Goal: Communication & Community: Connect with others

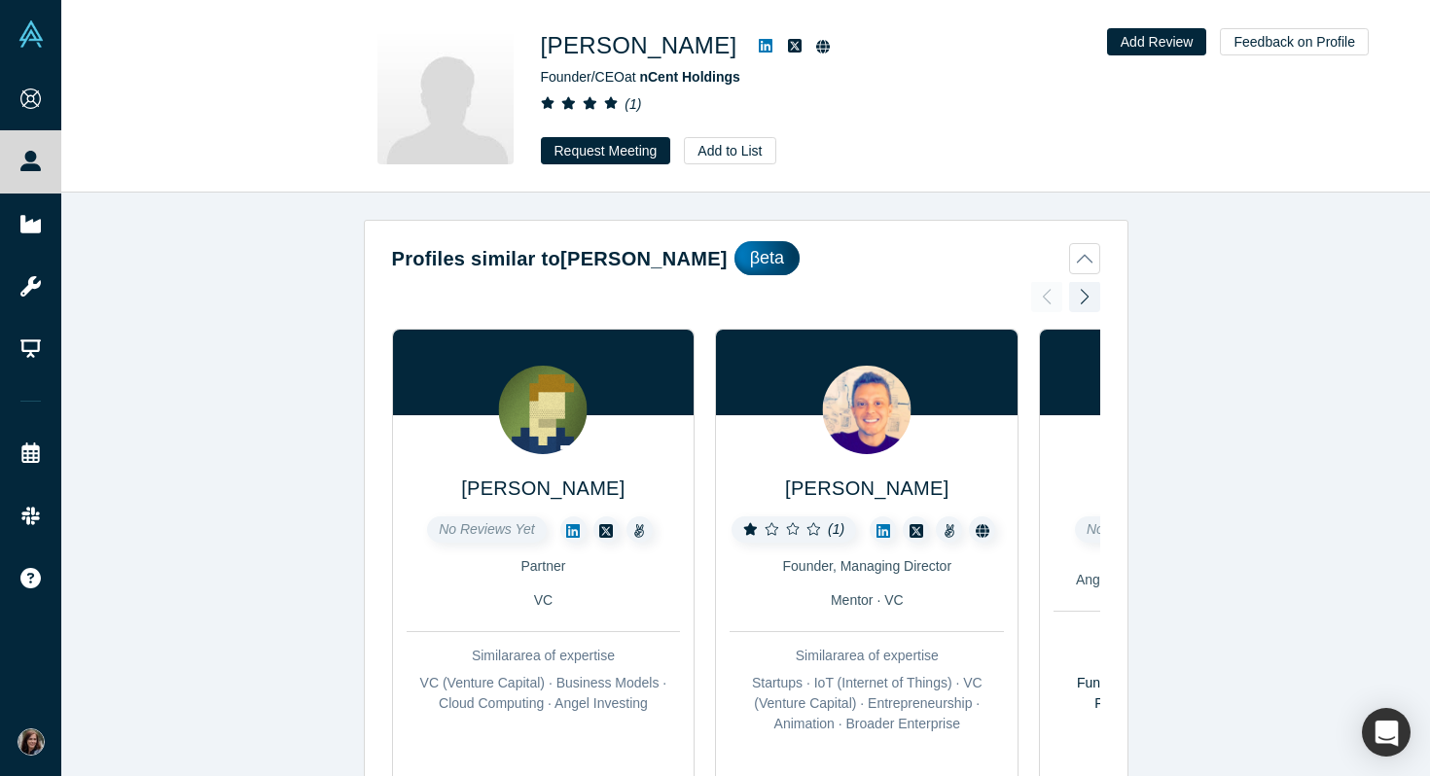
click at [759, 38] on icon at bounding box center [766, 46] width 14 height 16
click at [580, 154] on button "Request Meeting" at bounding box center [606, 150] width 130 height 27
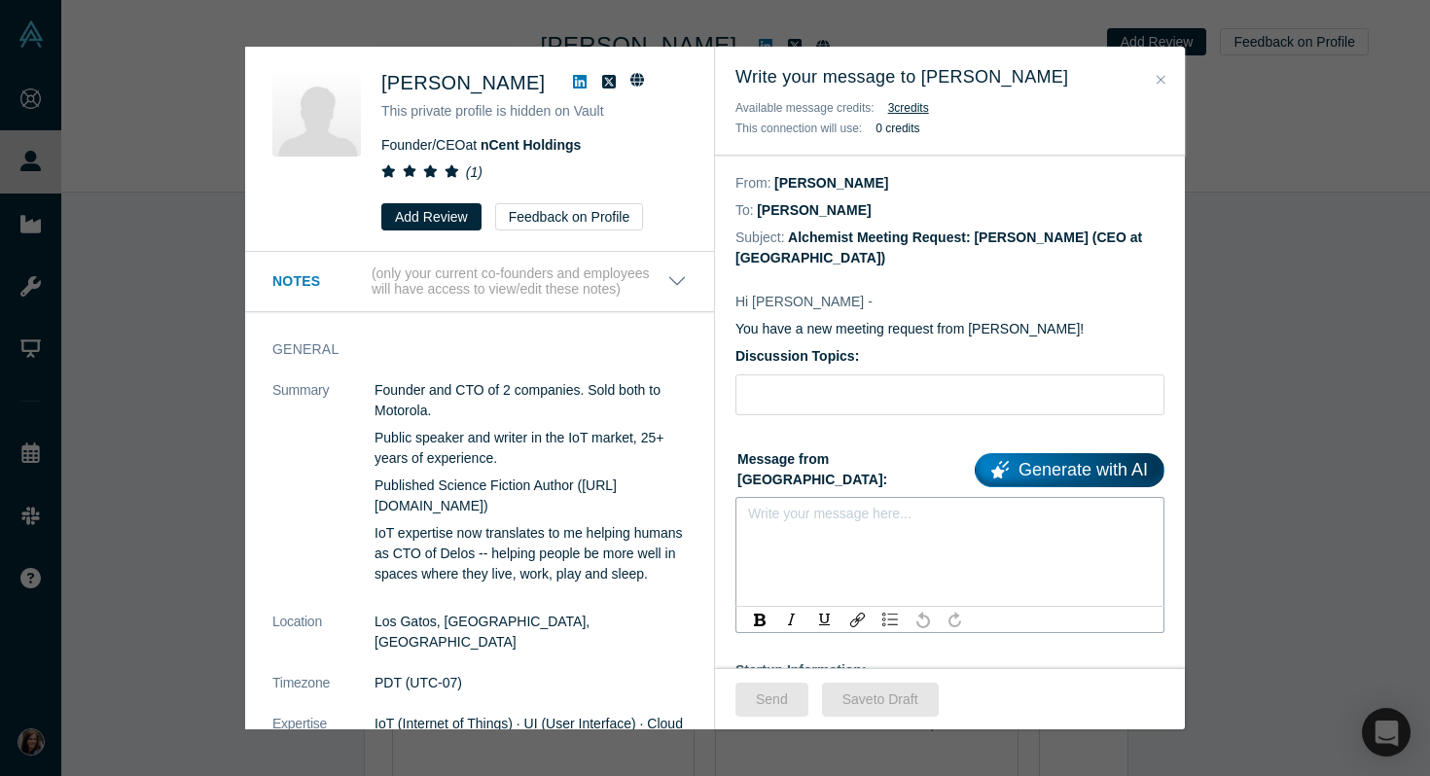
click at [803, 508] on div "rdw-editor" at bounding box center [950, 520] width 403 height 32
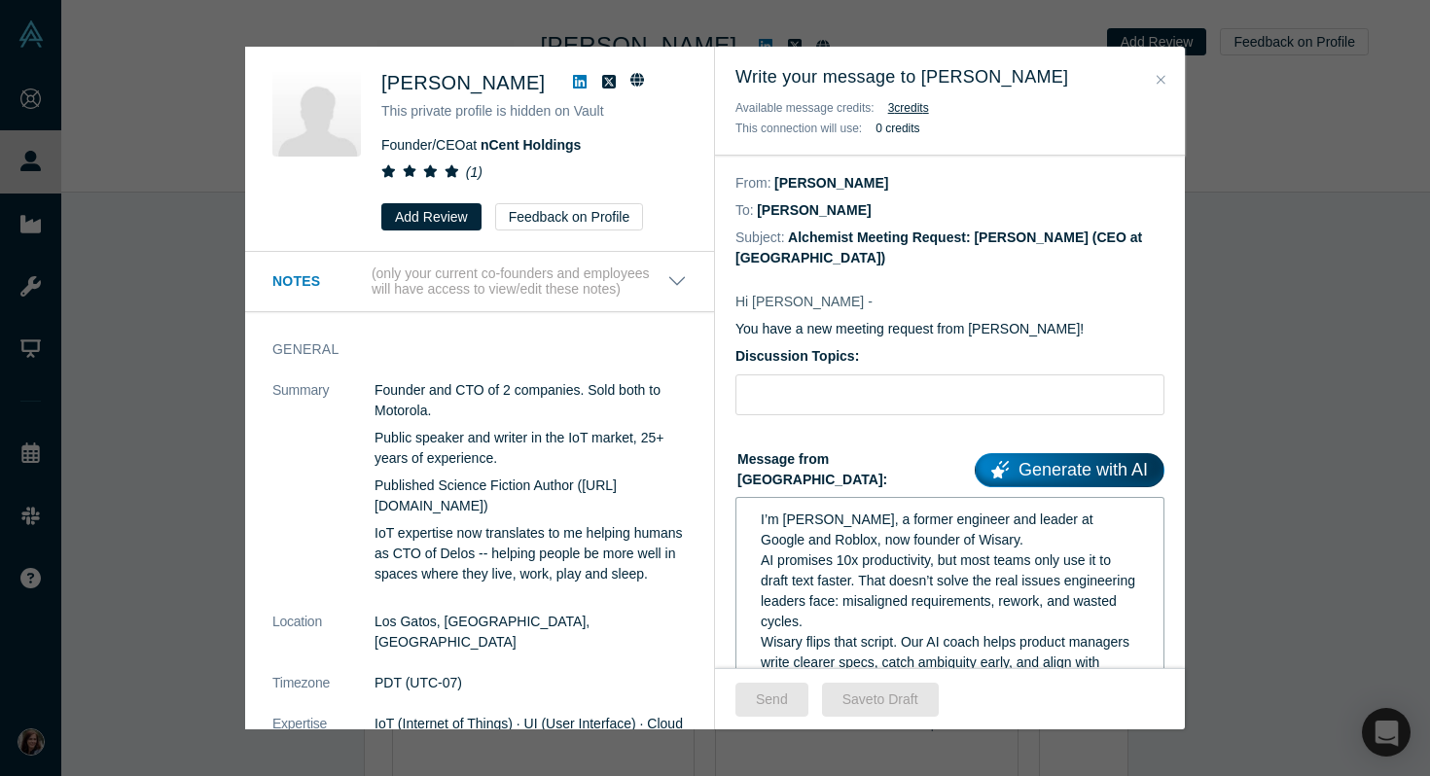
click at [764, 512] on span "I’m Ala Stolpnik, a former engineer and leader at Google and Roblox, now founde…" at bounding box center [929, 530] width 336 height 36
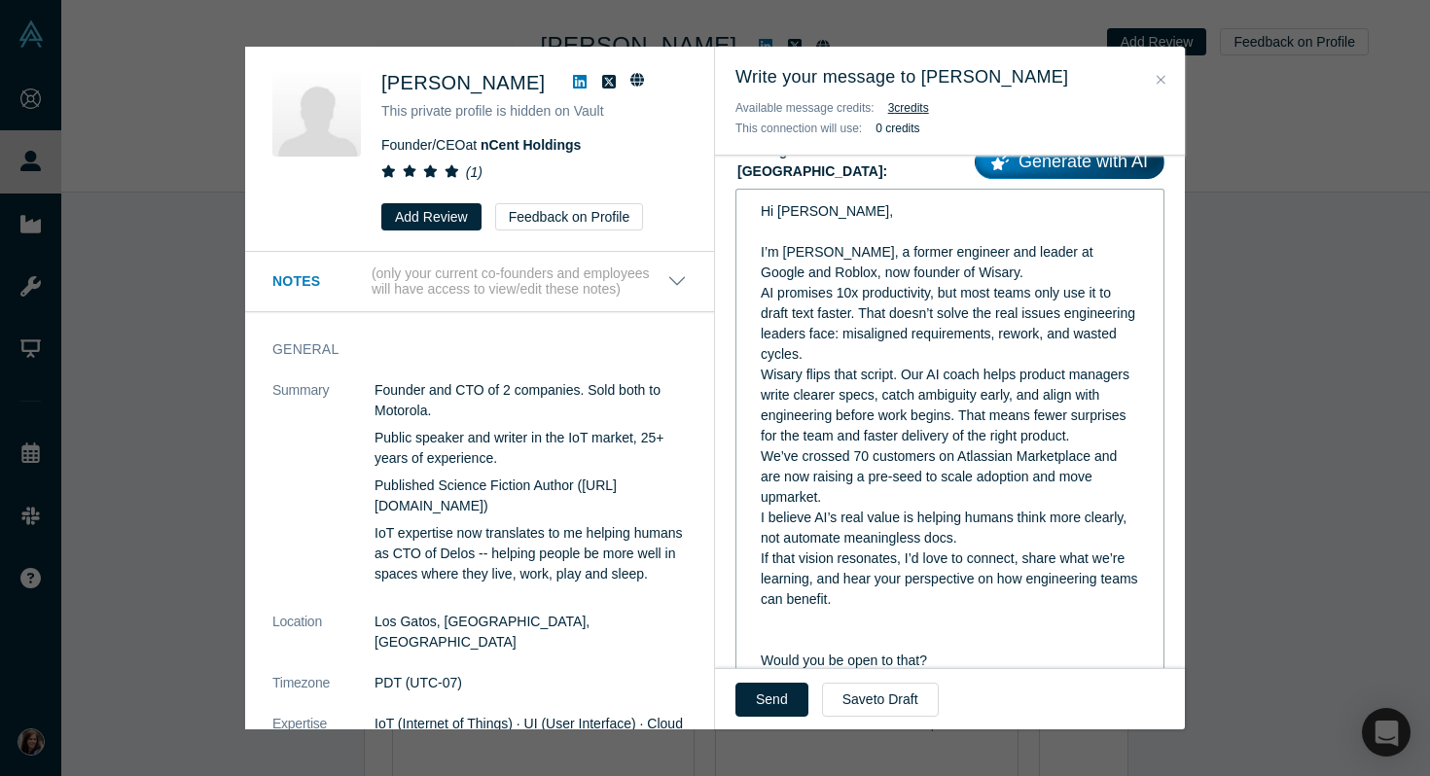
scroll to position [300, 0]
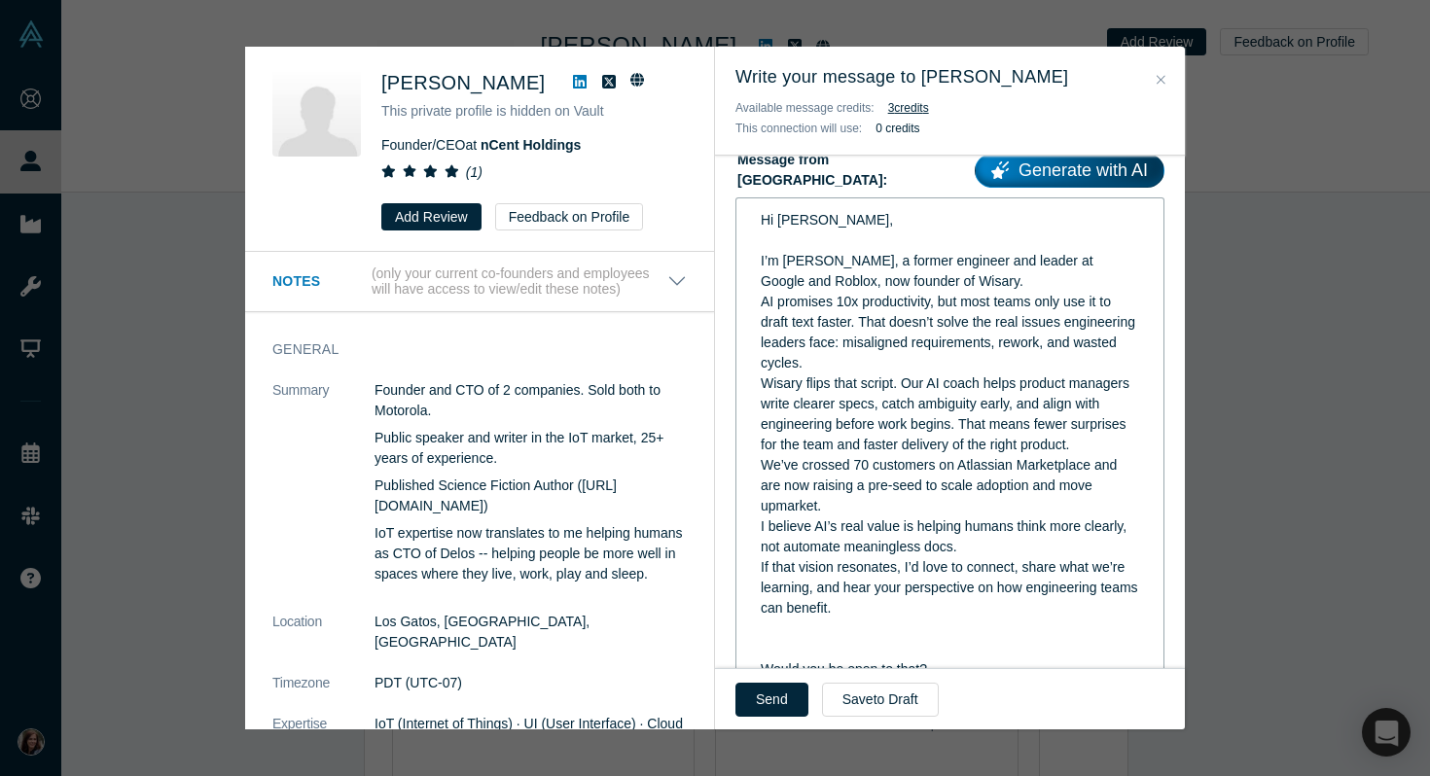
click at [832, 361] on div "AI promises 10x productivity, but most teams only use it to draft text faster. …" at bounding box center [950, 333] width 379 height 82
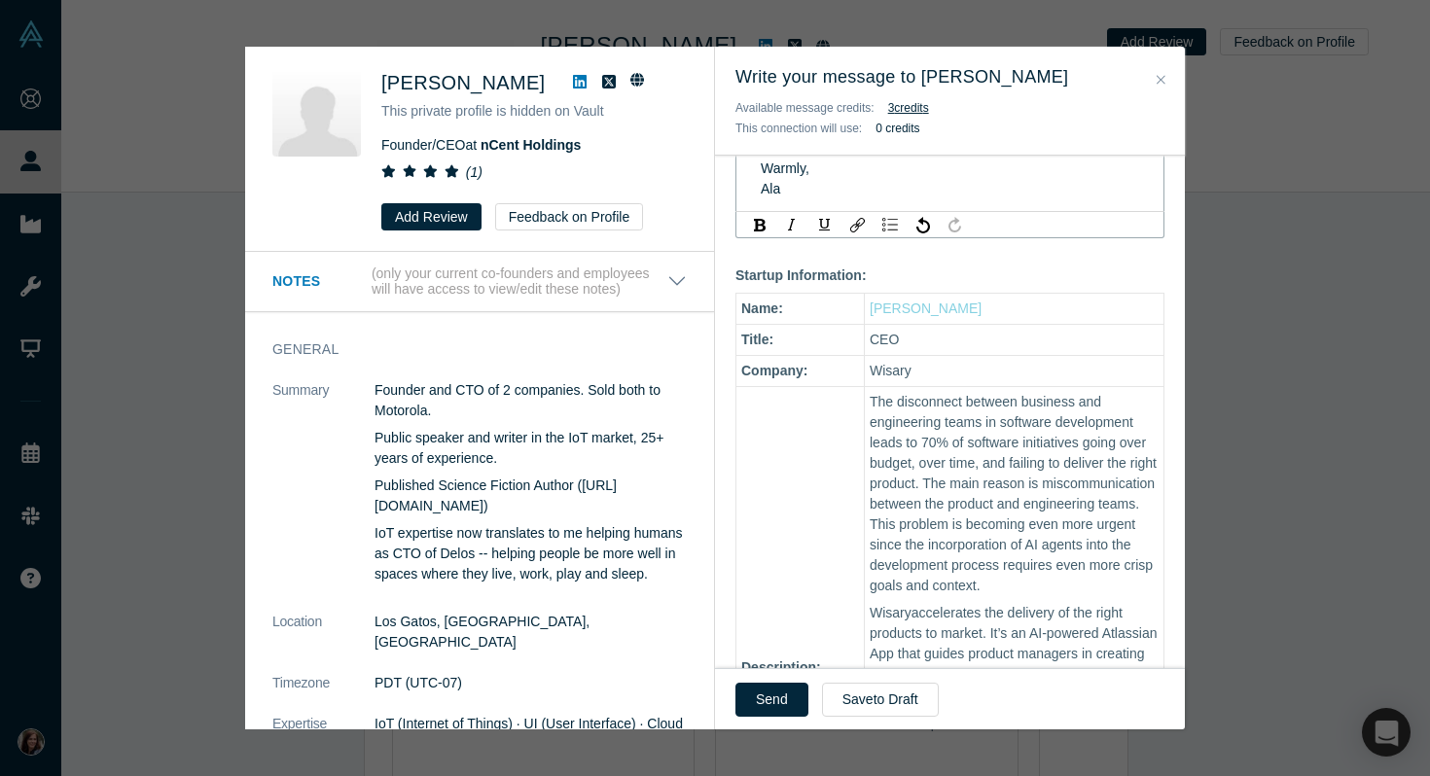
scroll to position [0, 0]
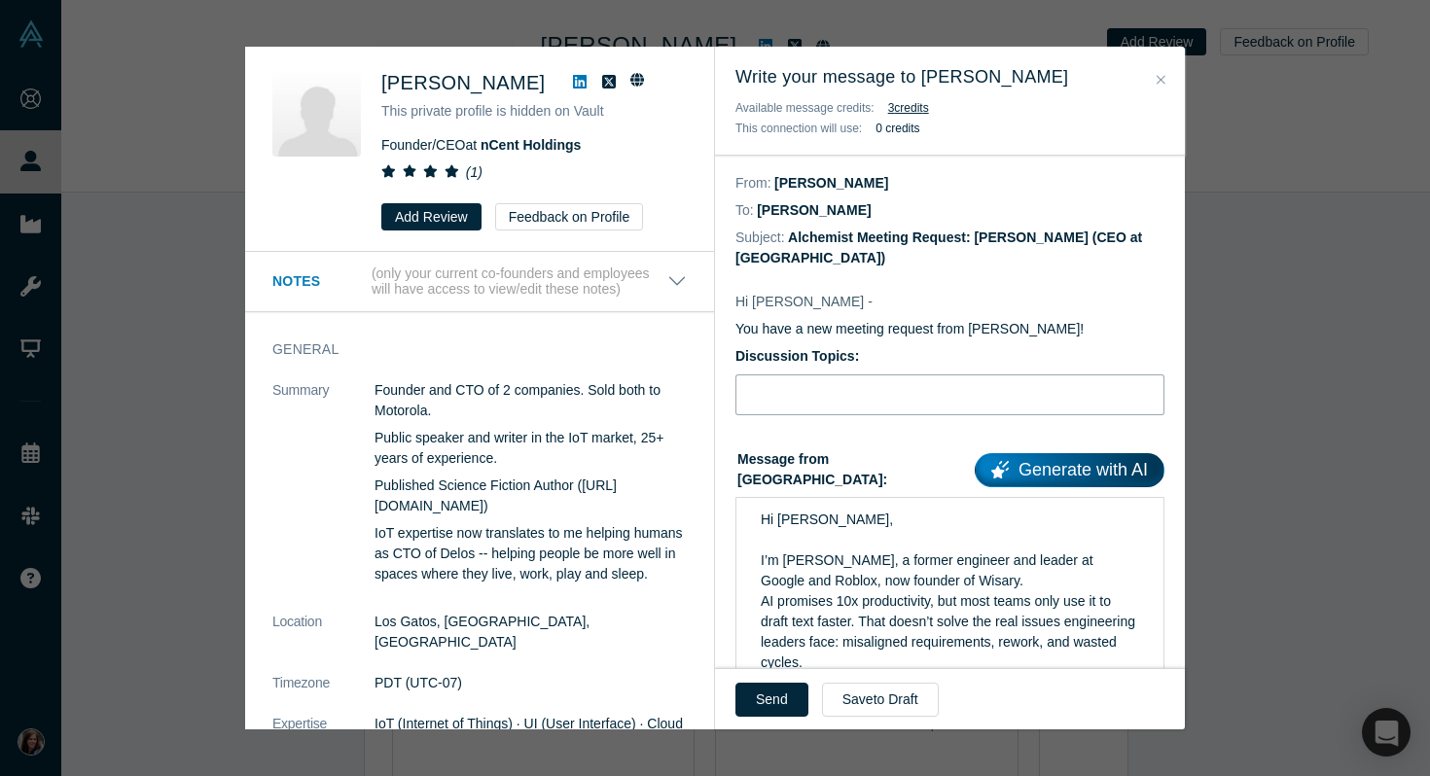
click at [812, 374] on input "Discussion Topics:" at bounding box center [949, 394] width 429 height 41
paste input "AI-coach for product teams to think better, not just write faster"
type input "AI-coach for product teams to think better, not just write faster"
click at [886, 416] on form "Discussion Topics: AI-coach for product teams to think better, not just write f…" at bounding box center [949, 699] width 429 height 707
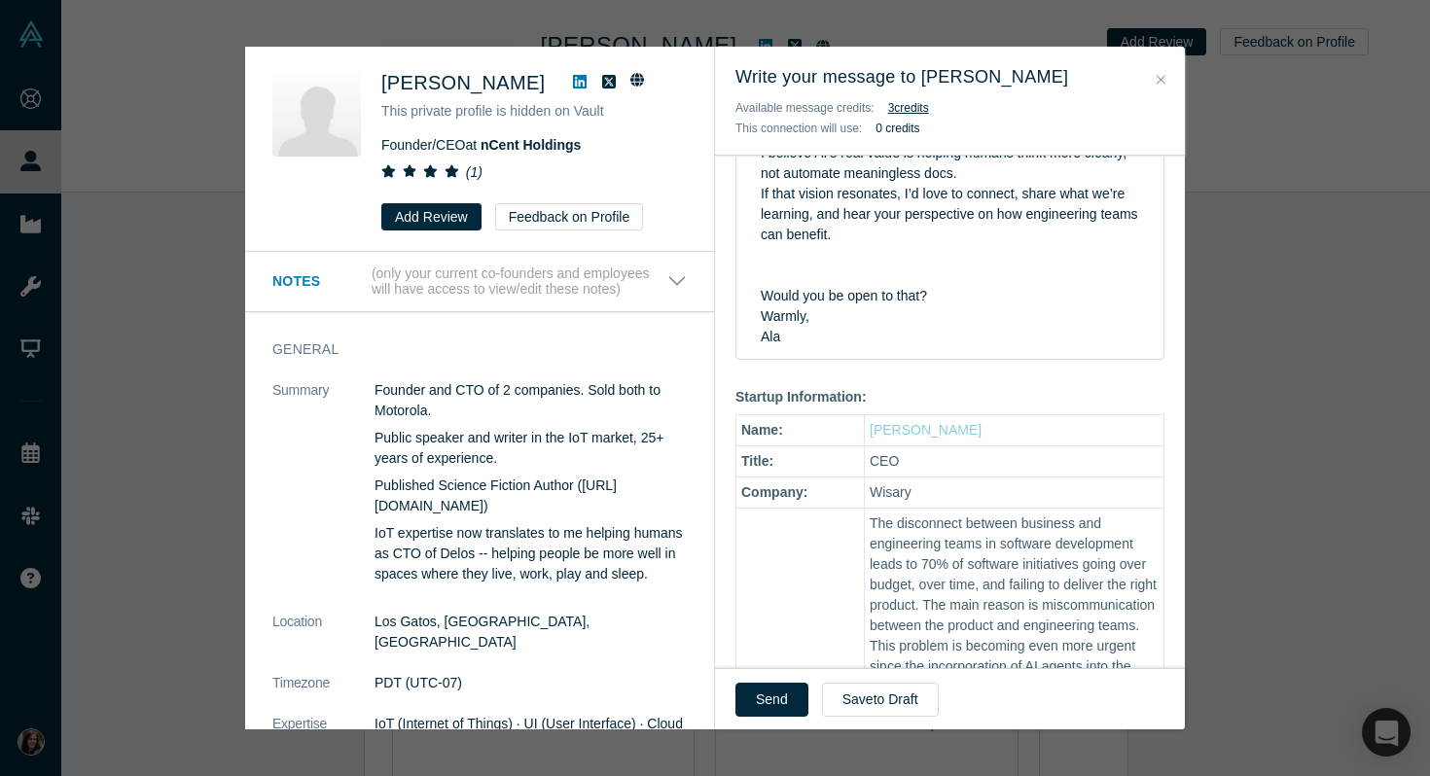
scroll to position [742, 0]
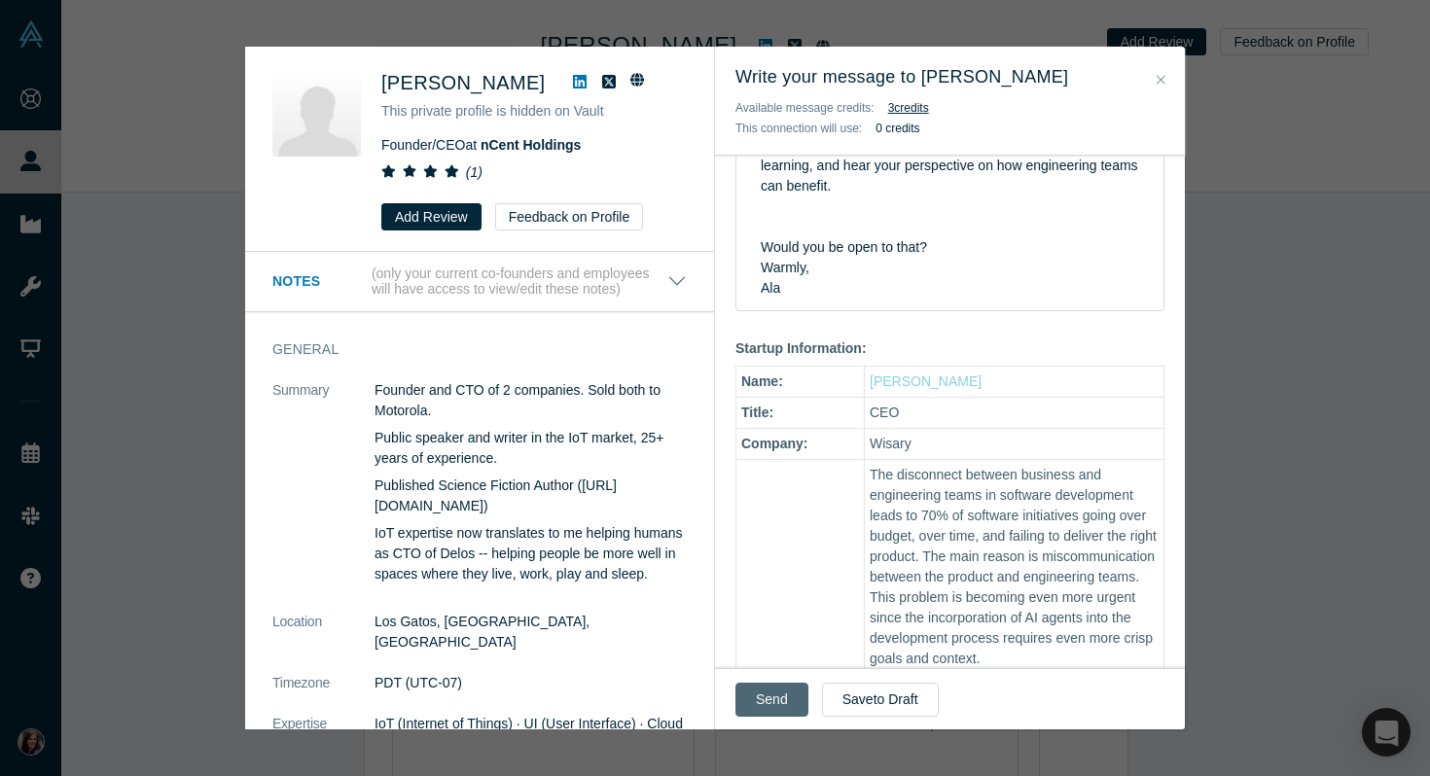
click at [772, 697] on button "Send" at bounding box center [771, 700] width 73 height 34
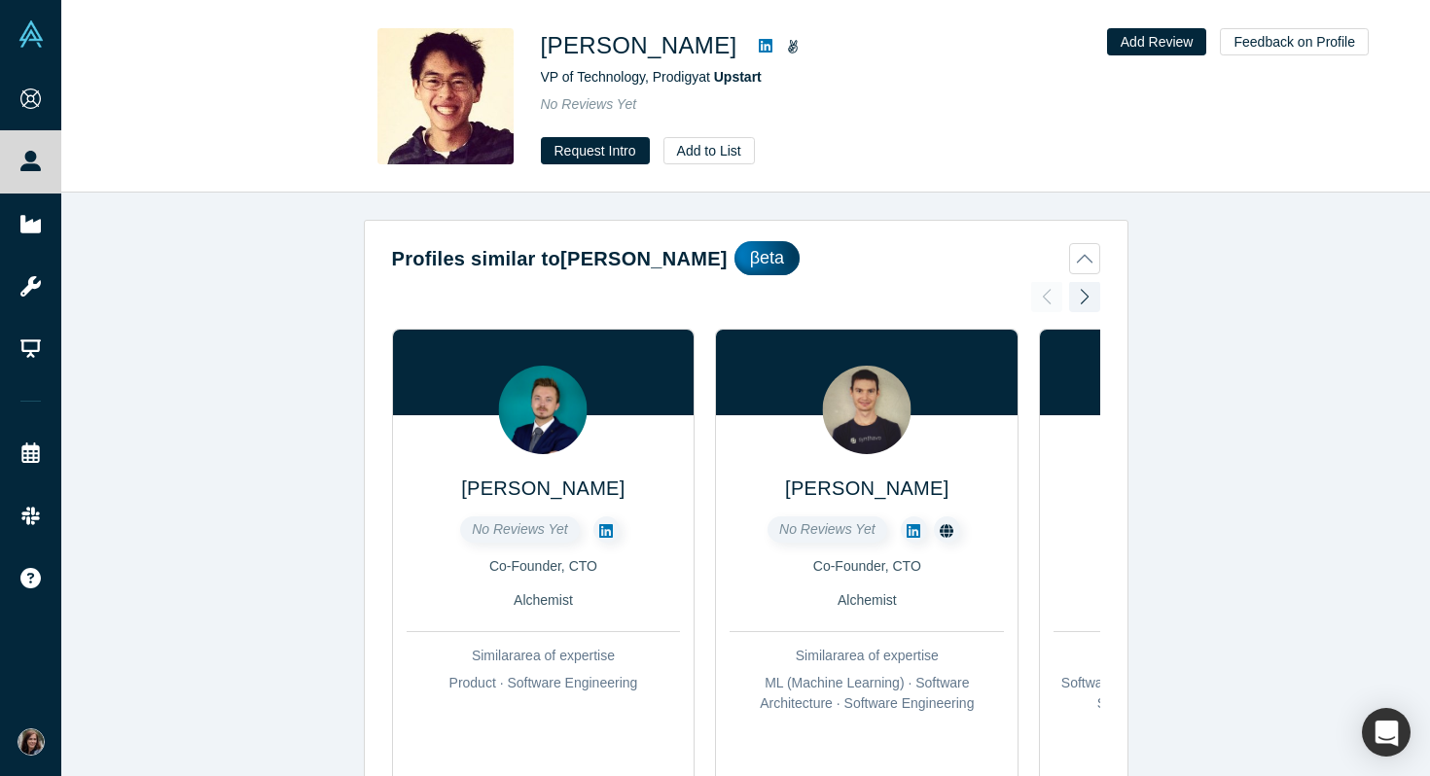
click at [759, 43] on icon at bounding box center [766, 46] width 14 height 14
click at [601, 156] on button "Request Intro" at bounding box center [595, 150] width 109 height 27
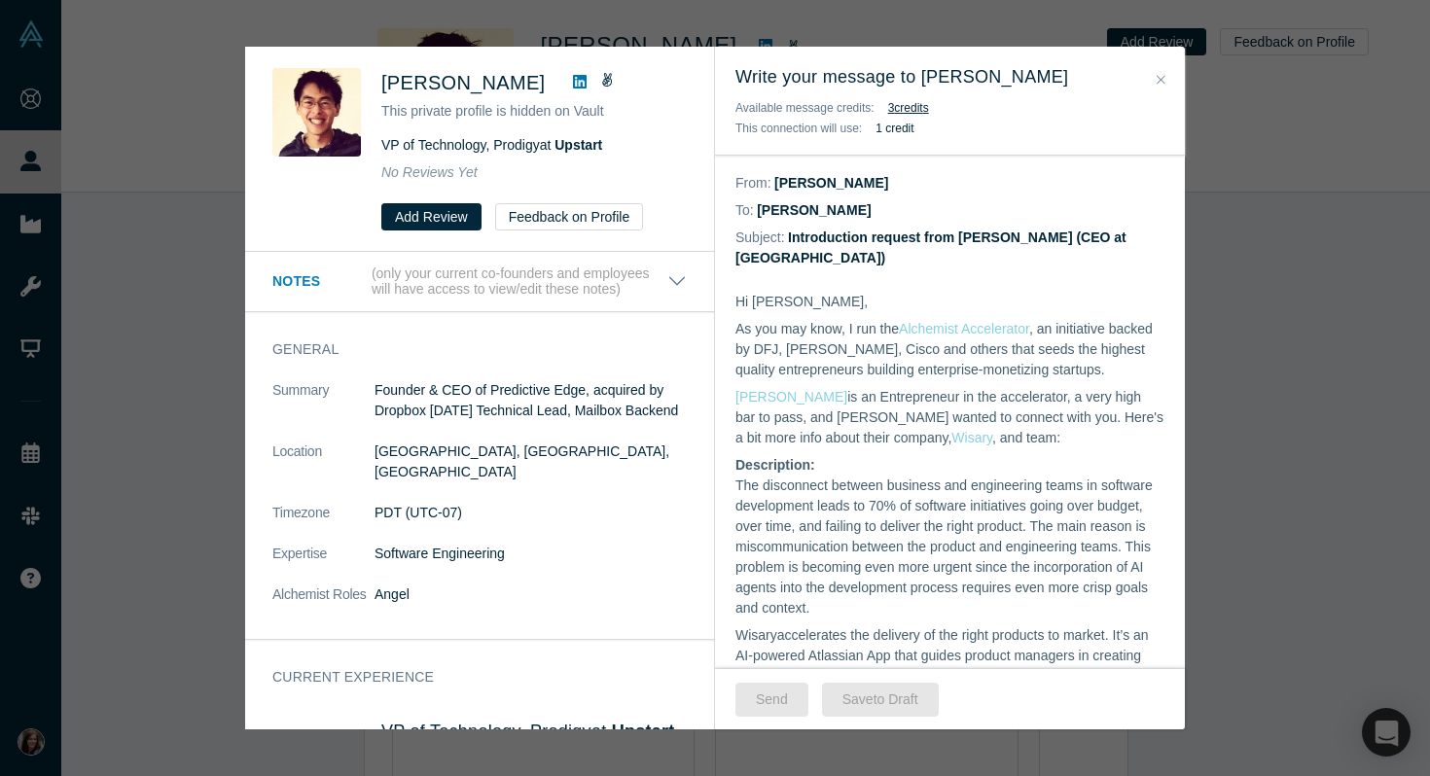
click at [1160, 80] on icon "Close" at bounding box center [1160, 79] width 9 height 9
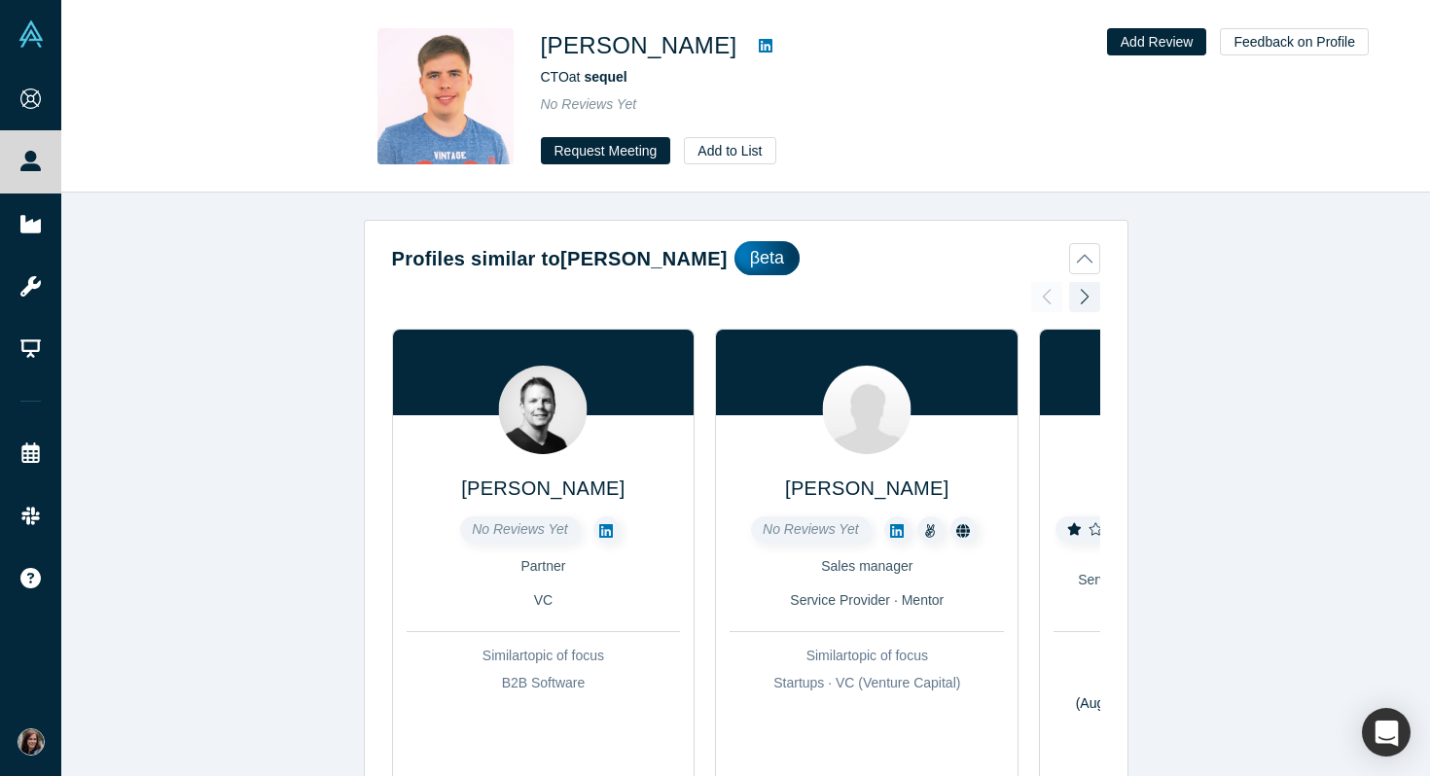
click at [763, 46] on icon at bounding box center [766, 46] width 14 height 14
click at [616, 147] on button "Request Meeting" at bounding box center [606, 150] width 130 height 27
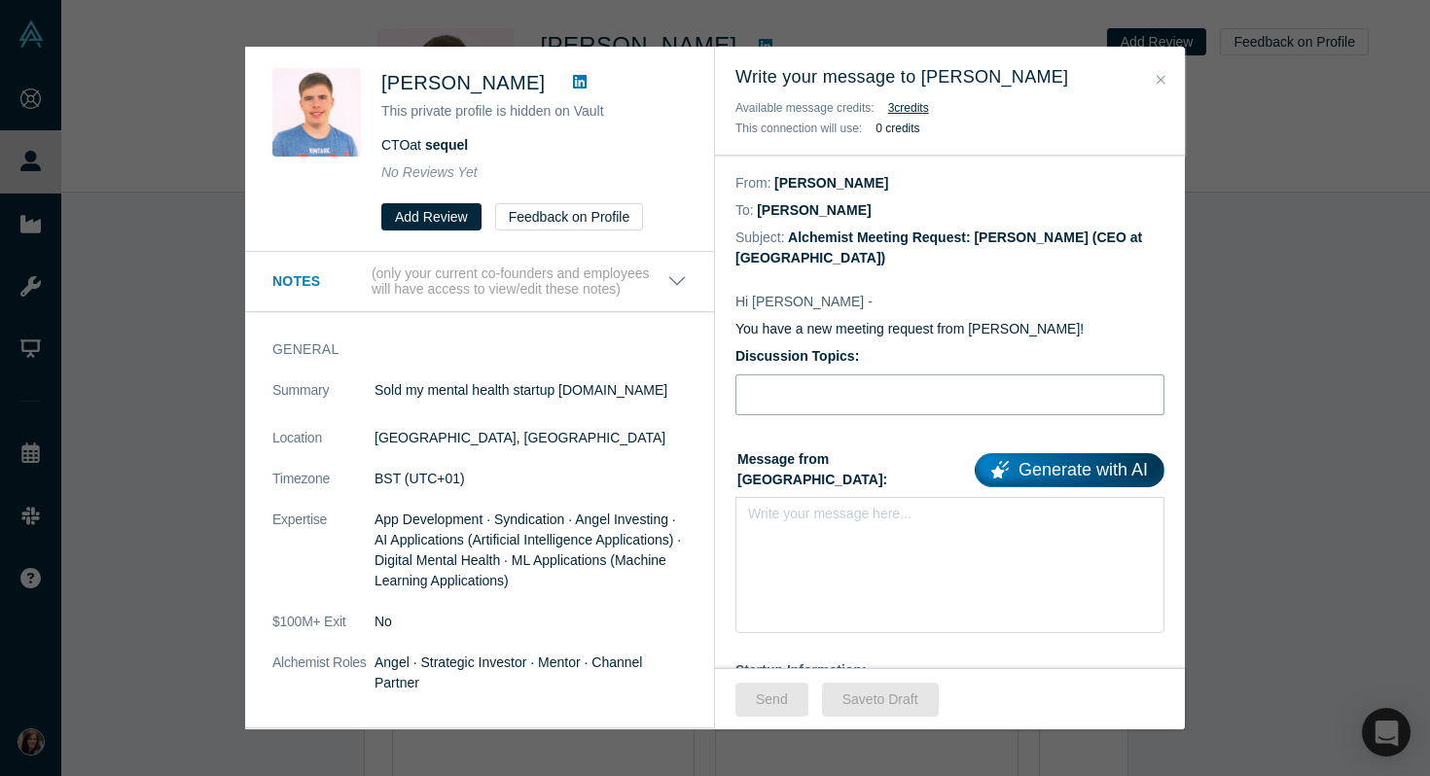
click at [812, 375] on input "Discussion Topics:" at bounding box center [949, 394] width 429 height 41
paste input "AI-coach for product teams to think better, not just write faster"
type input "AI-coach for product teams to think better, not just write faster"
click at [829, 515] on div "Write your message here..." at bounding box center [949, 565] width 429 height 136
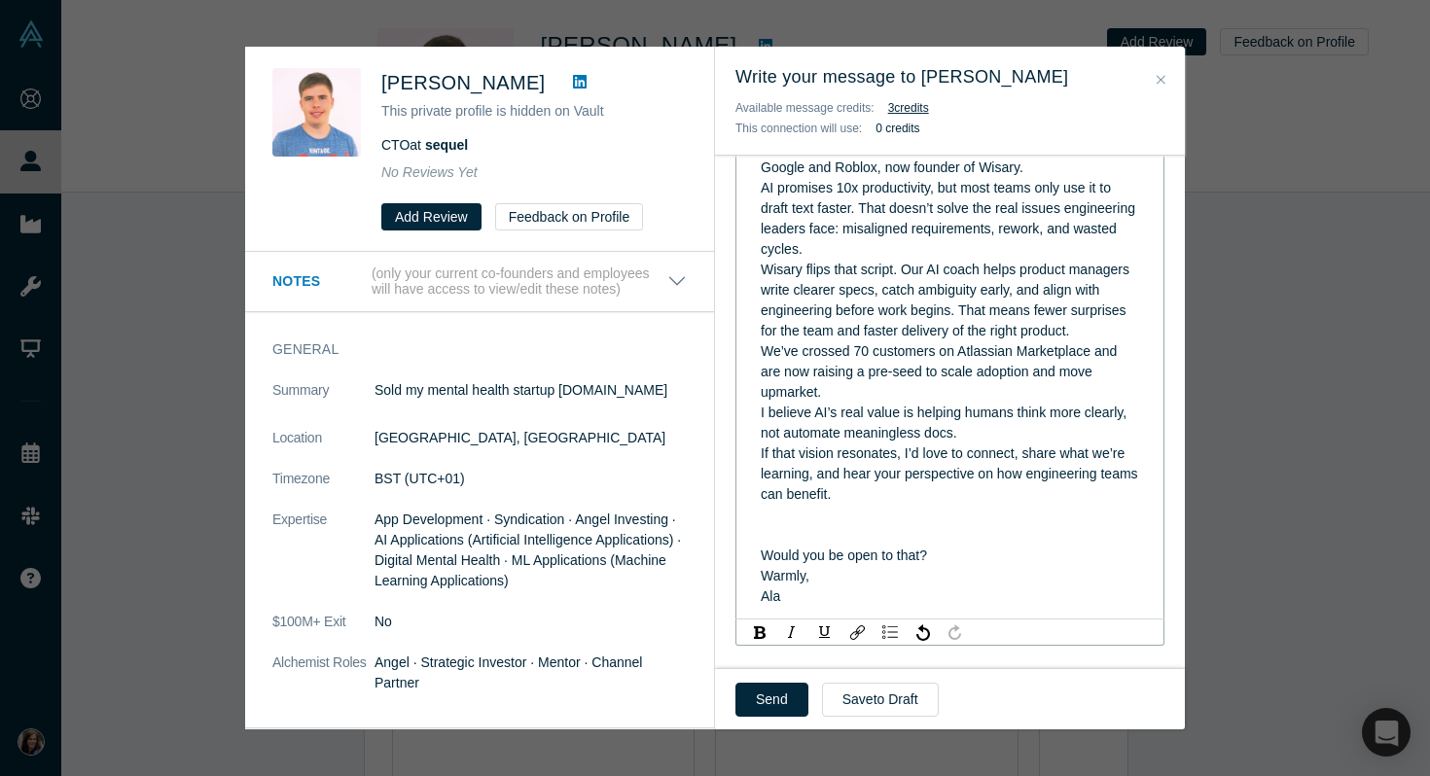
scroll to position [414, 0]
click at [1023, 402] on div "I believe AI’s real value is helping humans think more clearly, not automate me…" at bounding box center [950, 422] width 379 height 41
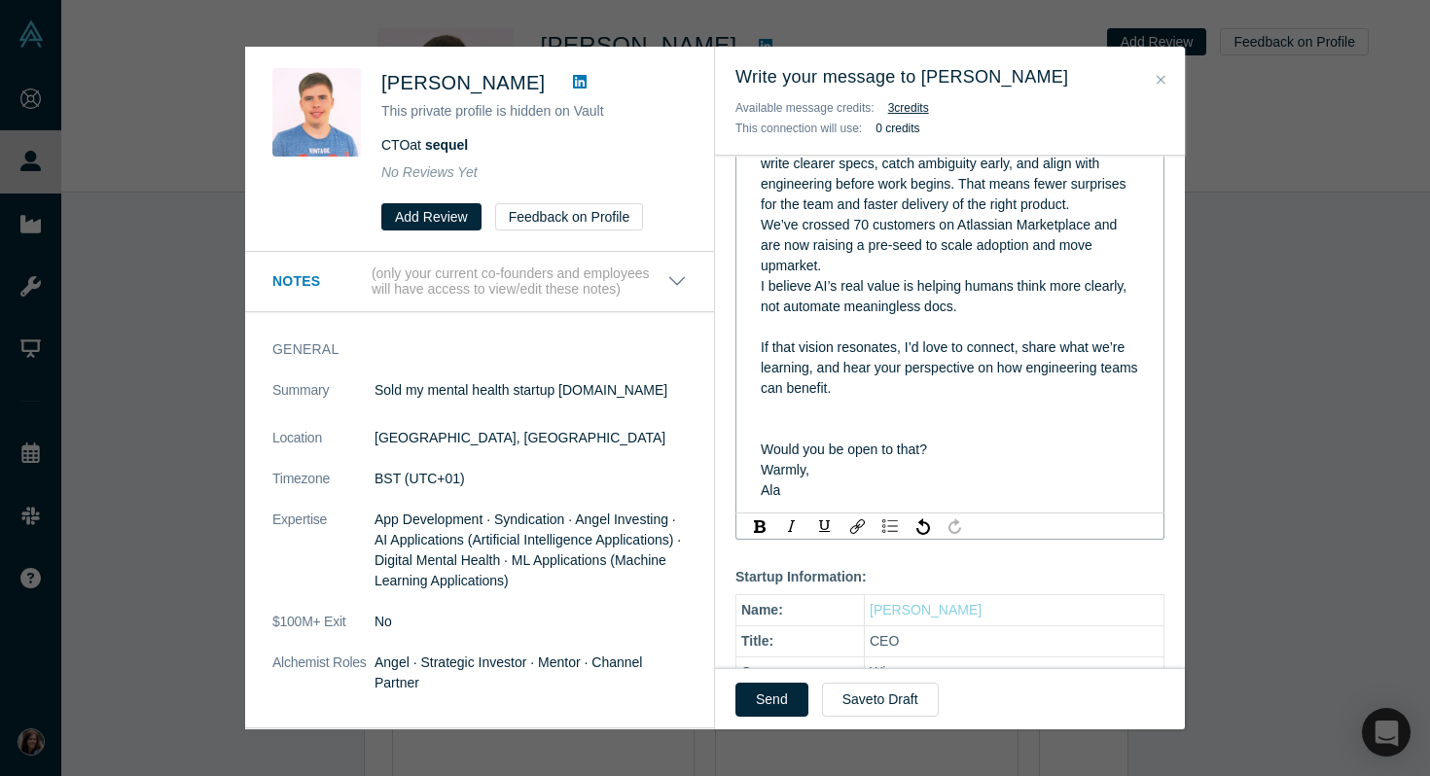
scroll to position [542, 0]
click at [962, 438] on div "Would you be open to that?" at bounding box center [950, 448] width 379 height 20
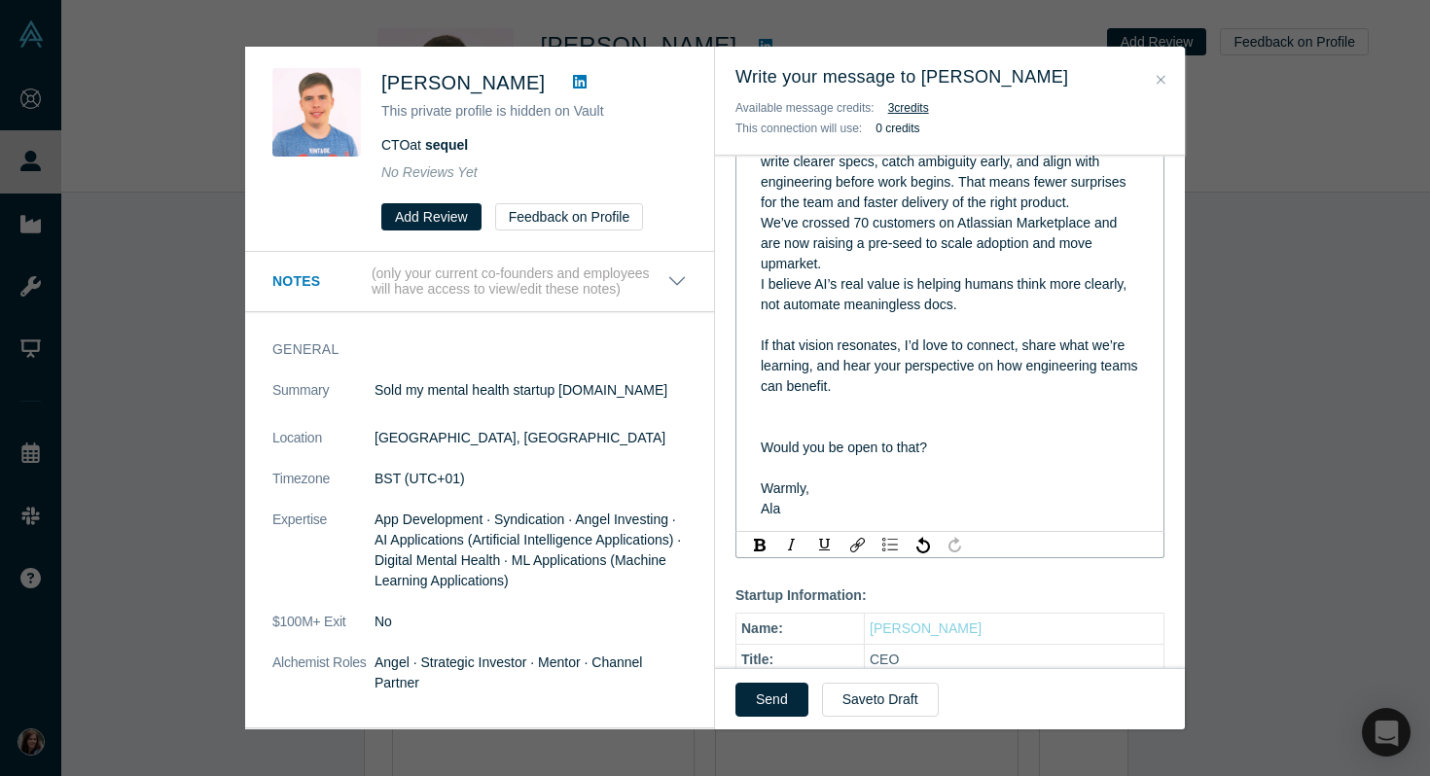
click at [858, 440] on span "Would you be open to that?" at bounding box center [844, 448] width 166 height 16
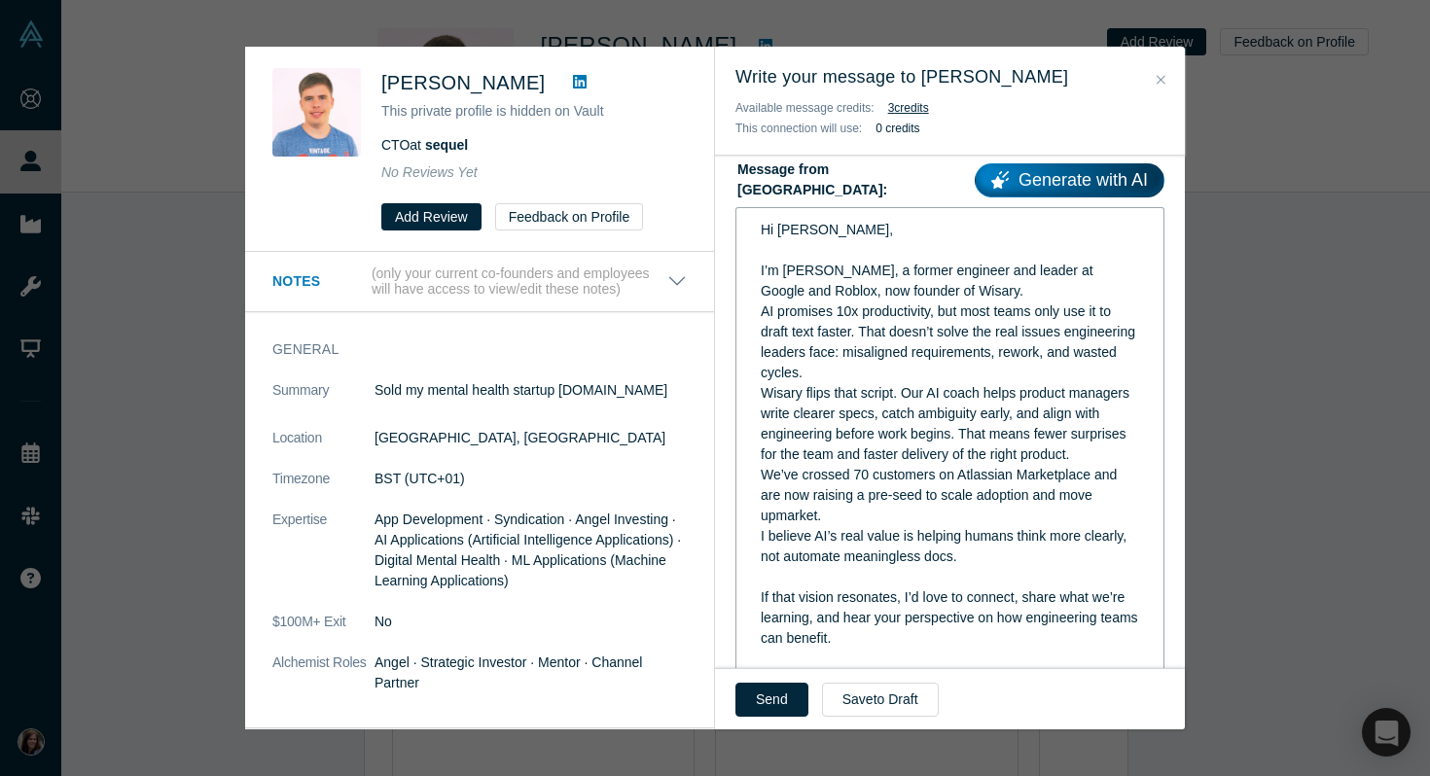
scroll to position [0, 0]
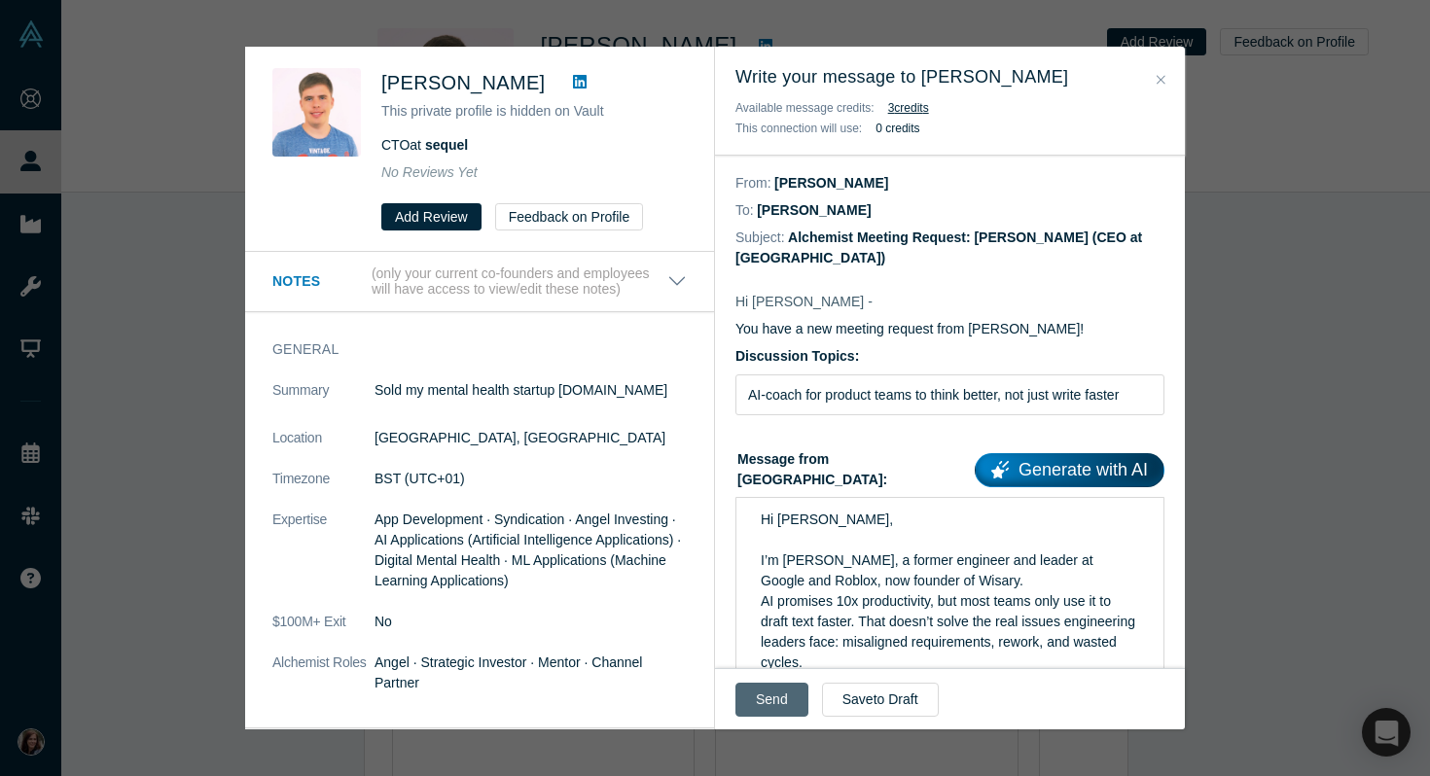
click at [770, 703] on button "Send" at bounding box center [771, 700] width 73 height 34
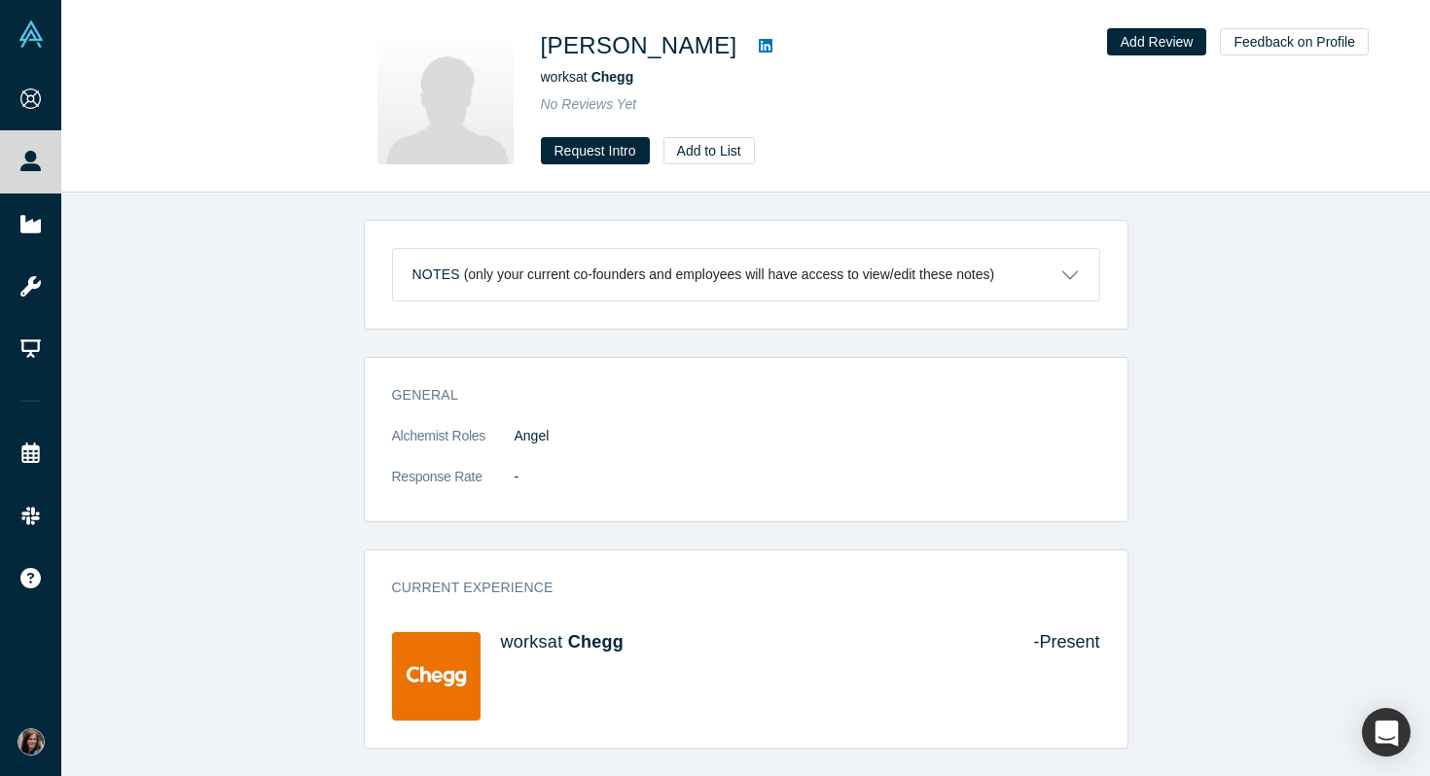
click at [847, 69] on div "works at [GEOGRAPHIC_DATA]" at bounding box center [813, 77] width 545 height 20
click at [759, 49] on icon at bounding box center [766, 46] width 14 height 14
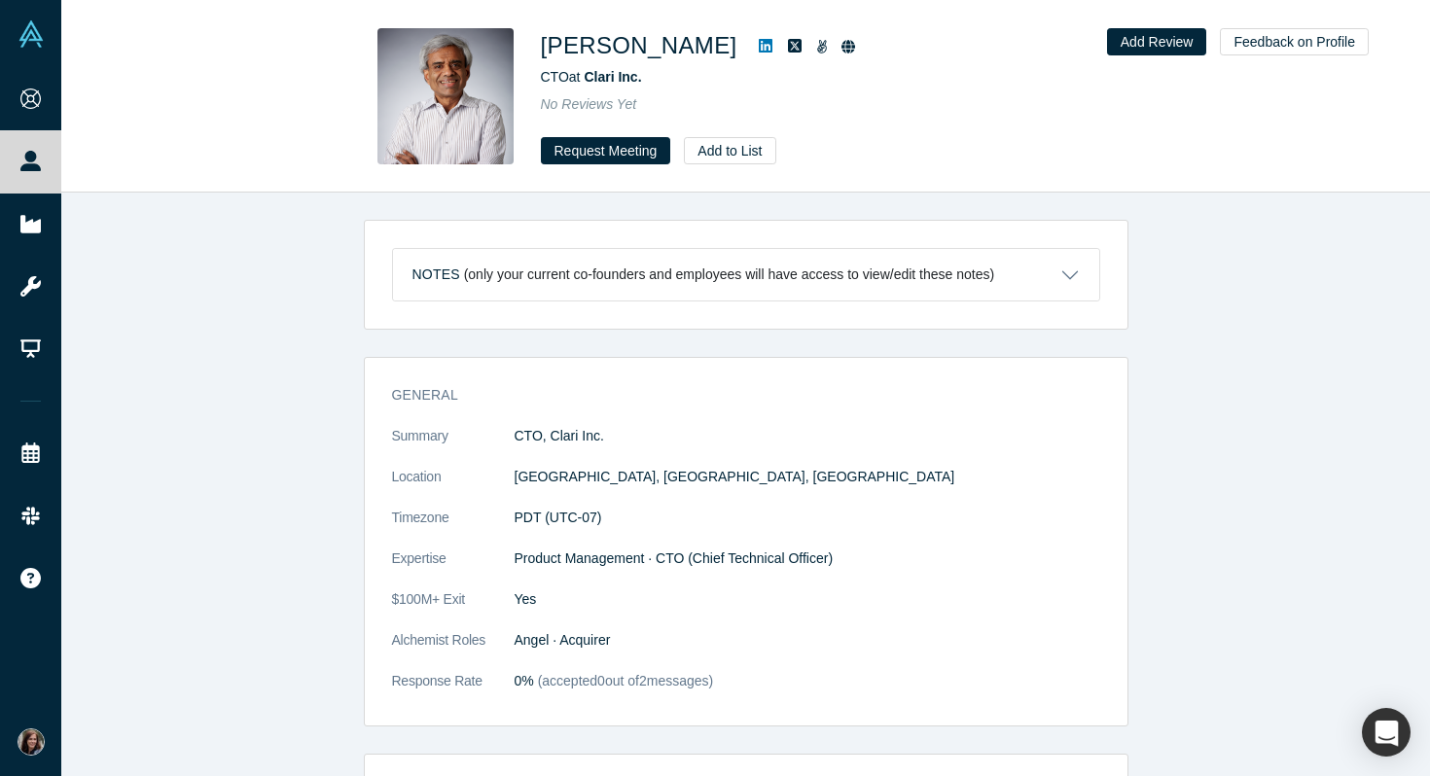
click at [759, 48] on icon at bounding box center [766, 46] width 14 height 14
click at [631, 145] on button "Request Meeting" at bounding box center [606, 150] width 130 height 27
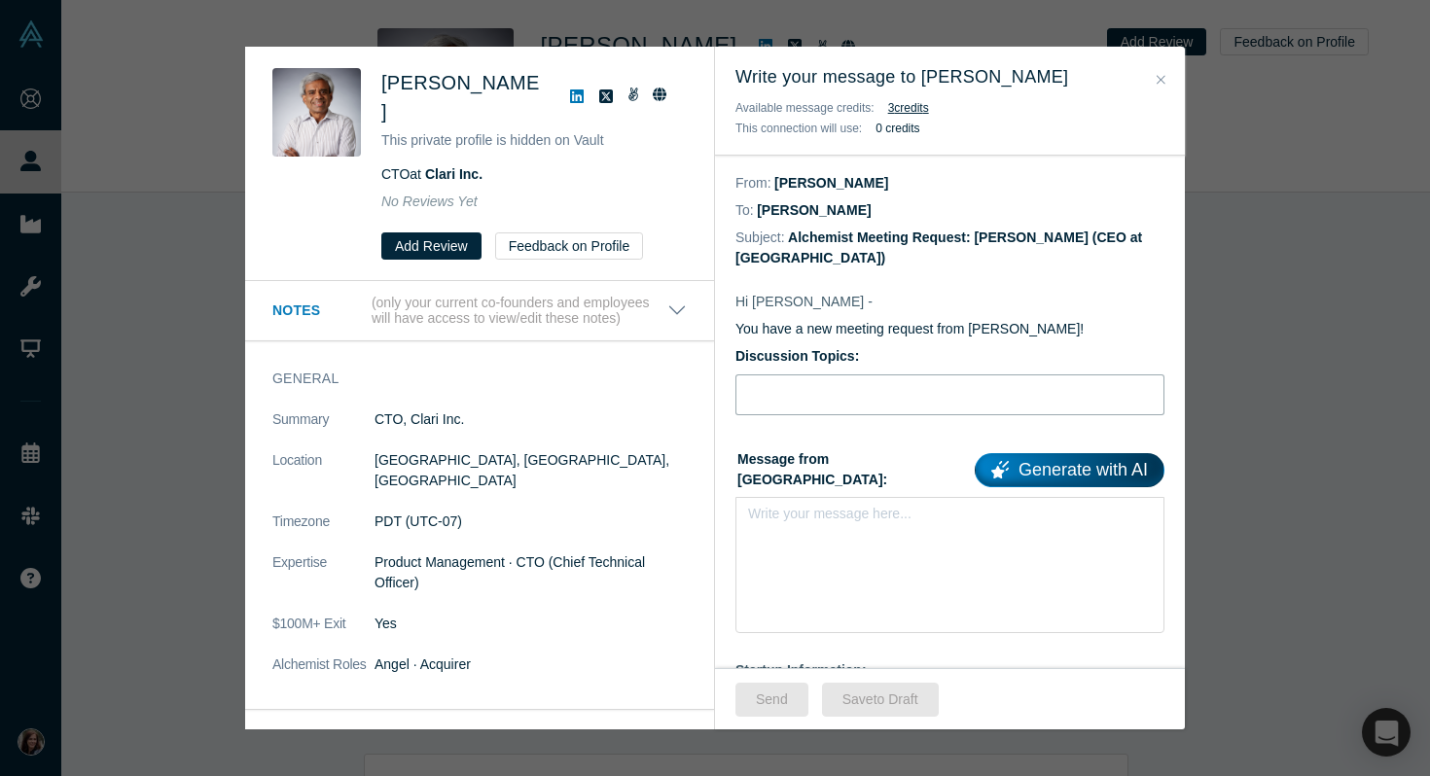
click at [750, 374] on input "Discussion Topics:" at bounding box center [949, 394] width 429 height 41
paste input "AI-coach for product teams to think better, not just write faster"
type input "AI-coach for product teams to think better, not just write faster"
click at [800, 510] on div "rdw-editor" at bounding box center [950, 520] width 379 height 20
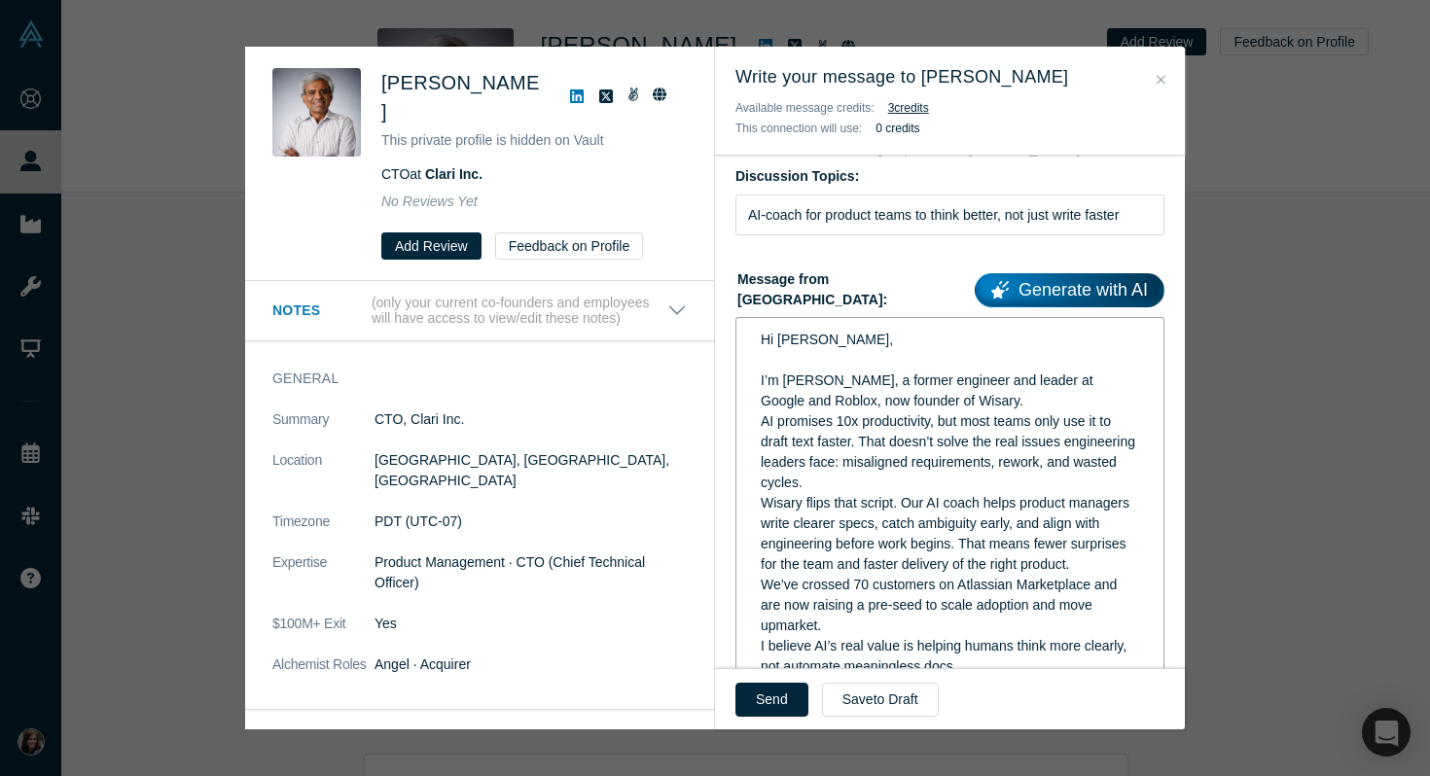
scroll to position [181, 0]
click at [997, 373] on div "Hi Venkat, I’m Ala Stolpnik, a former engineer and leader at Google and Roblox,…" at bounding box center [950, 370] width 379 height 82
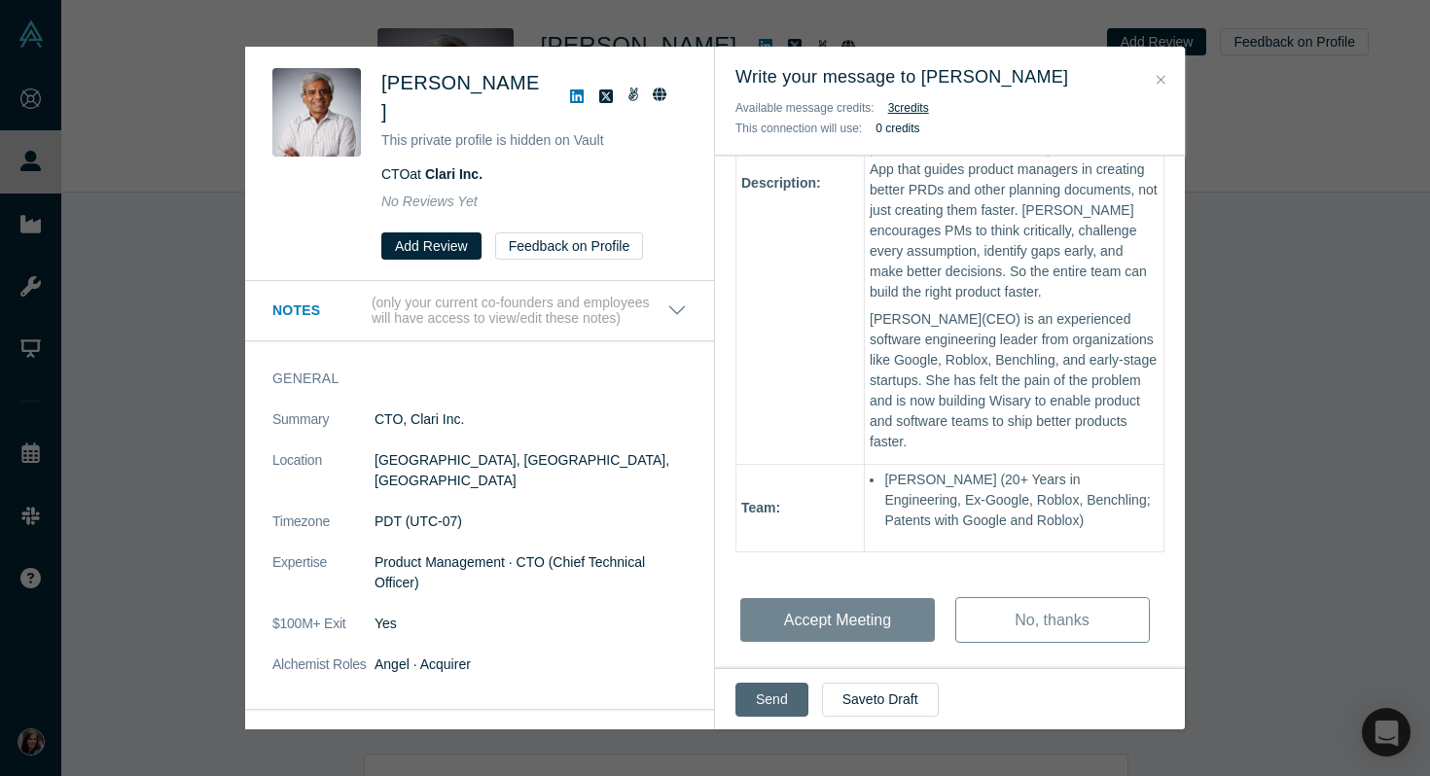
scroll to position [1340, 0]
click at [760, 702] on button "Send" at bounding box center [771, 700] width 73 height 34
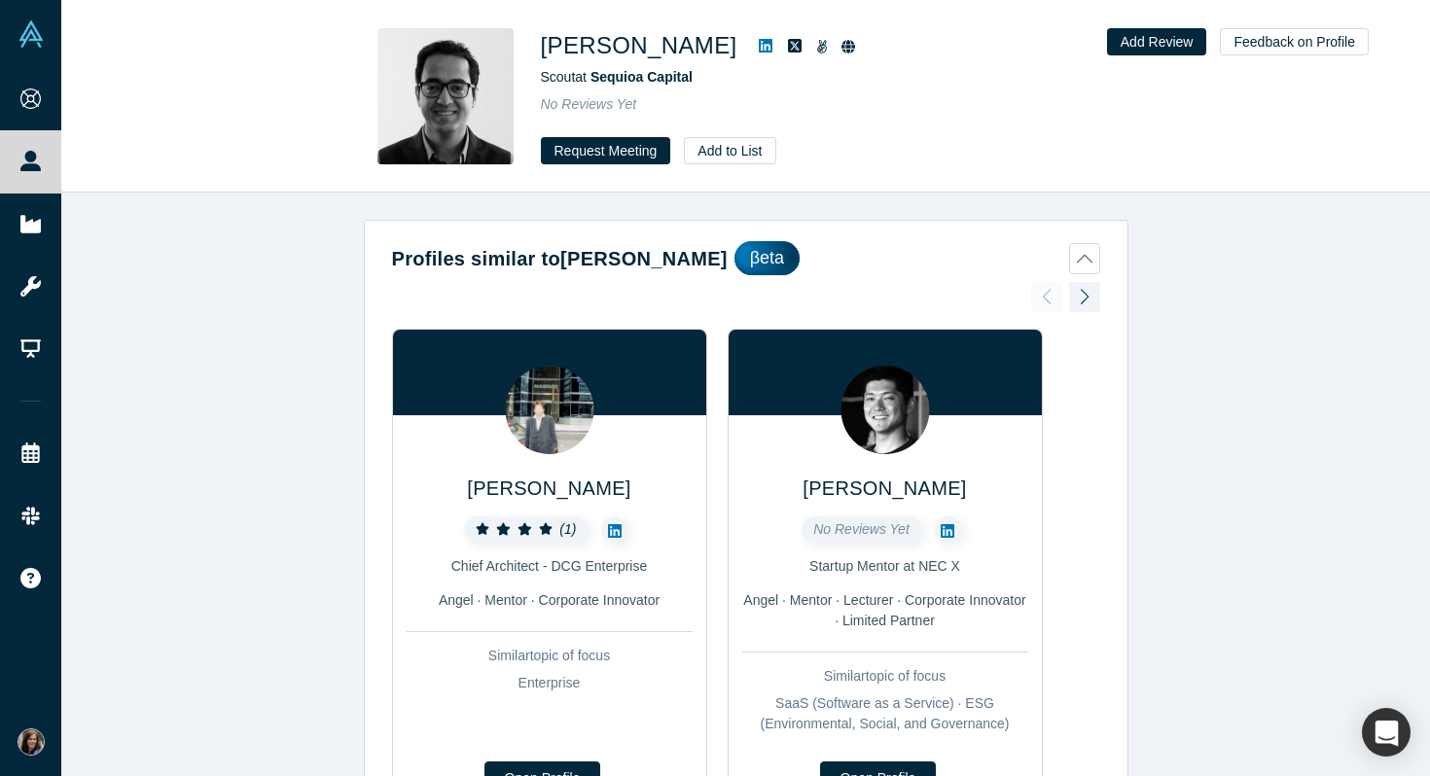
click at [759, 48] on icon at bounding box center [766, 46] width 14 height 16
click at [613, 149] on button "Request Meeting" at bounding box center [606, 150] width 130 height 27
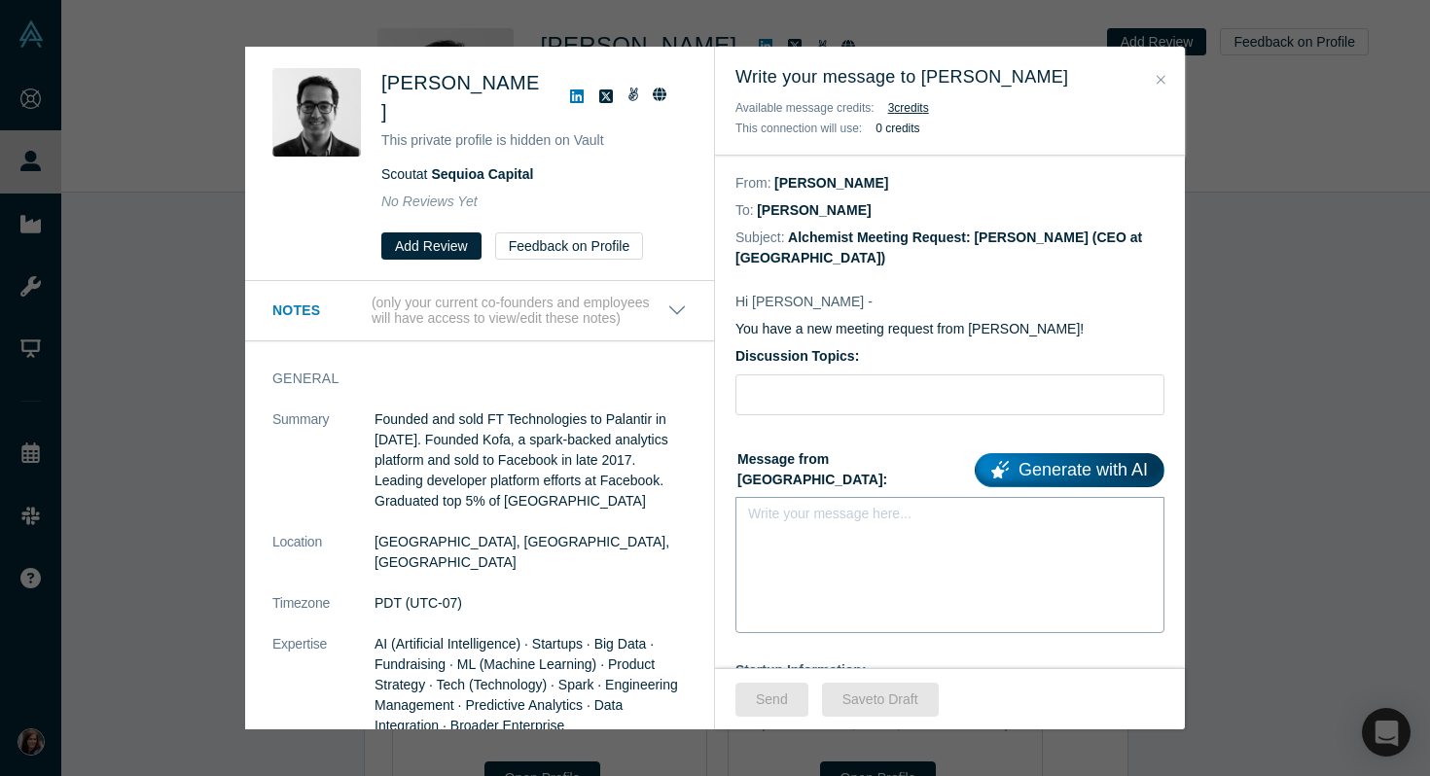
click at [835, 527] on div "Write your message here..." at bounding box center [949, 565] width 429 height 136
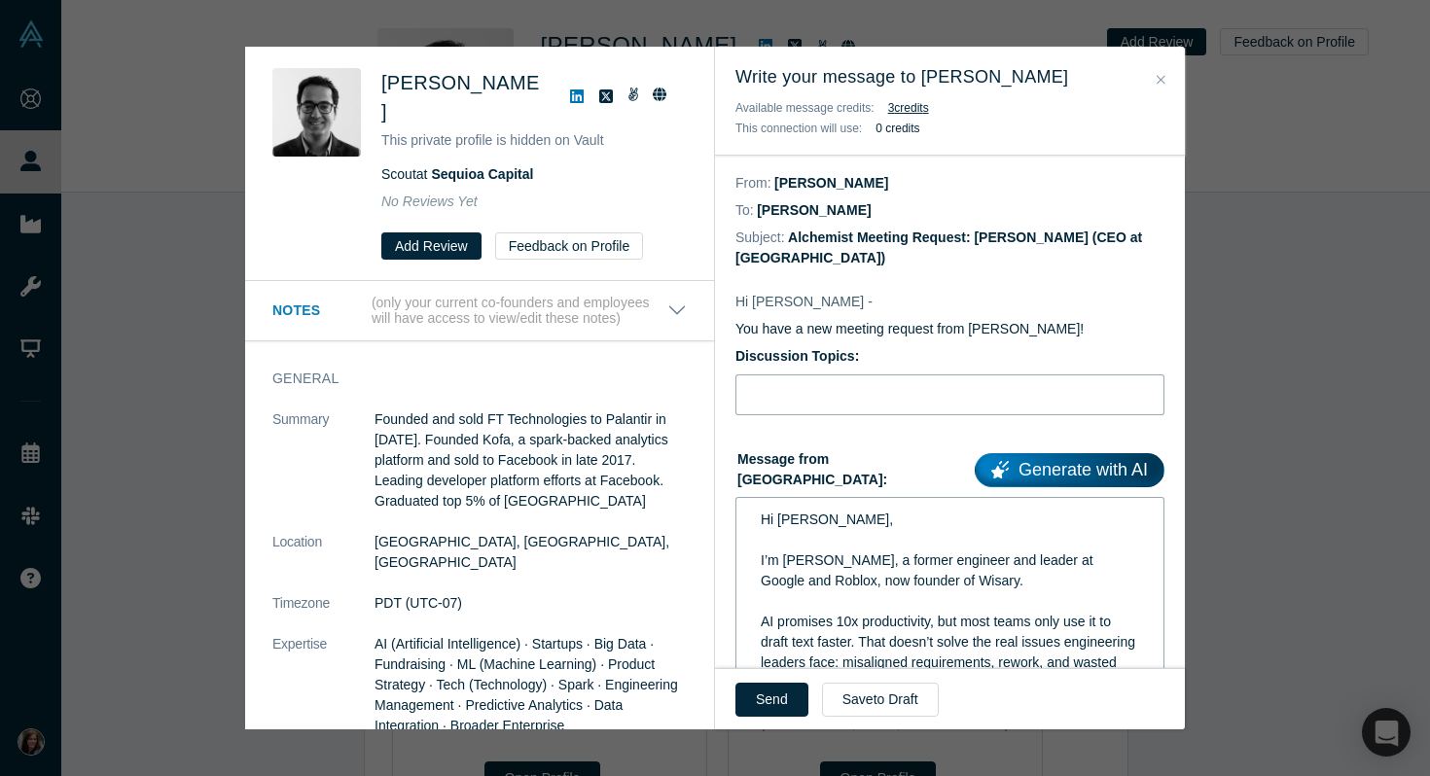
click at [818, 374] on input "Discussion Topics:" at bounding box center [949, 394] width 429 height 41
paste input "AI-coach for product teams to think better, not just write faster"
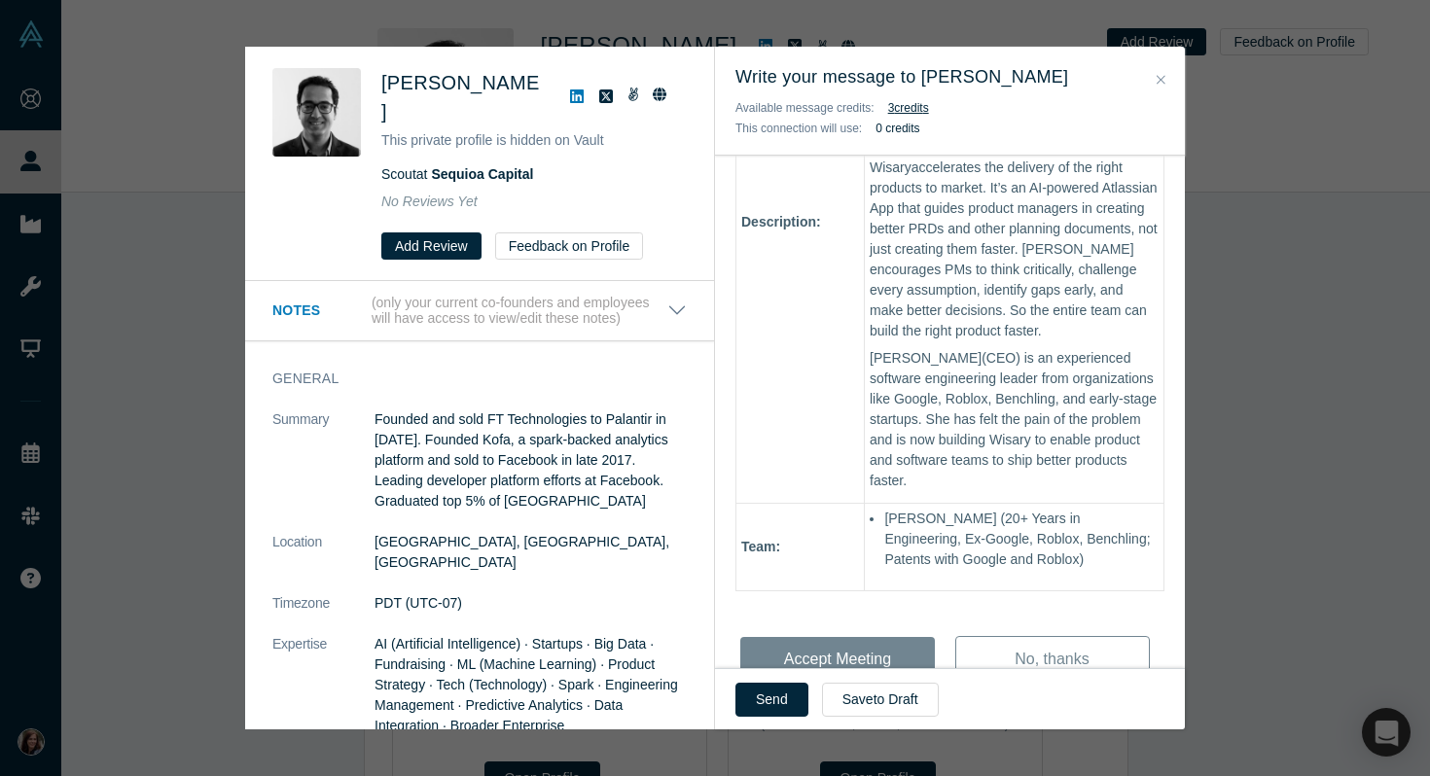
scroll to position [1333, 0]
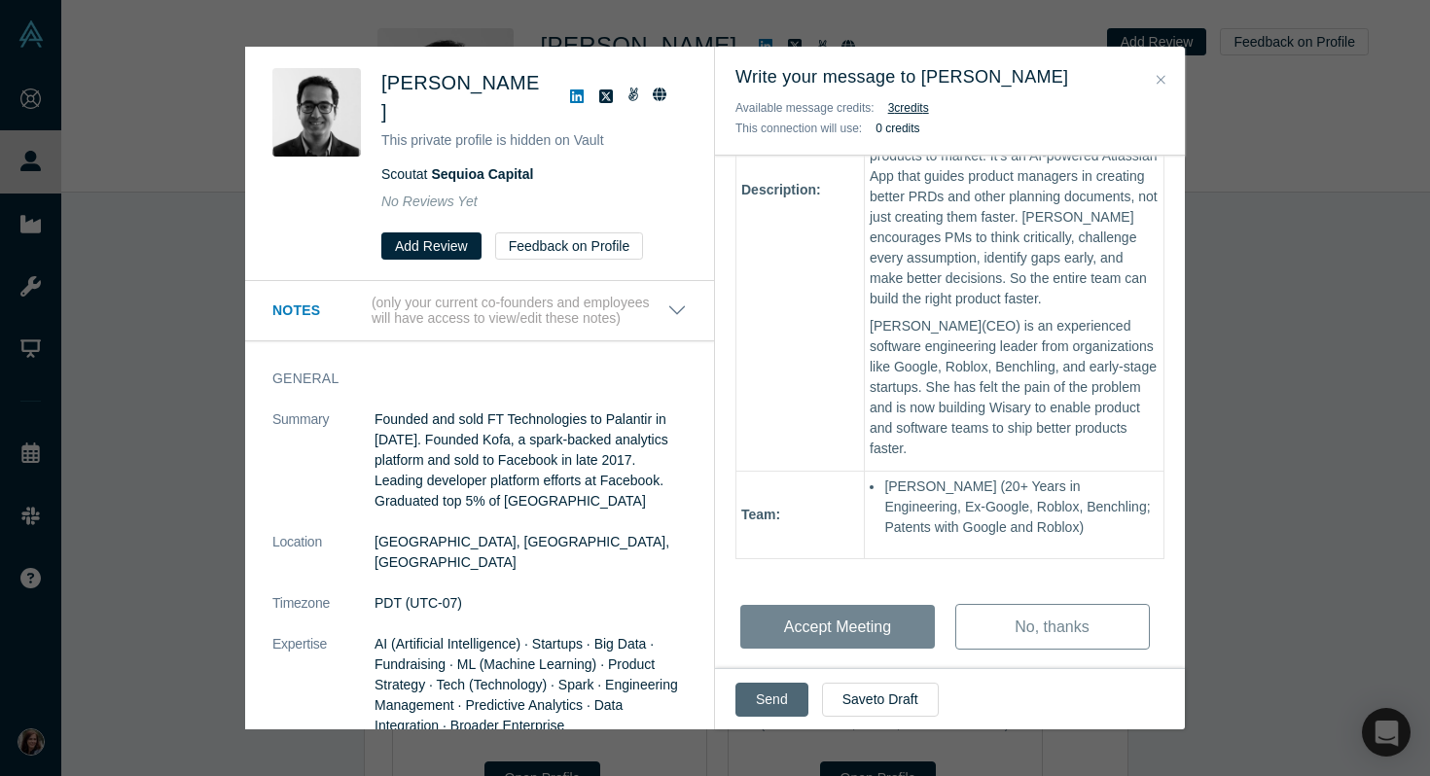
type input "AI-coach for product teams to think better, not just write faster"
click at [768, 697] on button "Send" at bounding box center [771, 700] width 73 height 34
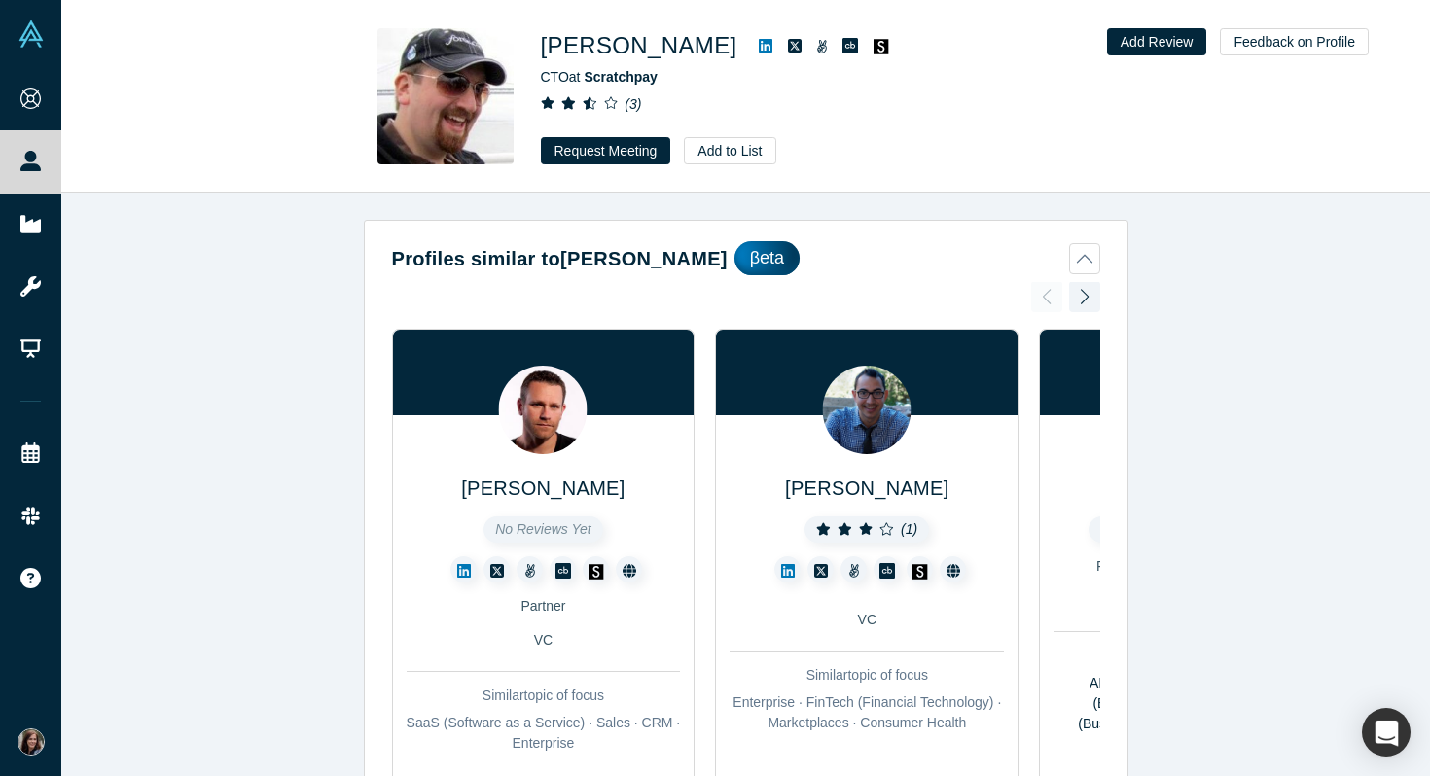
click at [759, 42] on icon at bounding box center [766, 46] width 14 height 14
click at [606, 149] on button "Request Meeting" at bounding box center [606, 150] width 130 height 27
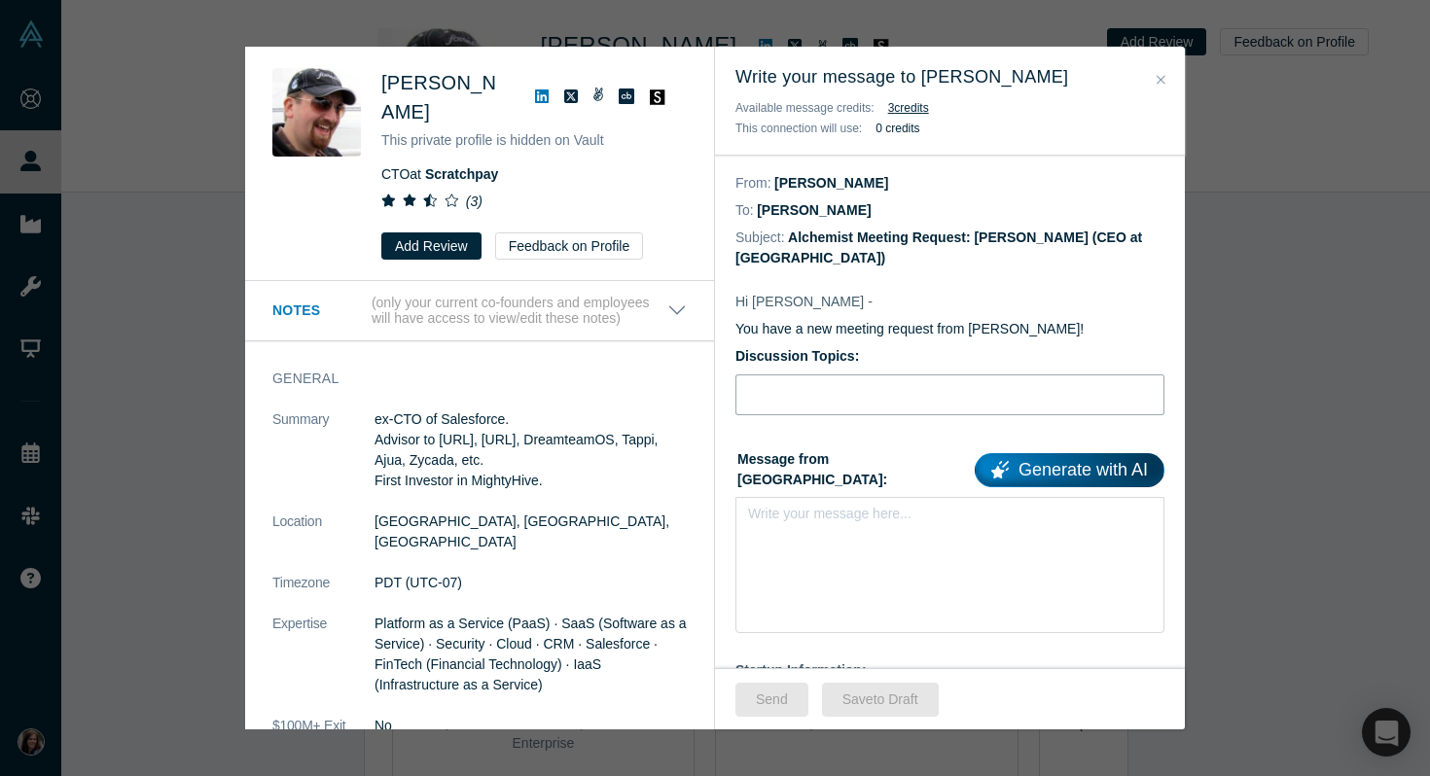
click at [829, 379] on input "Discussion Topics:" at bounding box center [949, 394] width 429 height 41
paste input "AI-coach for product teams to think better, not just write faster"
type input "AI-coach for product teams to think better, not just write faster"
click at [823, 510] on div "rdw-editor" at bounding box center [950, 520] width 379 height 20
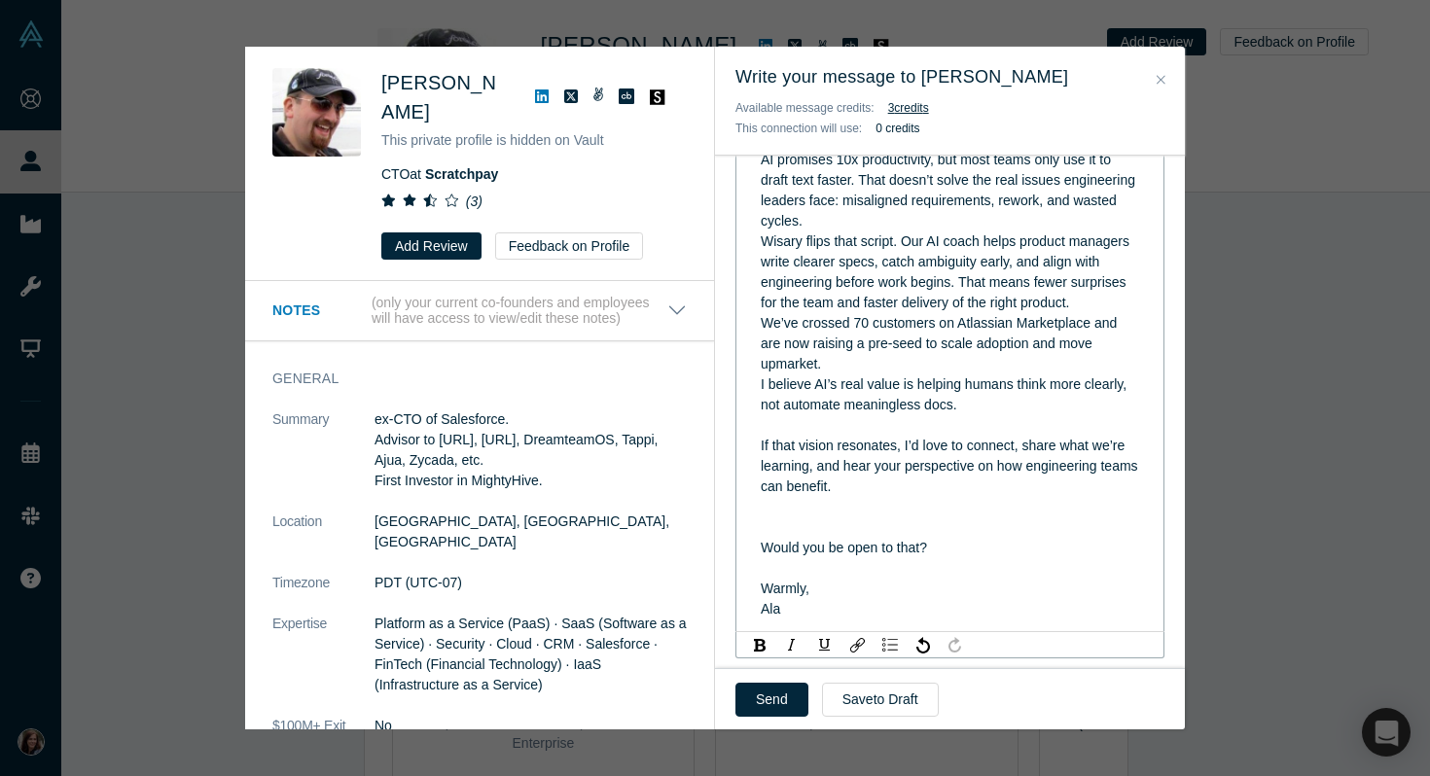
scroll to position [466, 0]
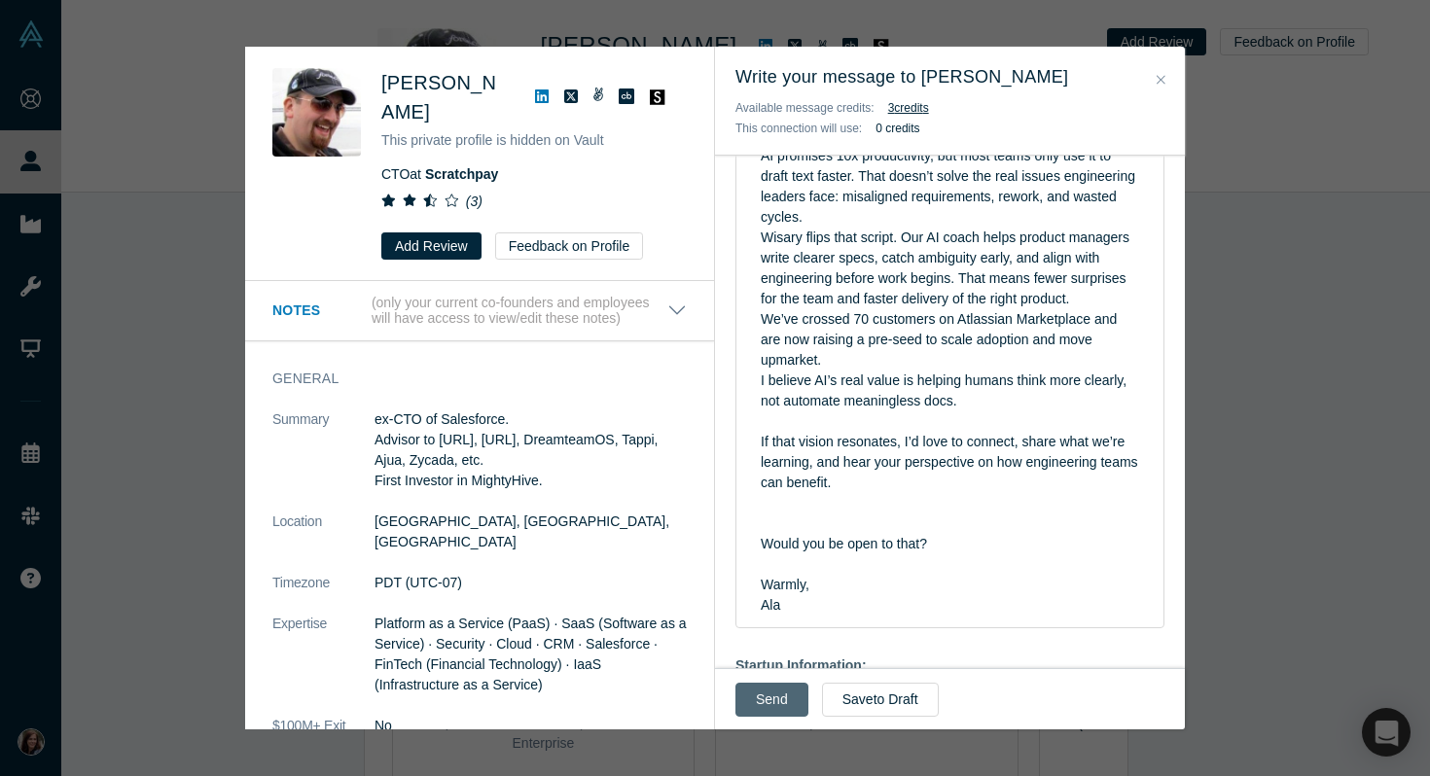
click at [770, 700] on button "Send" at bounding box center [771, 700] width 73 height 34
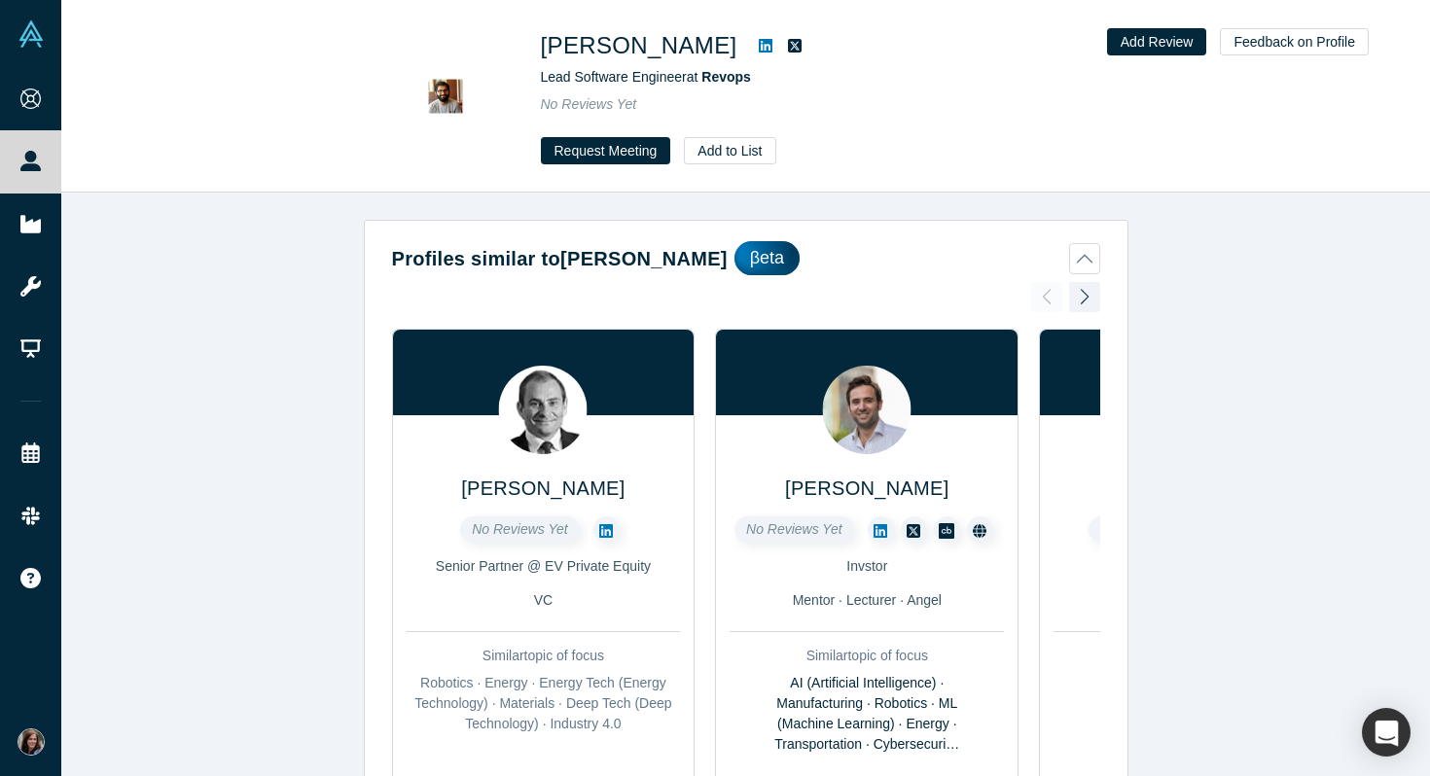
click at [759, 46] on icon at bounding box center [766, 46] width 14 height 14
click at [613, 152] on button "Request Meeting" at bounding box center [606, 150] width 130 height 27
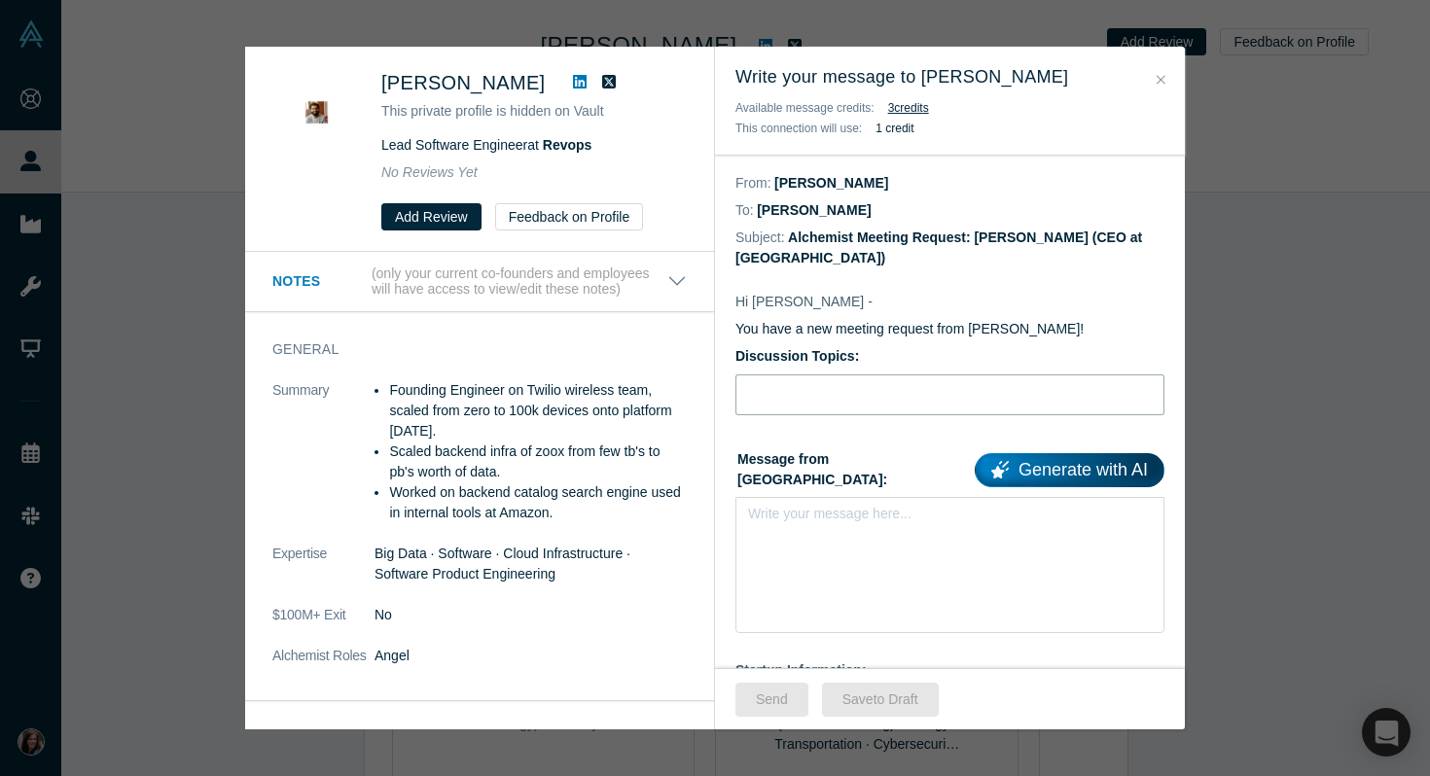
click at [810, 374] on input "Discussion Topics:" at bounding box center [949, 394] width 429 height 41
paste input "createDocument"
type input "createDocument"
click at [872, 522] on div "Write your message here..." at bounding box center [949, 565] width 429 height 136
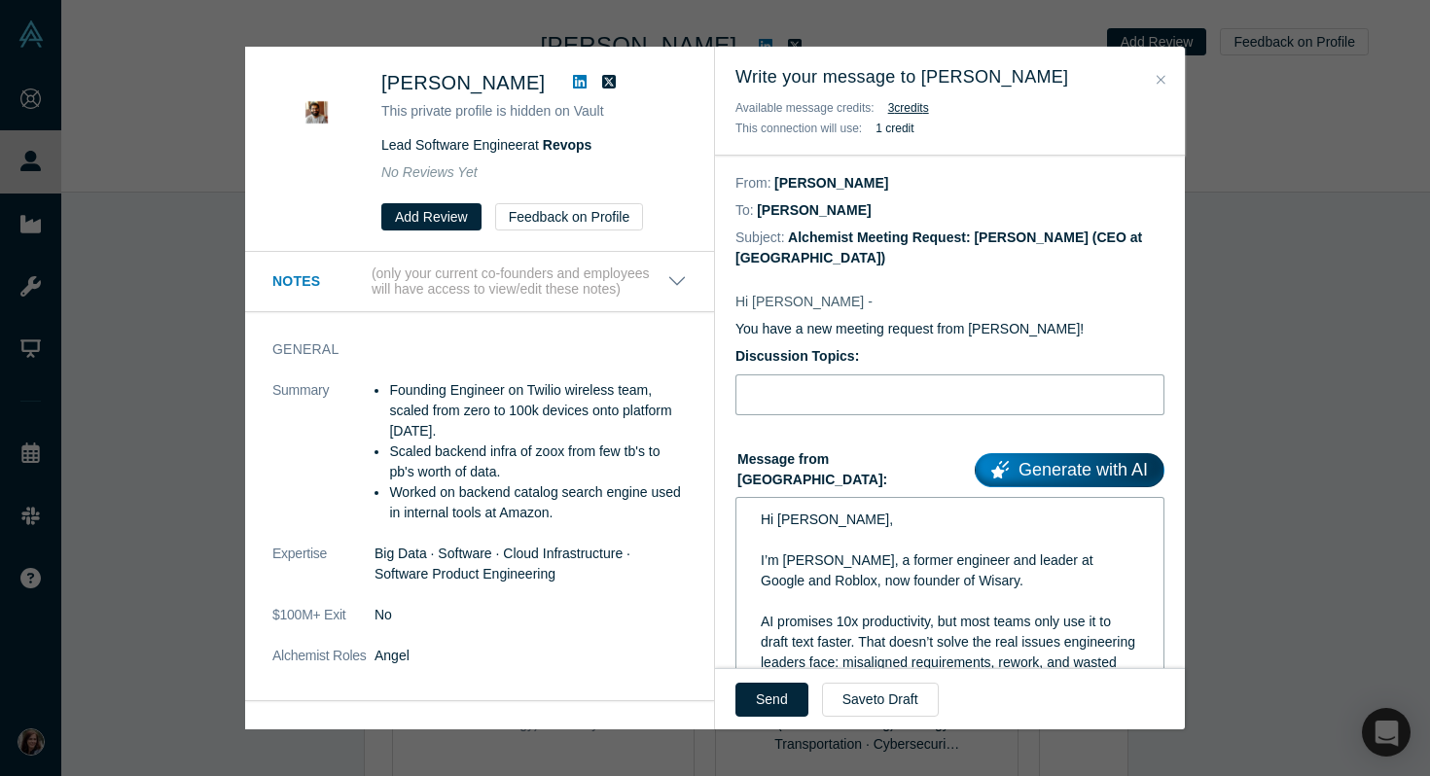
click at [817, 374] on input "Discussion Topics:" at bounding box center [949, 394] width 429 height 41
paste input "AI-coach for product teams to think better, not just write faster"
type input "AI-coach for product teams to think better, not just write faster"
click at [758, 692] on button "Send" at bounding box center [771, 700] width 73 height 34
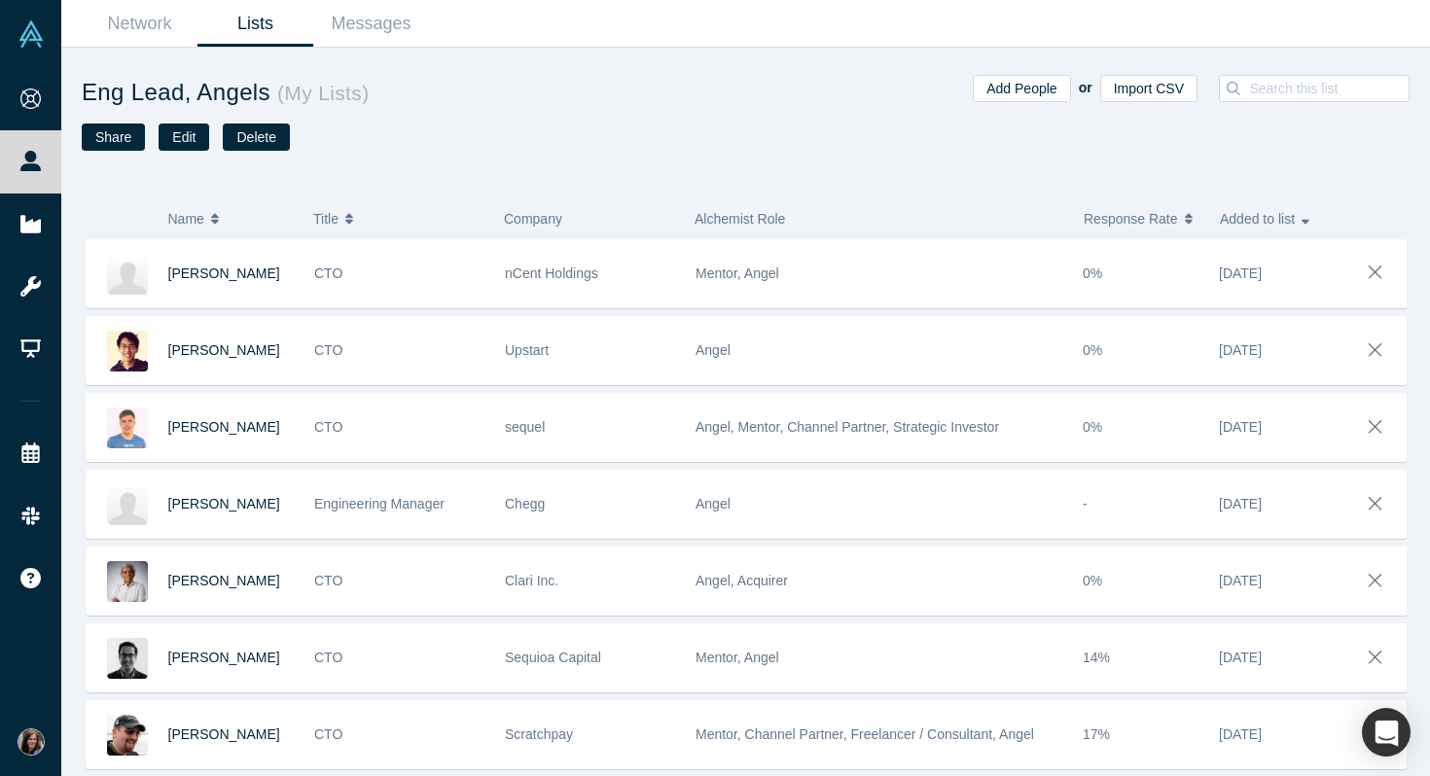
click at [251, 34] on link "Lists" at bounding box center [255, 24] width 116 height 46
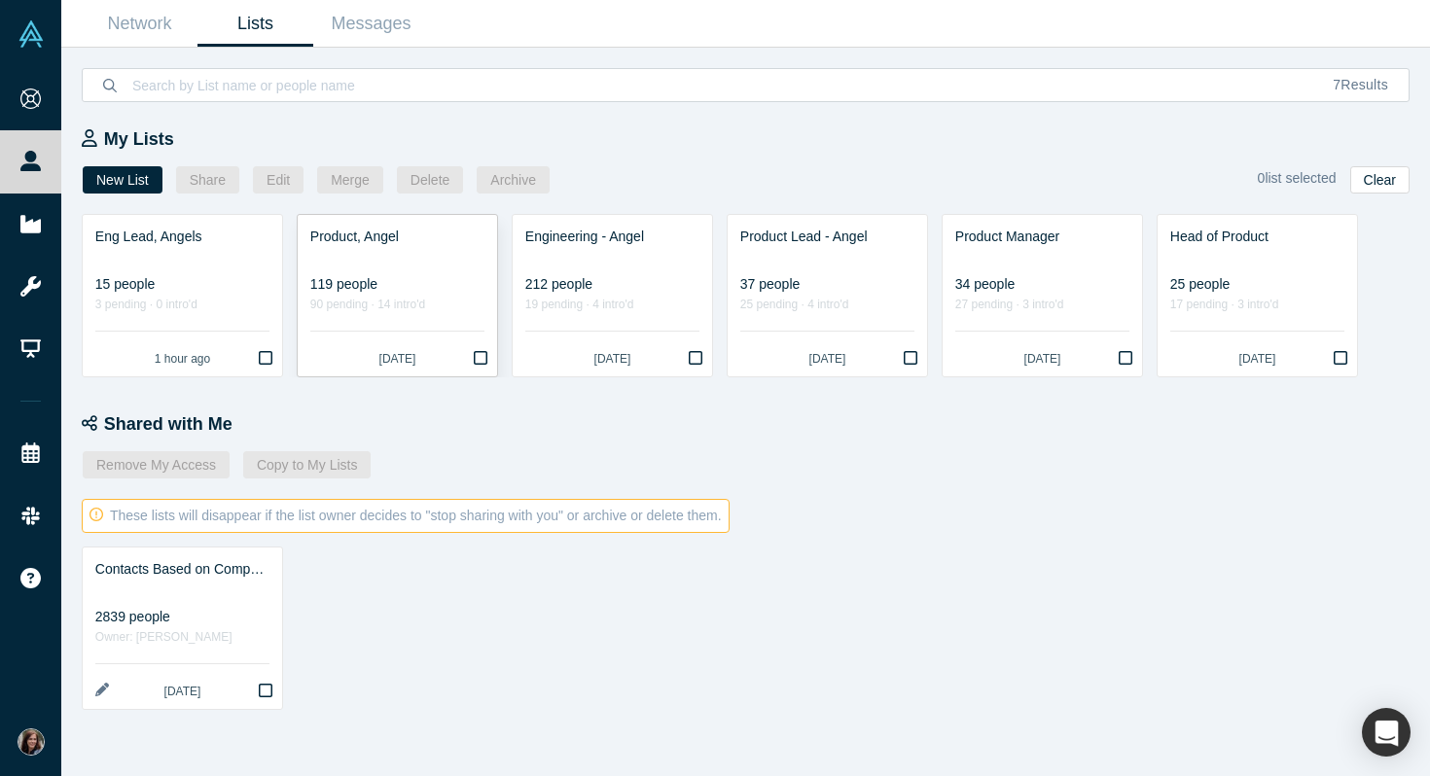
click at [430, 264] on div at bounding box center [397, 257] width 174 height 20
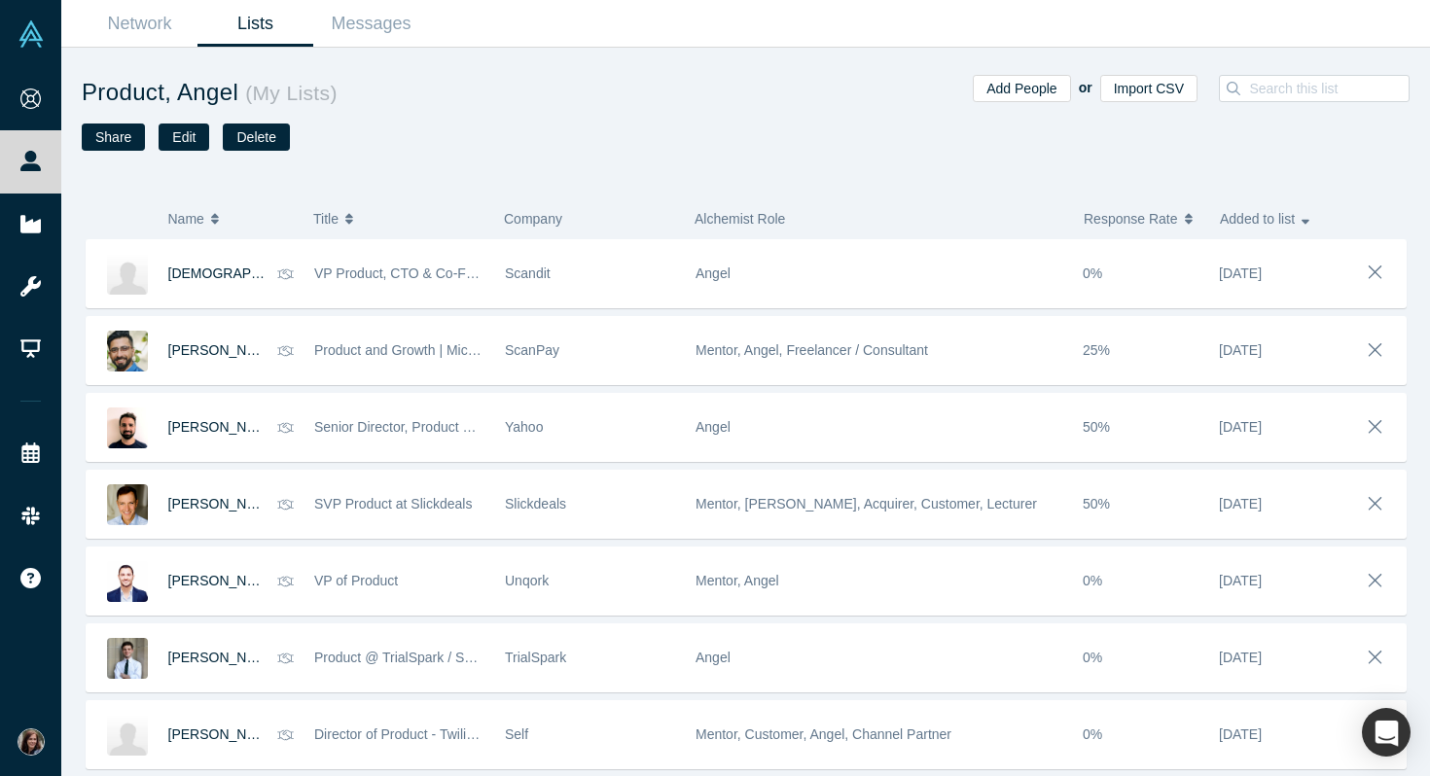
click at [251, 27] on link "Lists" at bounding box center [255, 24] width 116 height 46
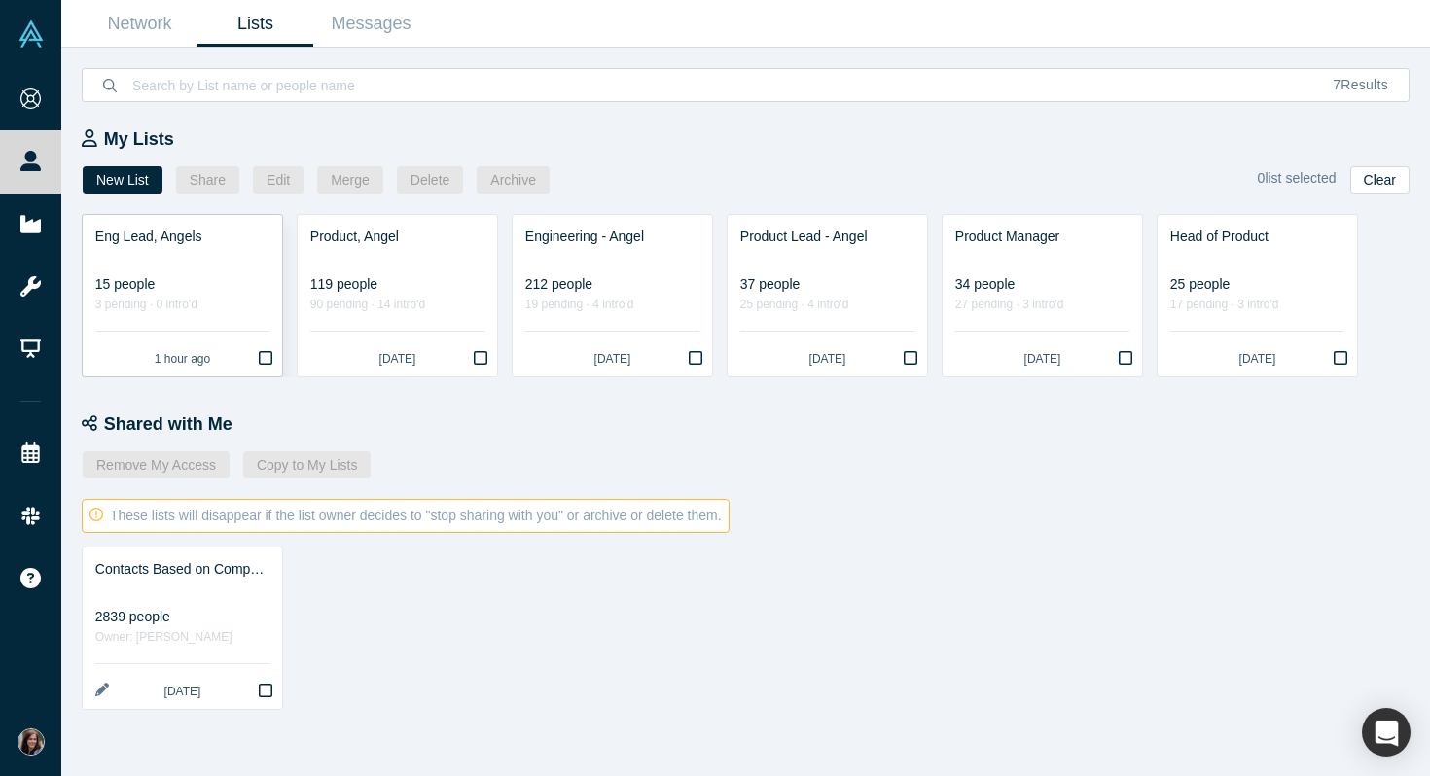
click at [193, 256] on div at bounding box center [182, 257] width 174 height 20
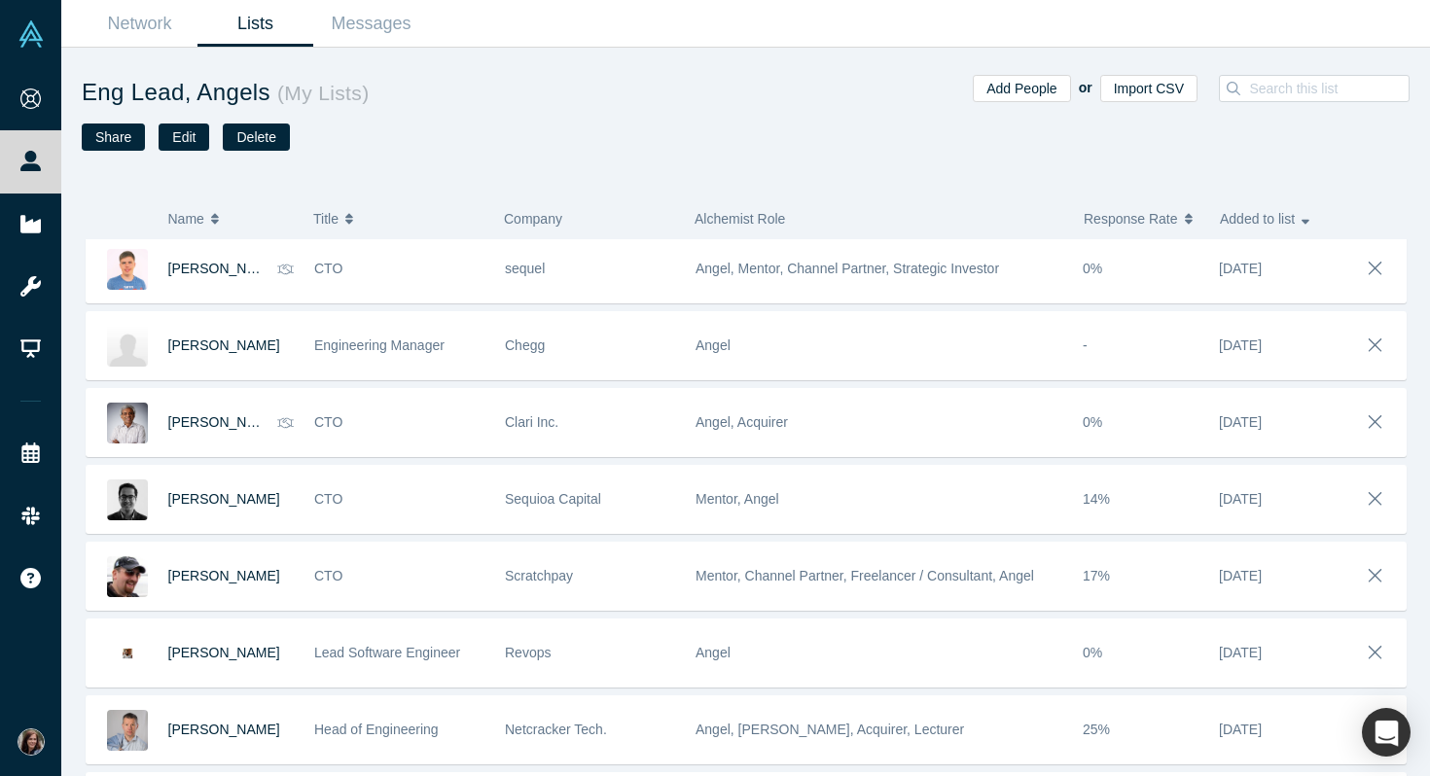
scroll to position [159, 0]
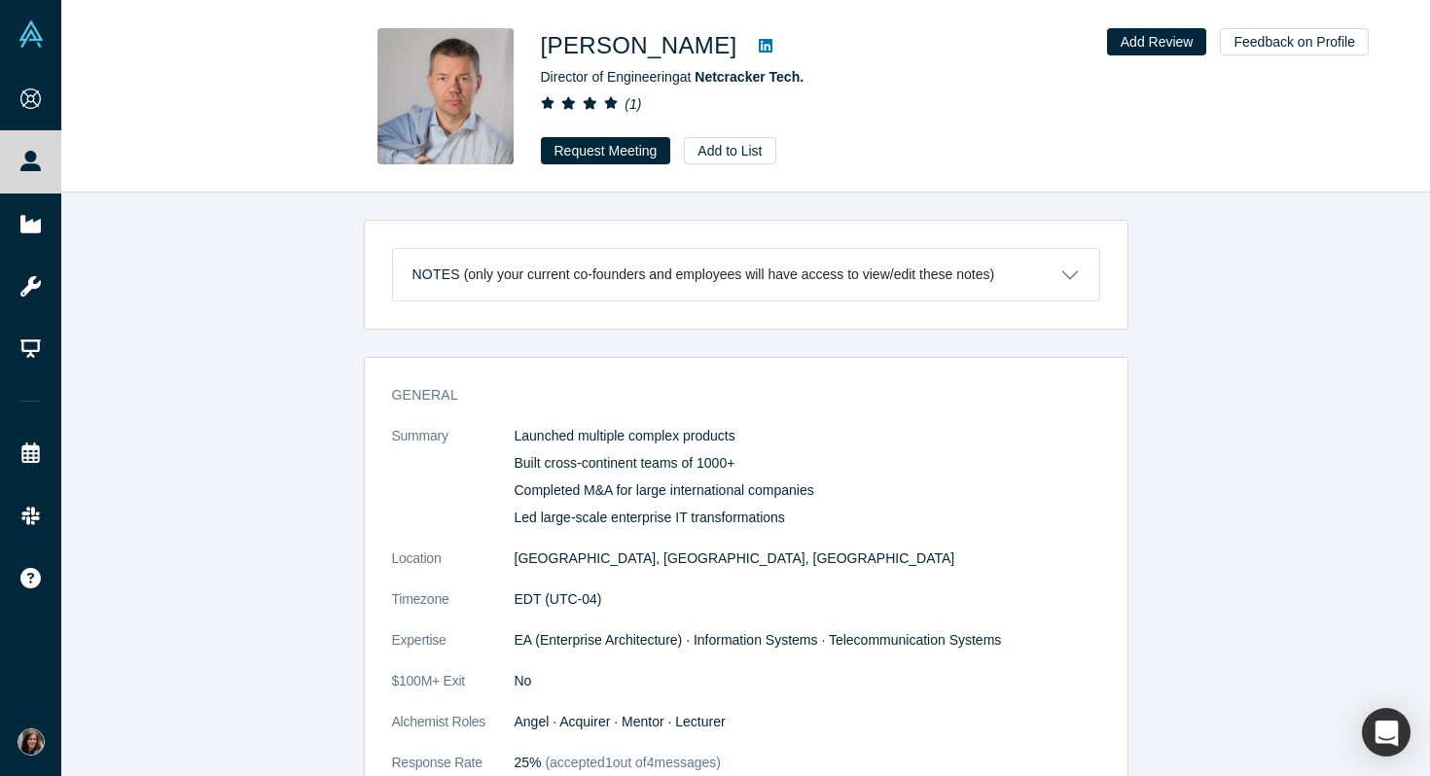
click at [759, 43] on icon at bounding box center [766, 46] width 14 height 14
click at [602, 153] on button "Request Meeting" at bounding box center [606, 150] width 130 height 27
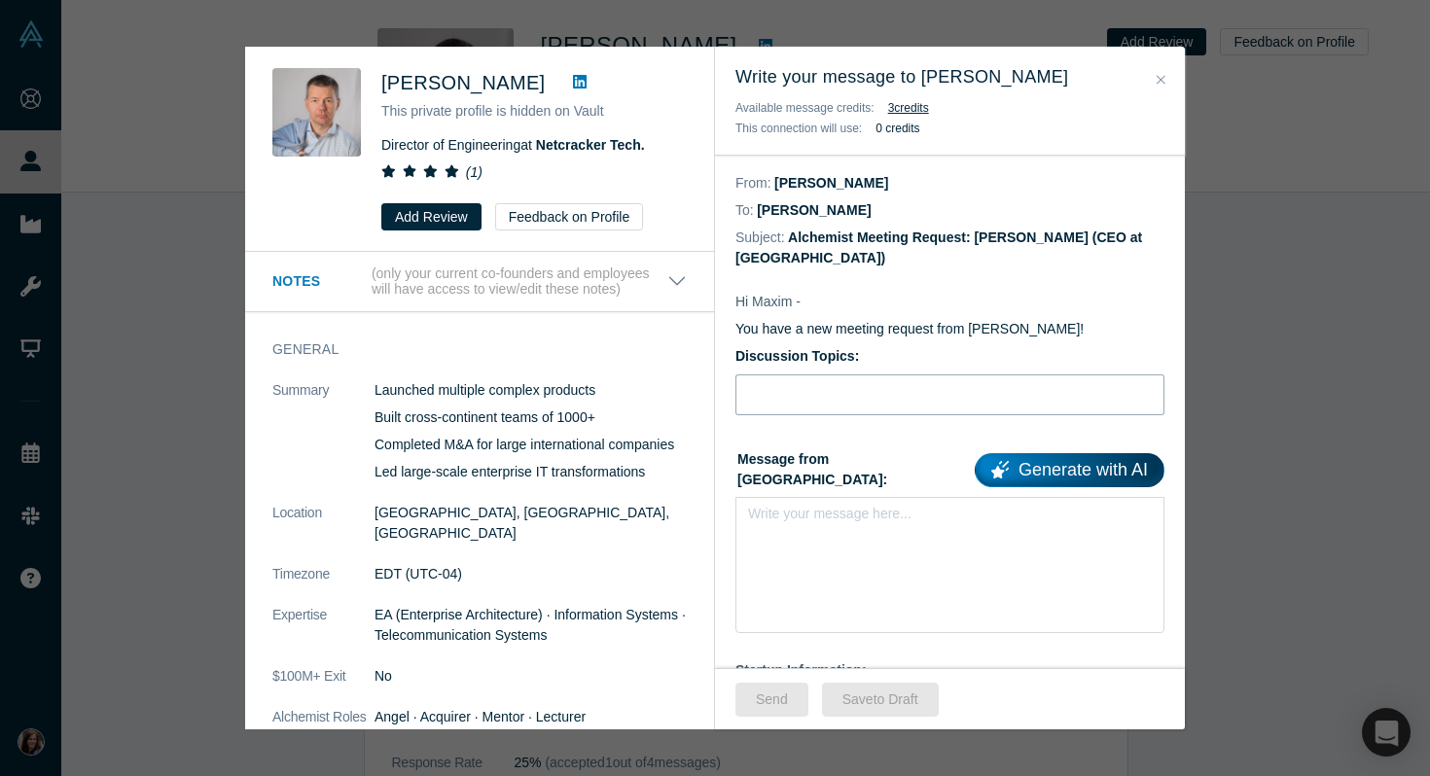
click at [796, 374] on input "Discussion Topics:" at bounding box center [949, 394] width 429 height 41
paste input "AI-coach for product teams to think better, not just write faster"
type input "AI-coach for product teams to think better, not just write faster"
click at [767, 510] on div "rdw-editor" at bounding box center [950, 520] width 379 height 20
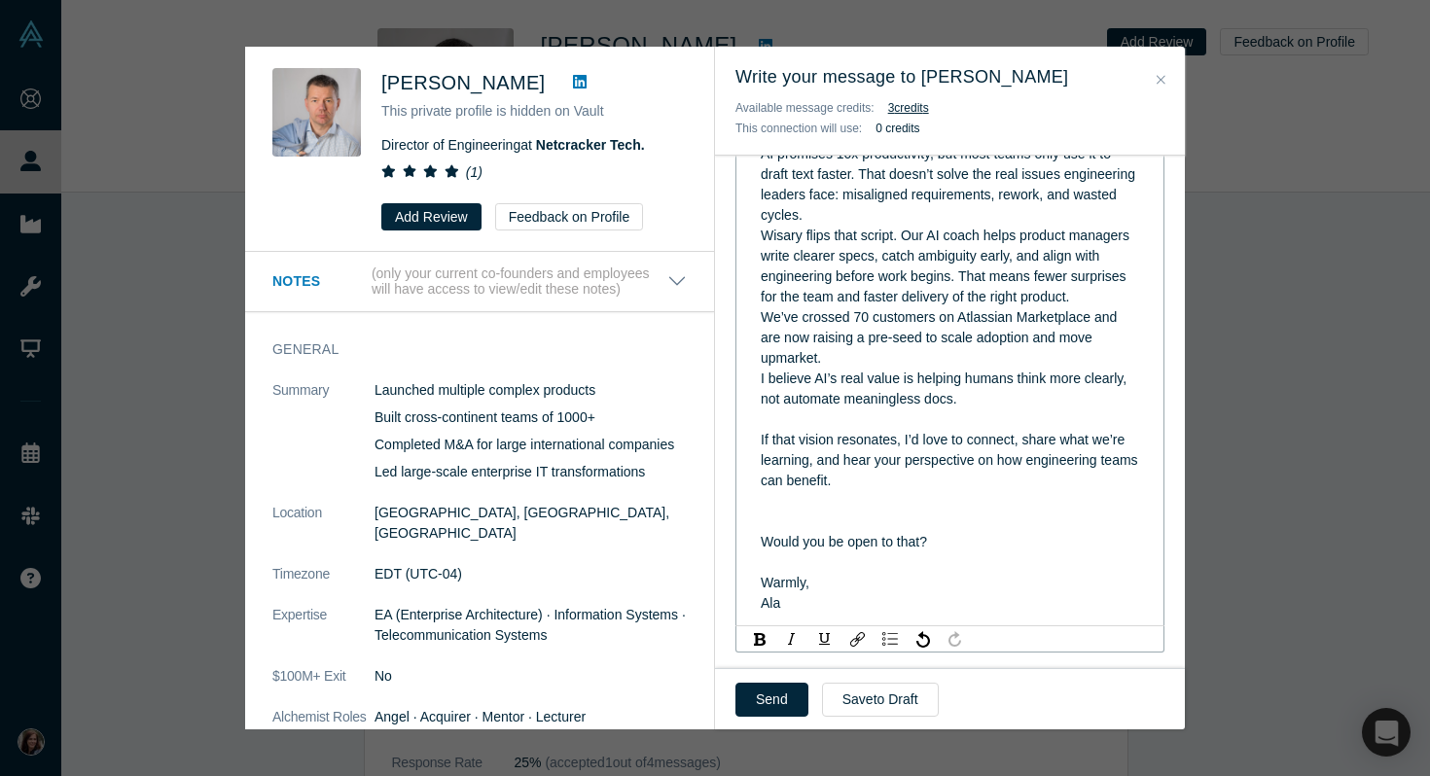
scroll to position [493, 0]
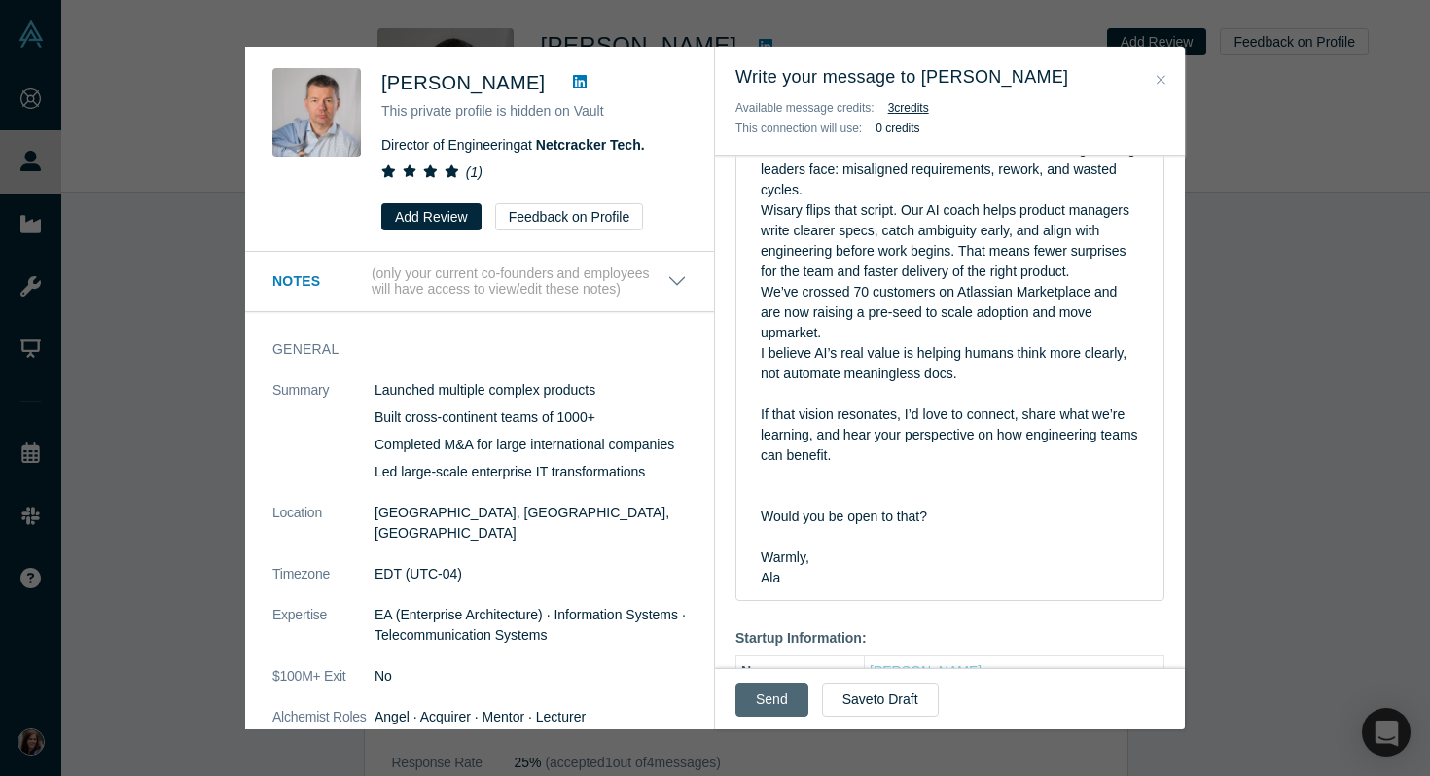
click at [754, 696] on button "Send" at bounding box center [771, 700] width 73 height 34
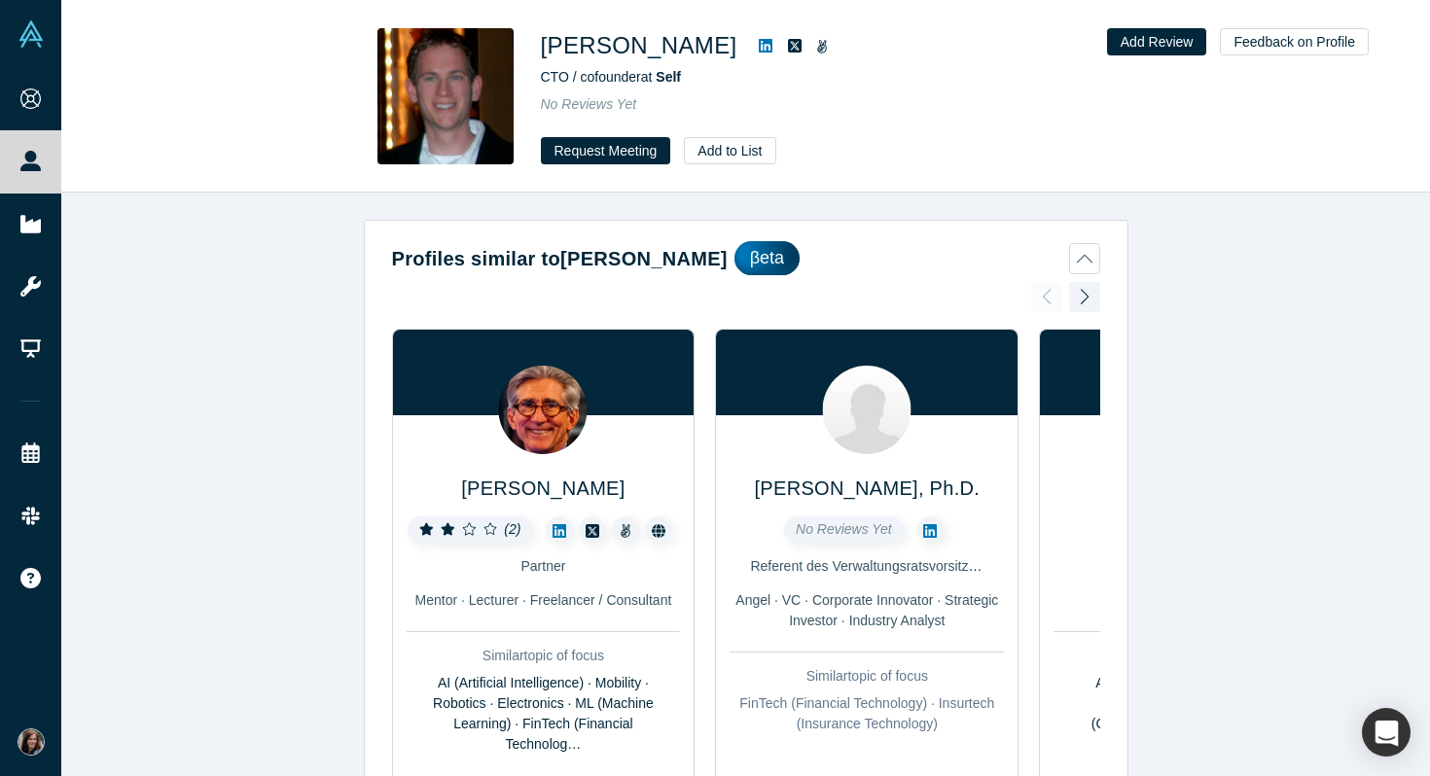
click at [759, 44] on icon at bounding box center [766, 46] width 14 height 14
click at [596, 151] on button "Request Meeting" at bounding box center [606, 150] width 130 height 27
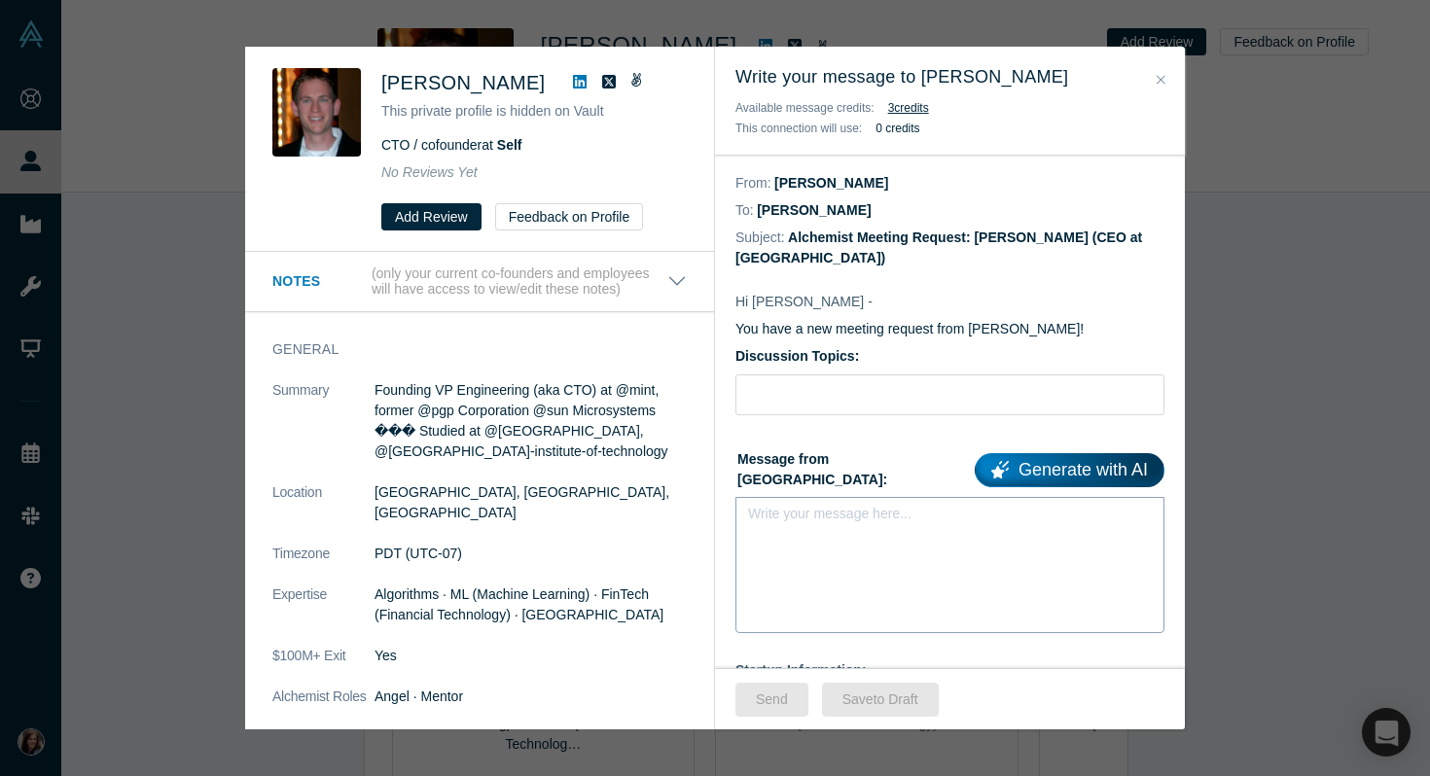
click at [870, 522] on div "Write your message here..." at bounding box center [949, 565] width 429 height 136
click at [820, 510] on div "rdw-editor" at bounding box center [950, 520] width 379 height 20
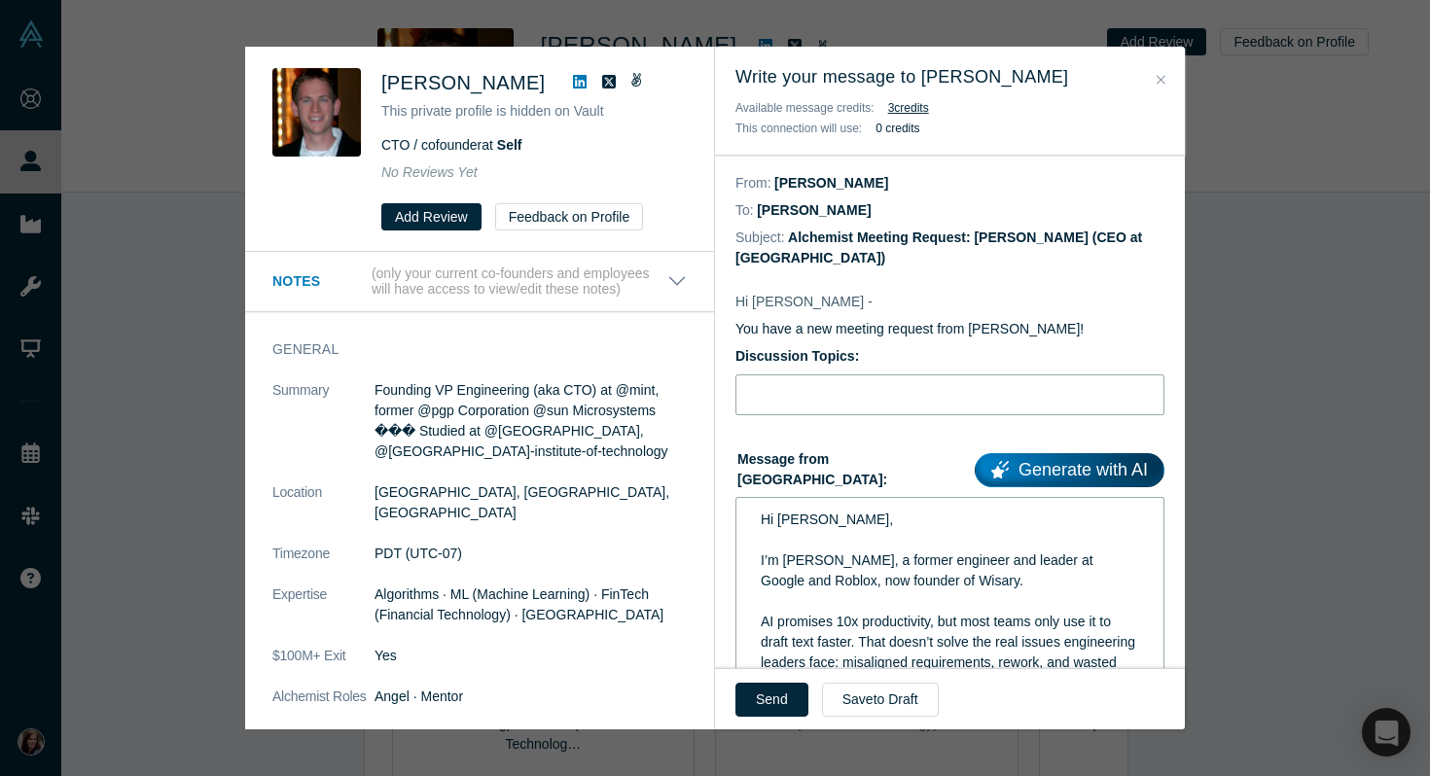
click at [803, 374] on input "Discussion Topics:" at bounding box center [949, 394] width 429 height 41
paste input "AI-coach for product teams to think better, not just write faster"
type input "AI-coach for product teams to think better, not just write faster"
click at [777, 694] on button "Send" at bounding box center [771, 700] width 73 height 34
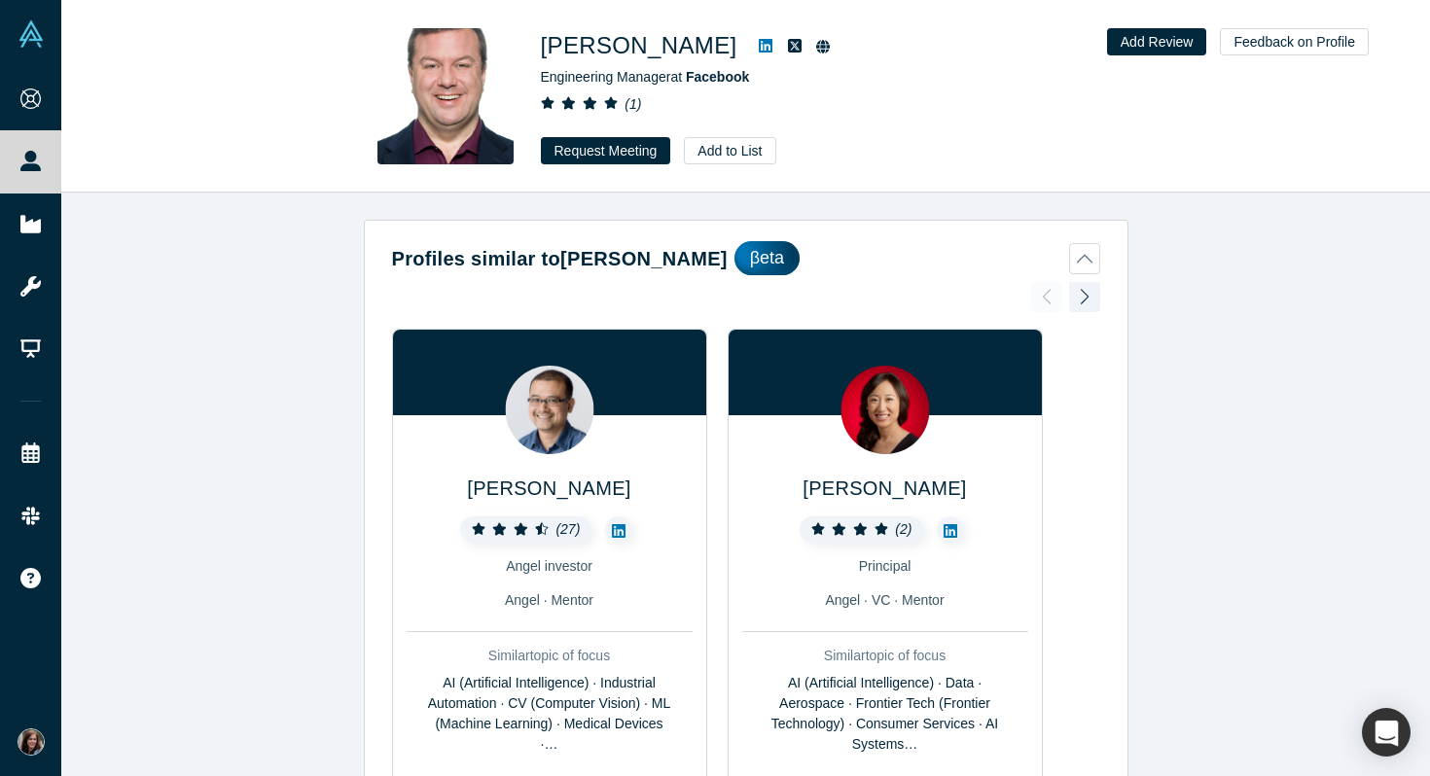
click at [759, 44] on icon at bounding box center [766, 46] width 14 height 14
click at [617, 148] on button "Request Meeting" at bounding box center [606, 150] width 130 height 27
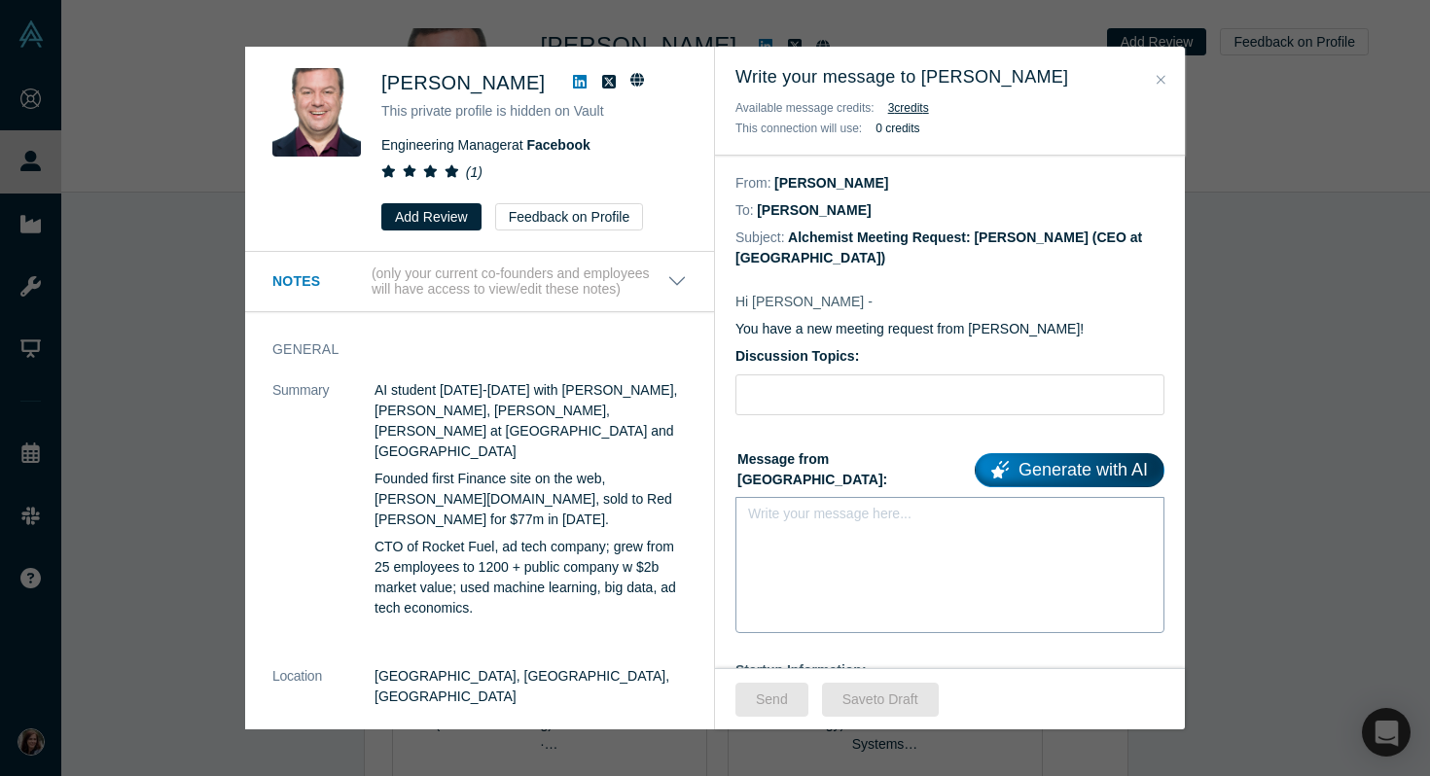
click at [789, 504] on div "rdw-editor" at bounding box center [950, 520] width 403 height 32
click at [818, 374] on input "Discussion Topics:" at bounding box center [949, 394] width 429 height 41
paste input "AI-coach for product teams to think better, not just write faster"
type input "AI-coach for product teams to think better, not just write faster"
click at [823, 504] on div "rdw-editor" at bounding box center [950, 520] width 403 height 32
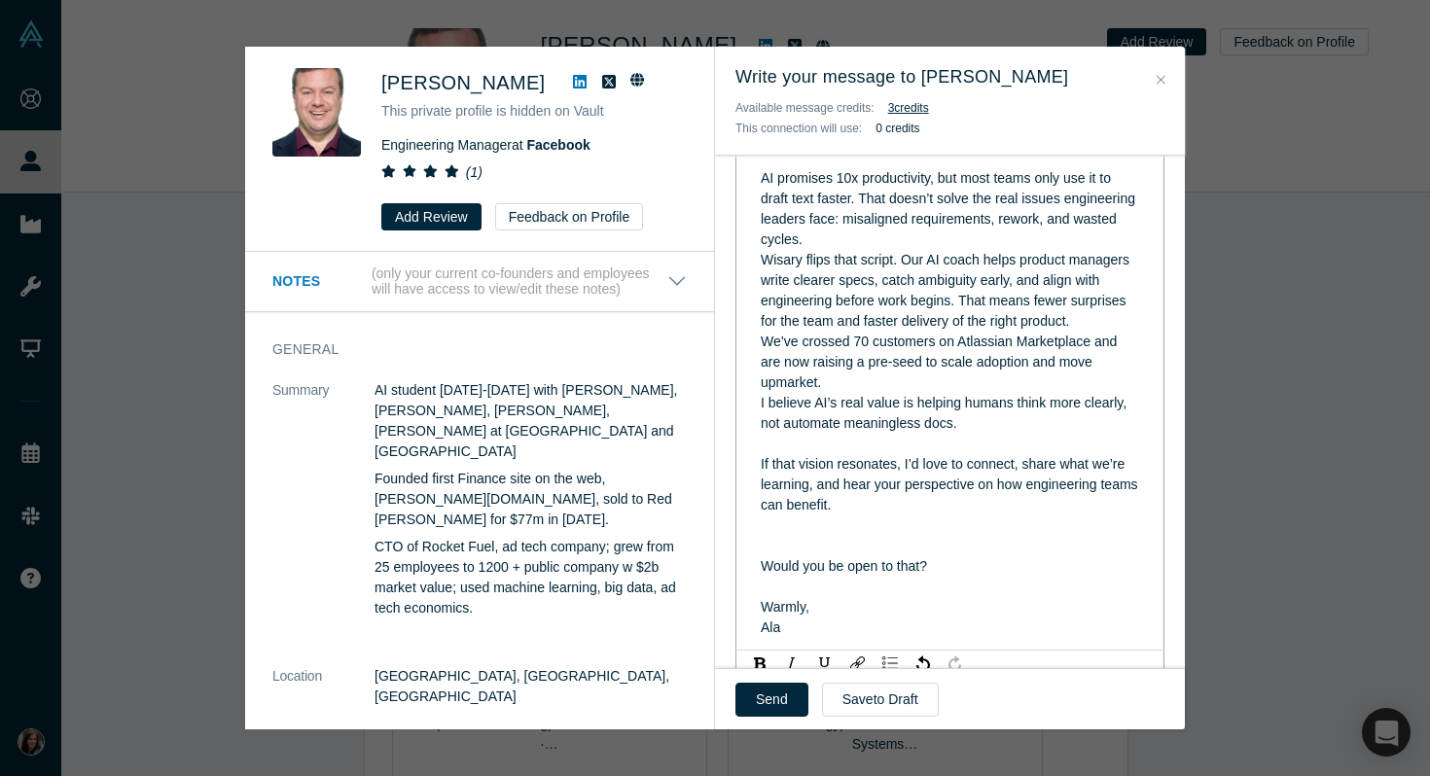
scroll to position [453, 0]
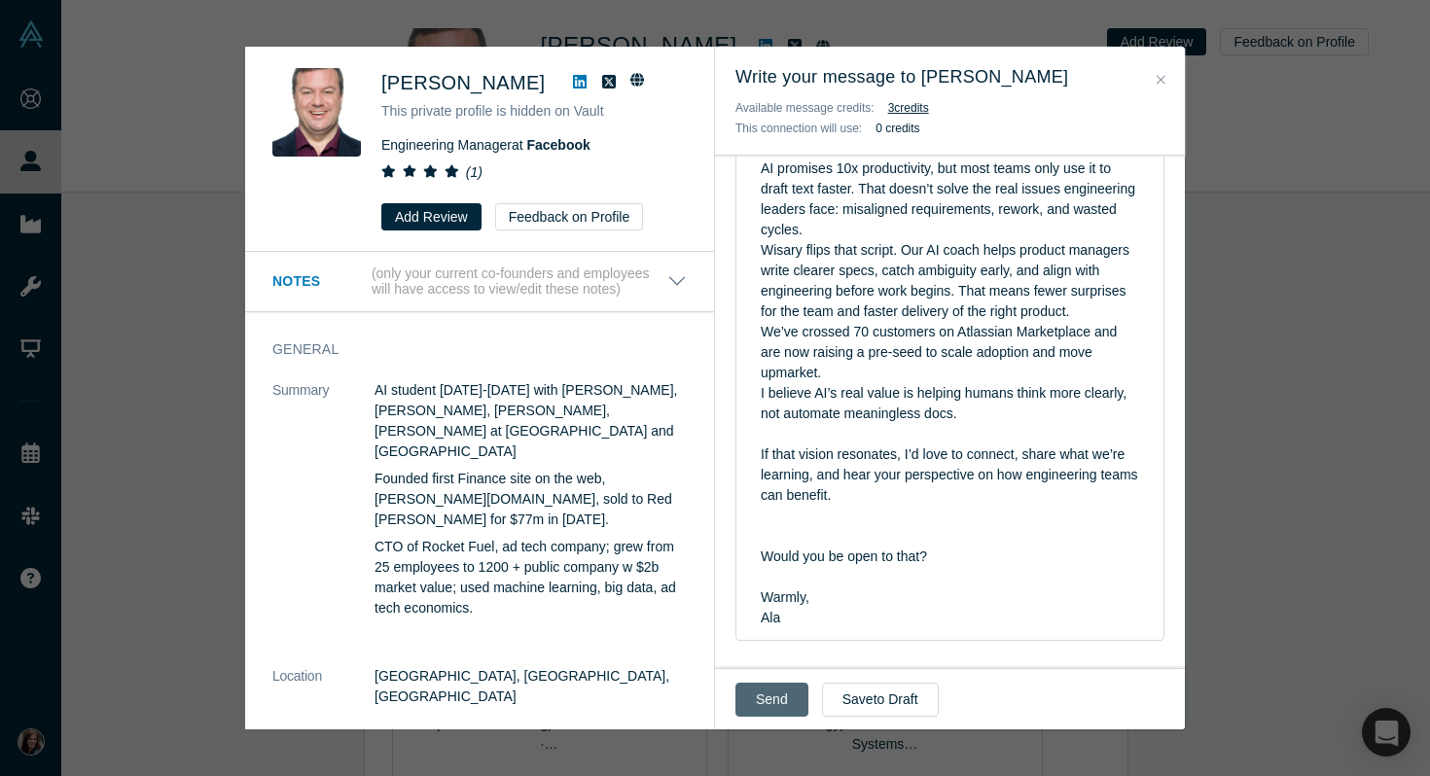
click at [763, 696] on button "Send" at bounding box center [771, 700] width 73 height 34
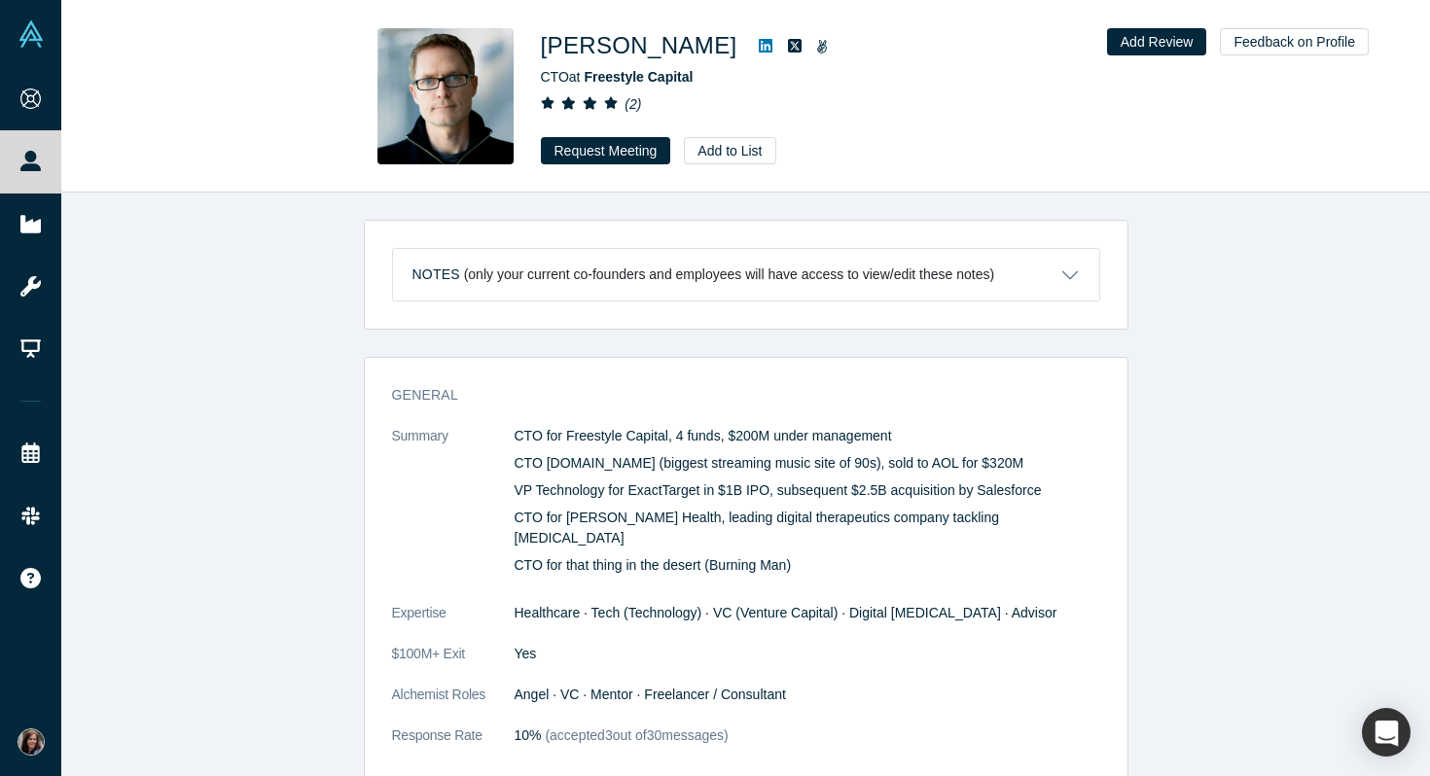
click at [759, 48] on icon at bounding box center [766, 46] width 14 height 16
click at [632, 150] on button "Request Meeting" at bounding box center [606, 150] width 130 height 27
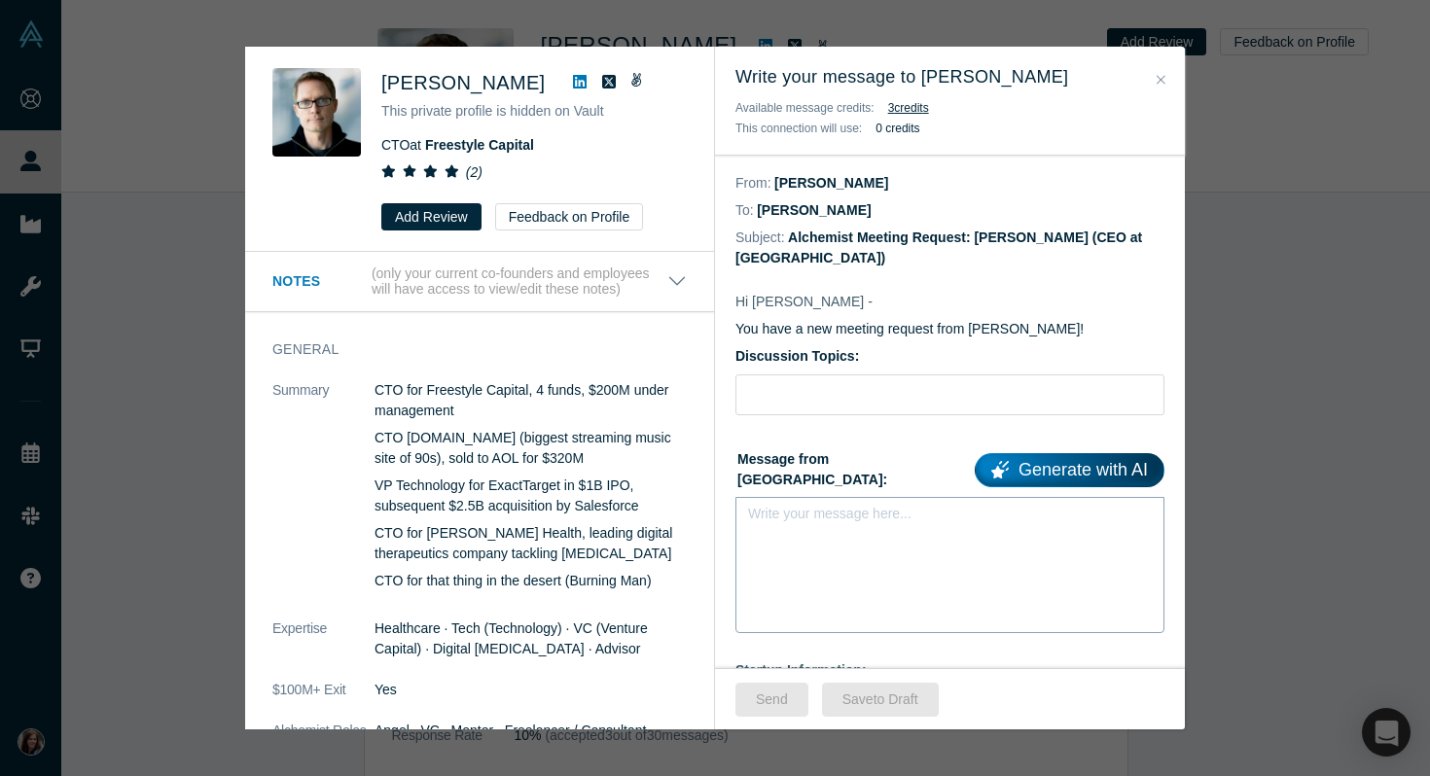
click at [861, 514] on div "Write your message here..." at bounding box center [949, 565] width 429 height 136
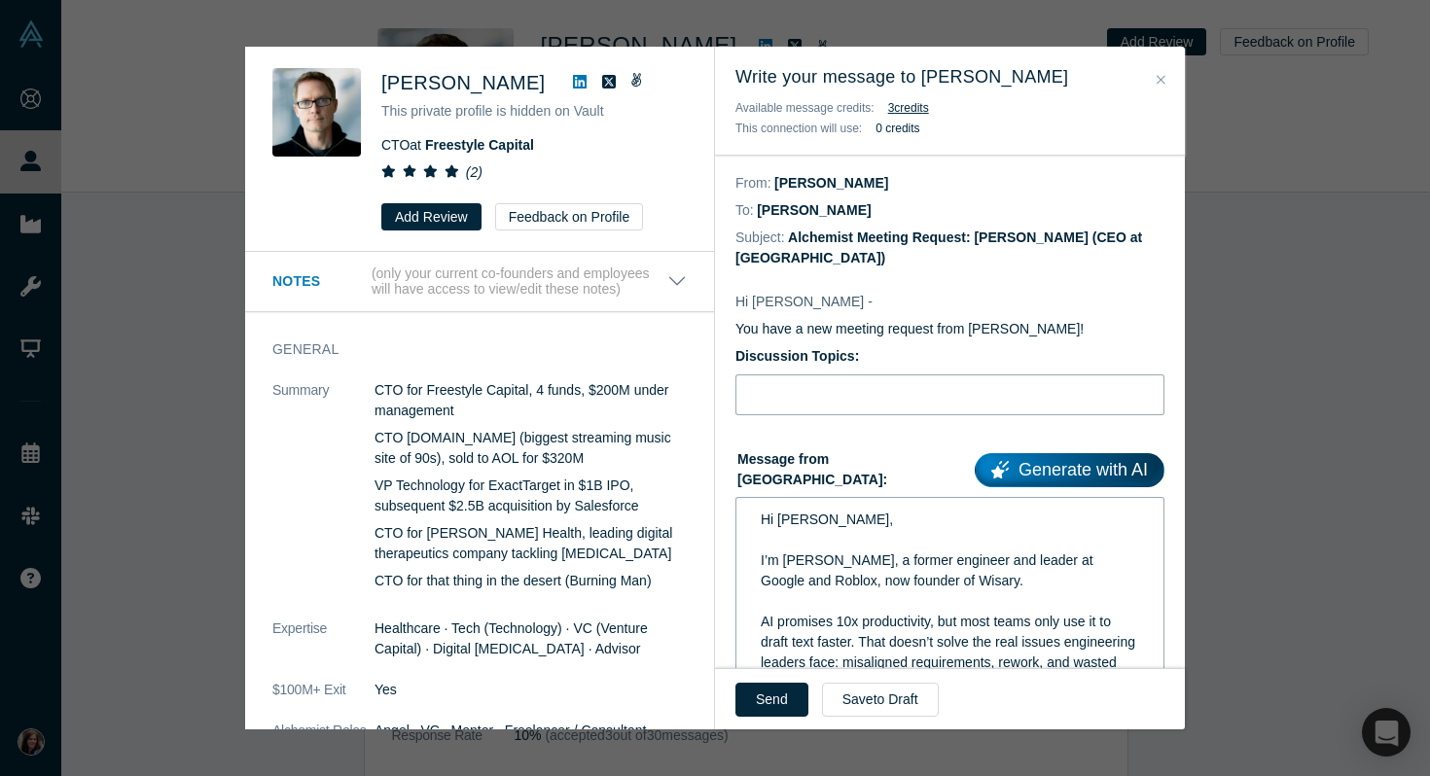
click at [841, 375] on input "Discussion Topics:" at bounding box center [949, 394] width 429 height 41
paste input "AI-coach for product teams to think better, not just write faster"
type input "AI-coach for product teams to think better, not just write faster"
click at [769, 706] on button "Send" at bounding box center [771, 700] width 73 height 34
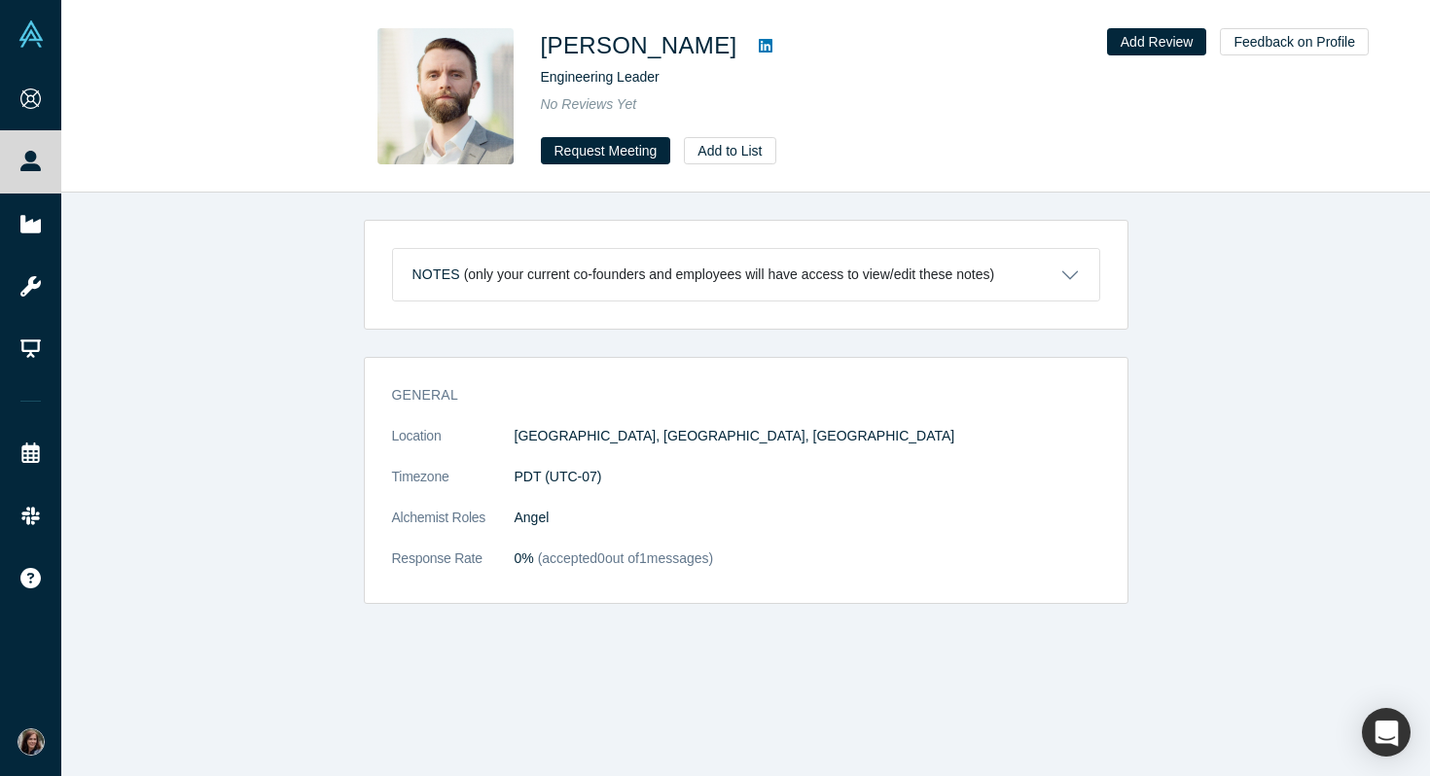
click at [759, 40] on icon at bounding box center [766, 46] width 14 height 14
click at [599, 157] on button "Request Meeting" at bounding box center [606, 150] width 130 height 27
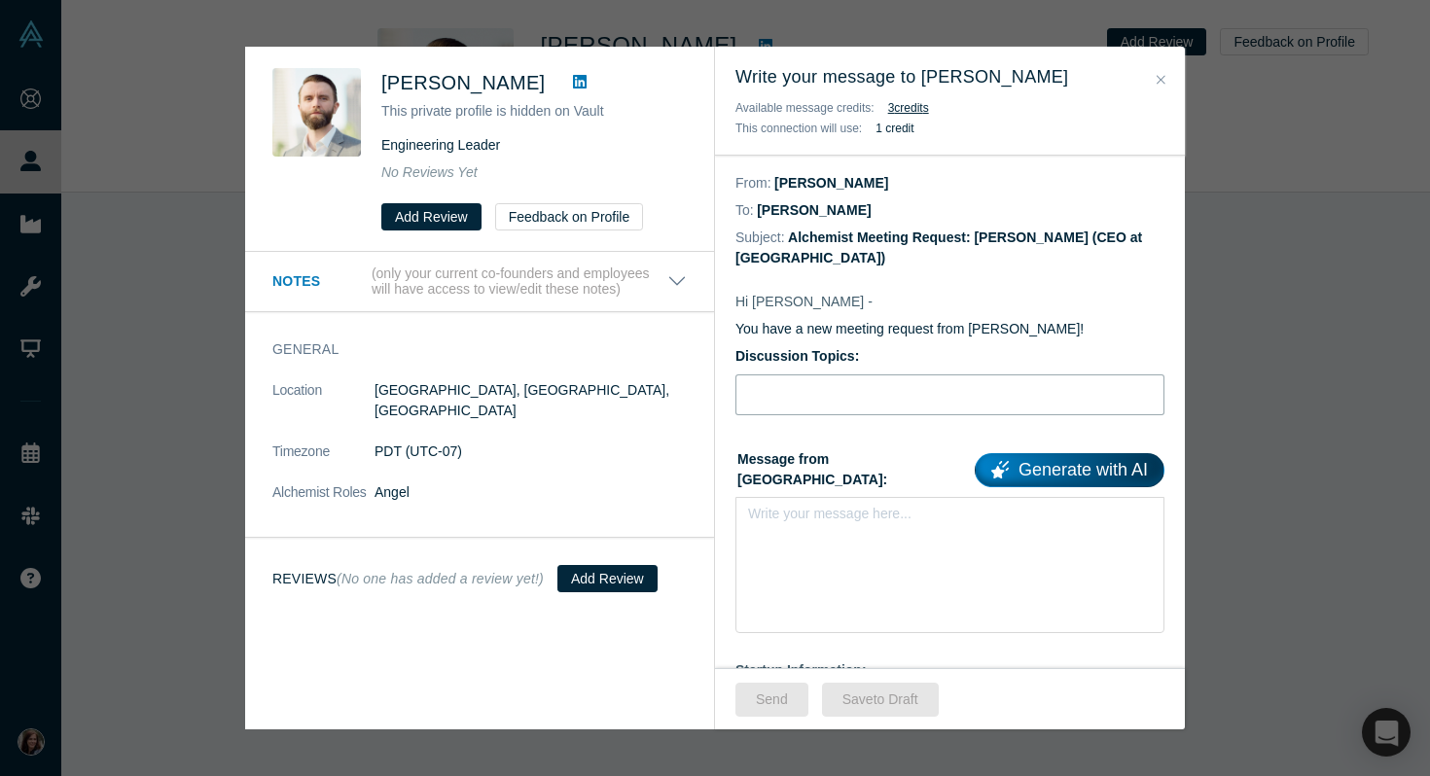
click at [833, 374] on input "Discussion Topics:" at bounding box center [949, 394] width 429 height 41
paste input "AI-coach for product teams to think better, not just write faster"
type input "AI-coach for product teams to think better, not just write faster"
click at [843, 507] on div "rdw-editor" at bounding box center [950, 520] width 403 height 32
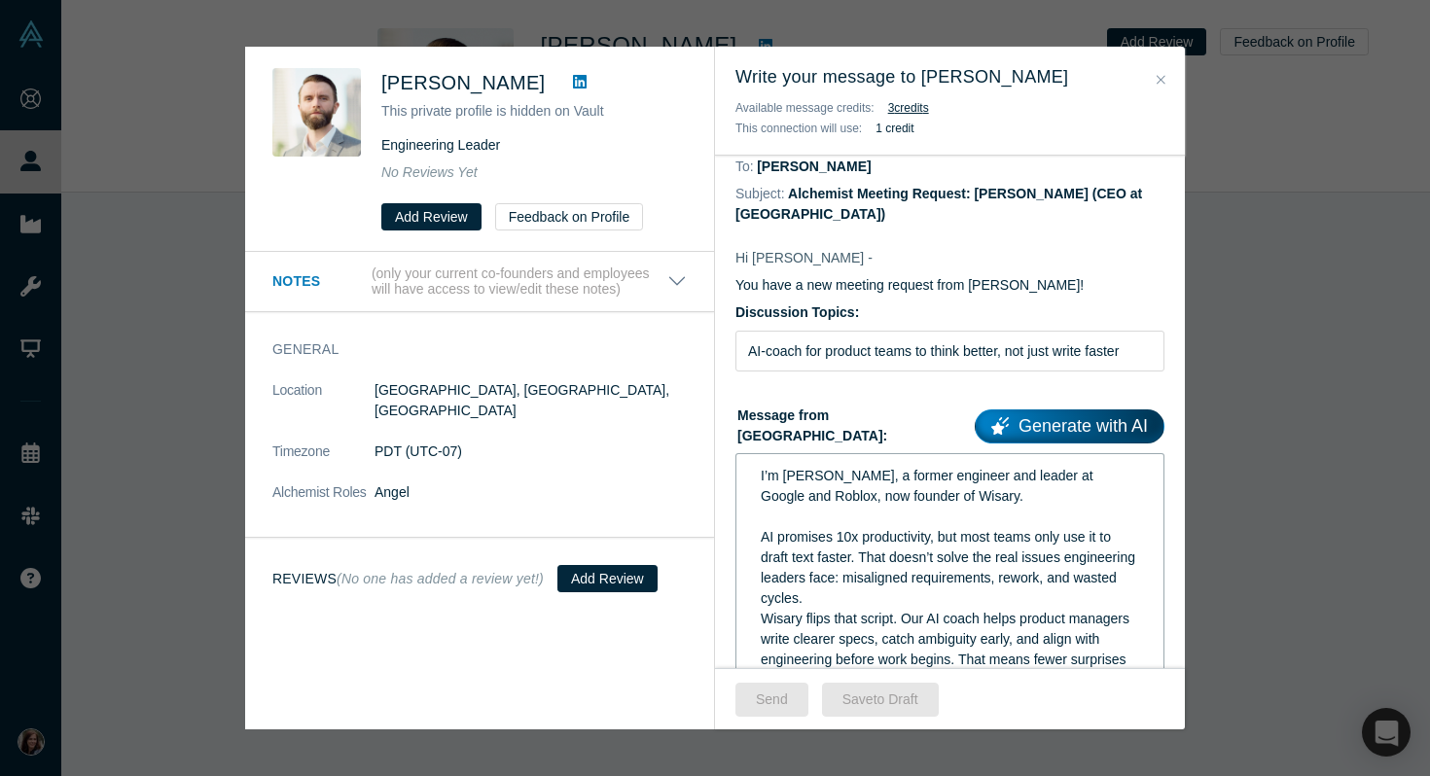
scroll to position [46, 0]
click at [824, 505] on div "rdw-editor" at bounding box center [950, 515] width 379 height 20
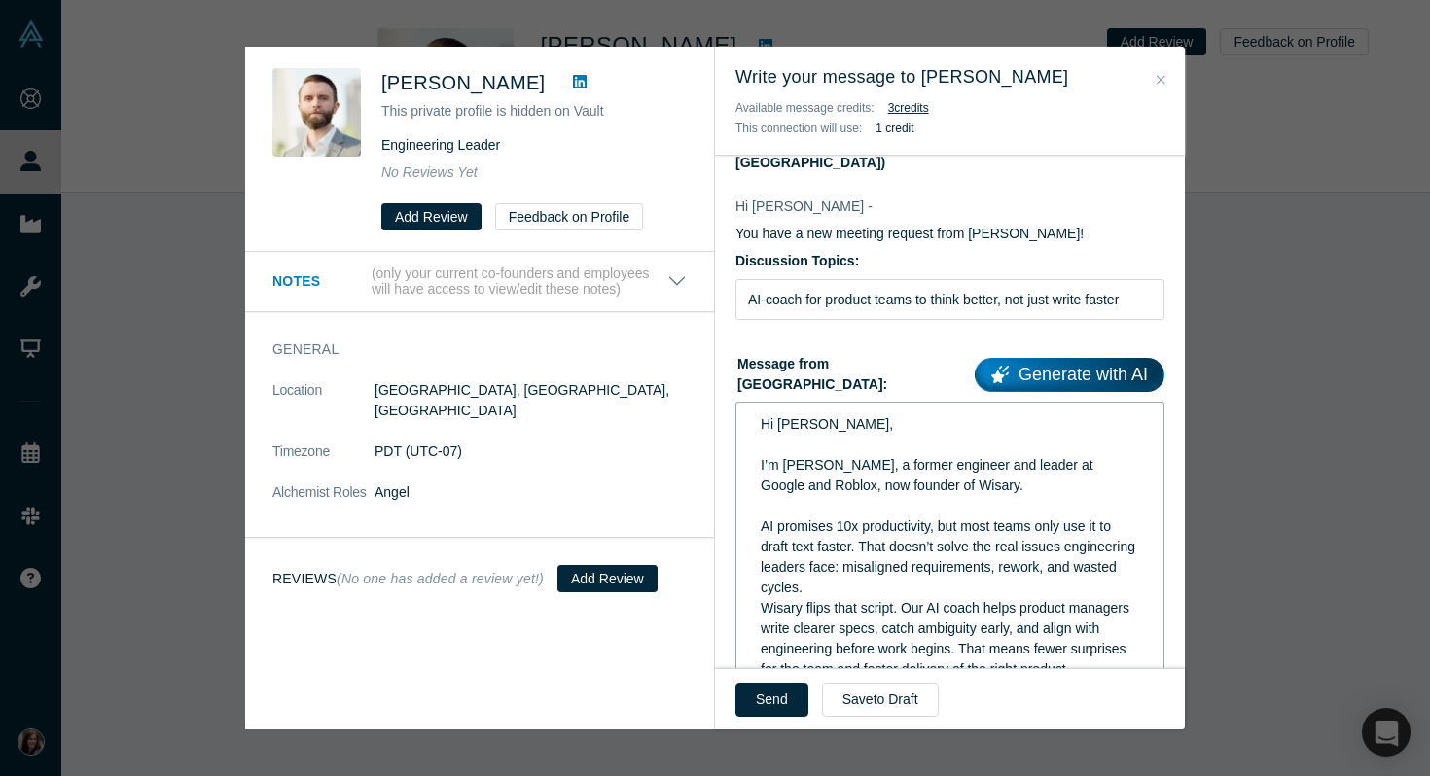
scroll to position [0, 0]
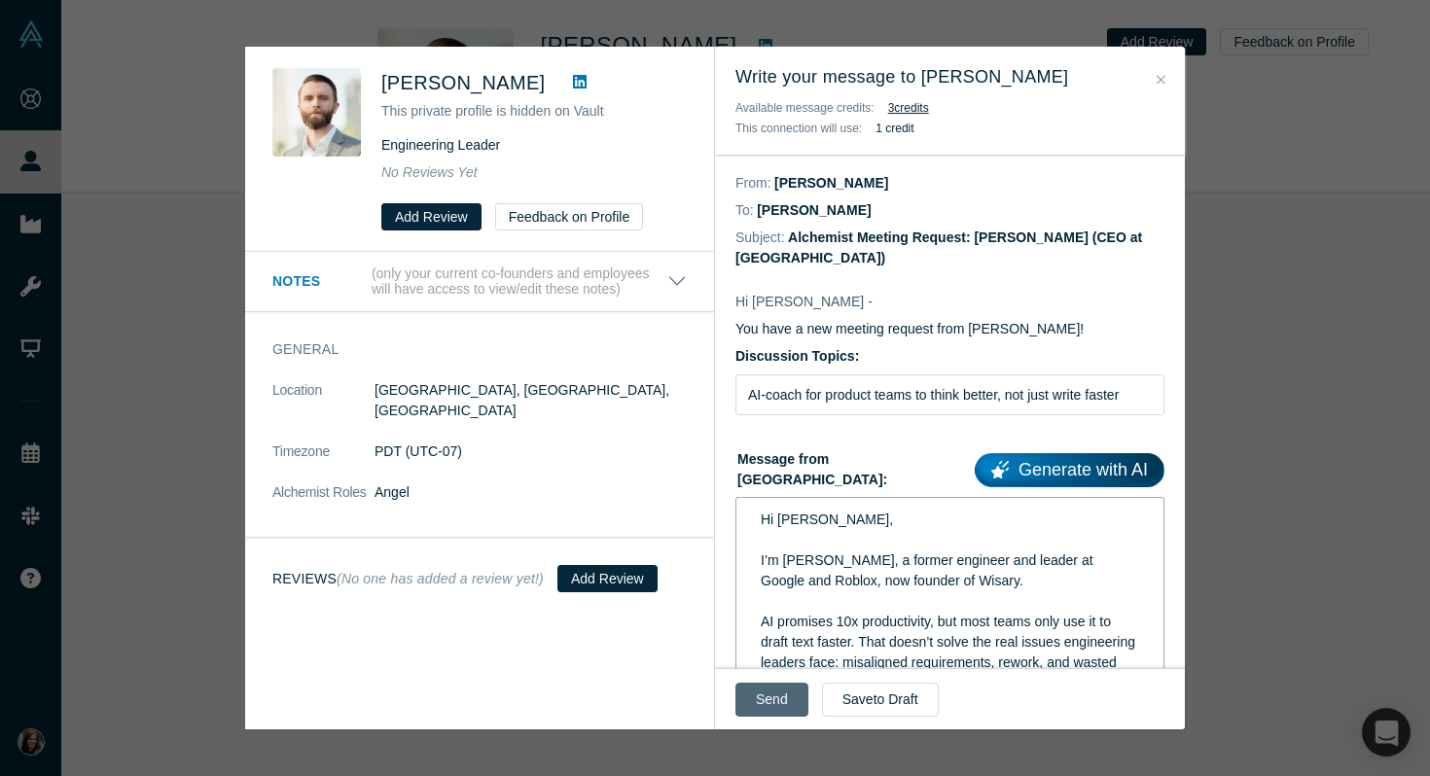
click at [769, 693] on button "Send" at bounding box center [771, 700] width 73 height 34
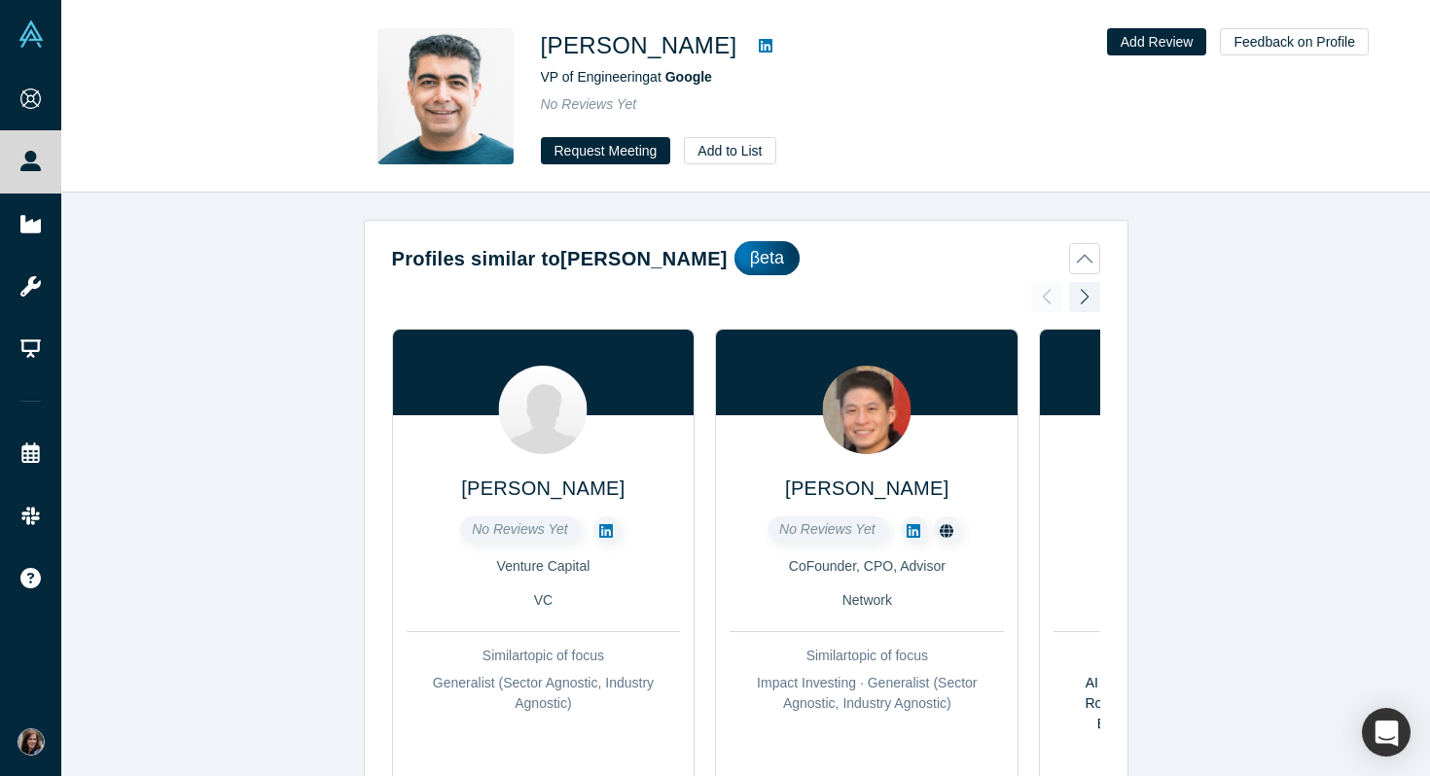
click at [759, 42] on icon at bounding box center [766, 46] width 14 height 14
click at [630, 155] on button "Request Meeting" at bounding box center [606, 150] width 130 height 27
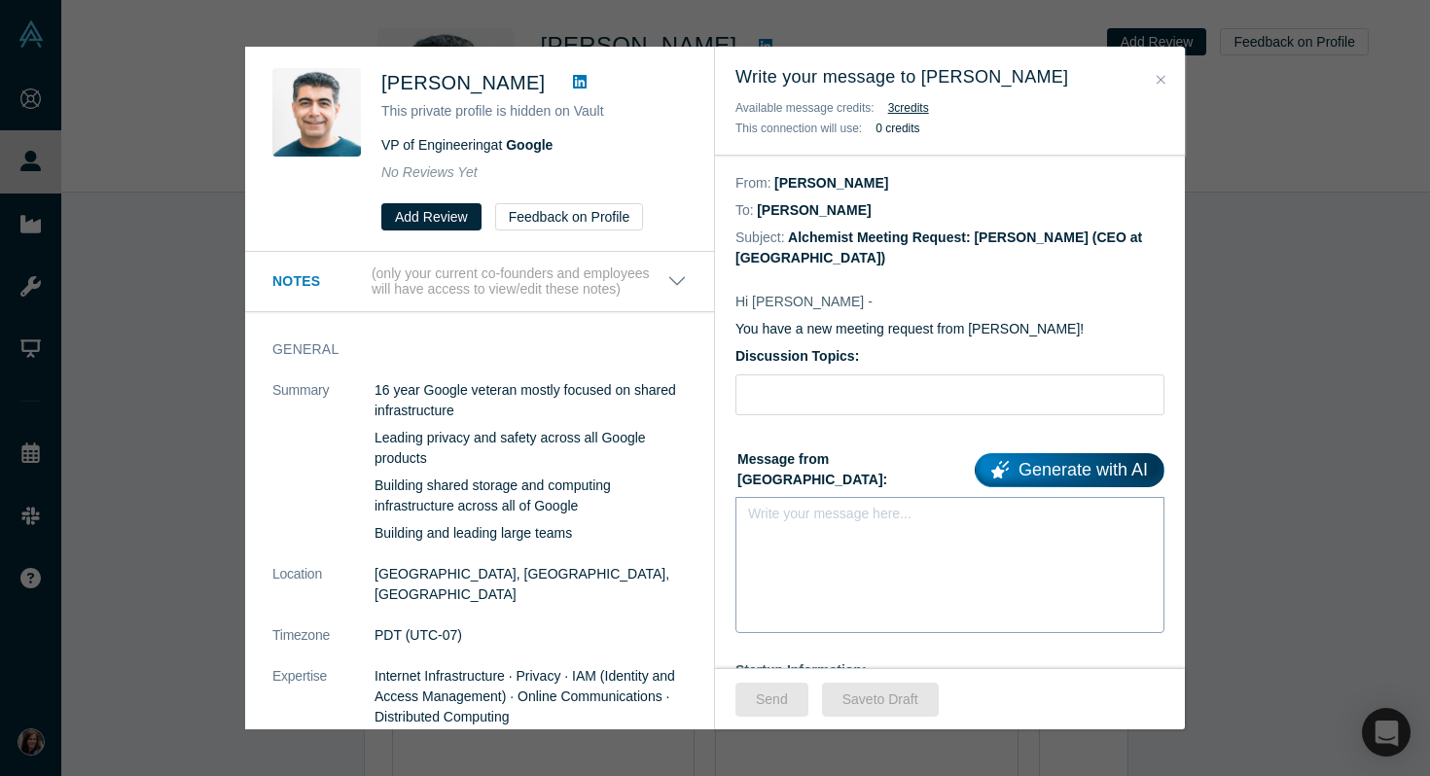
click at [795, 510] on div "Write your message here..." at bounding box center [949, 565] width 429 height 136
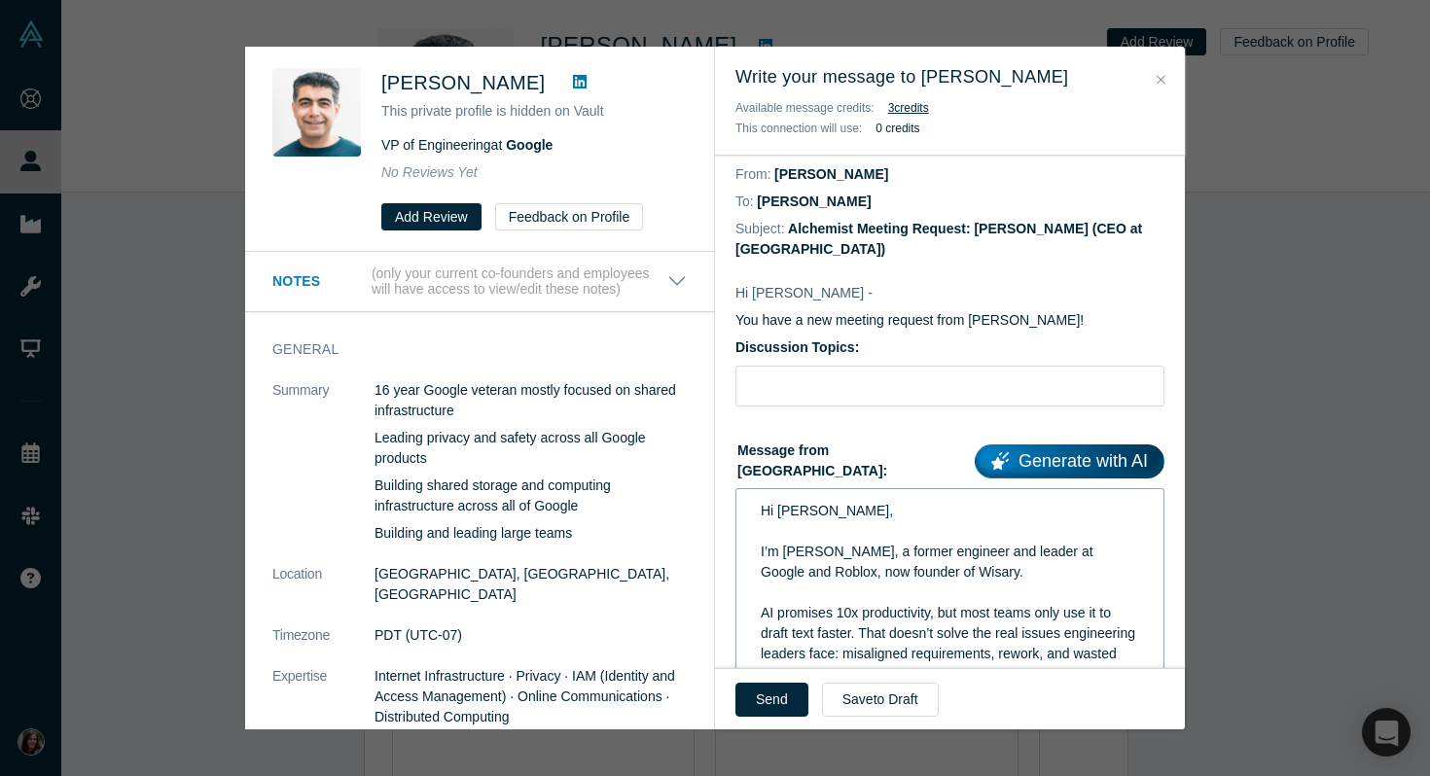
scroll to position [3, 0]
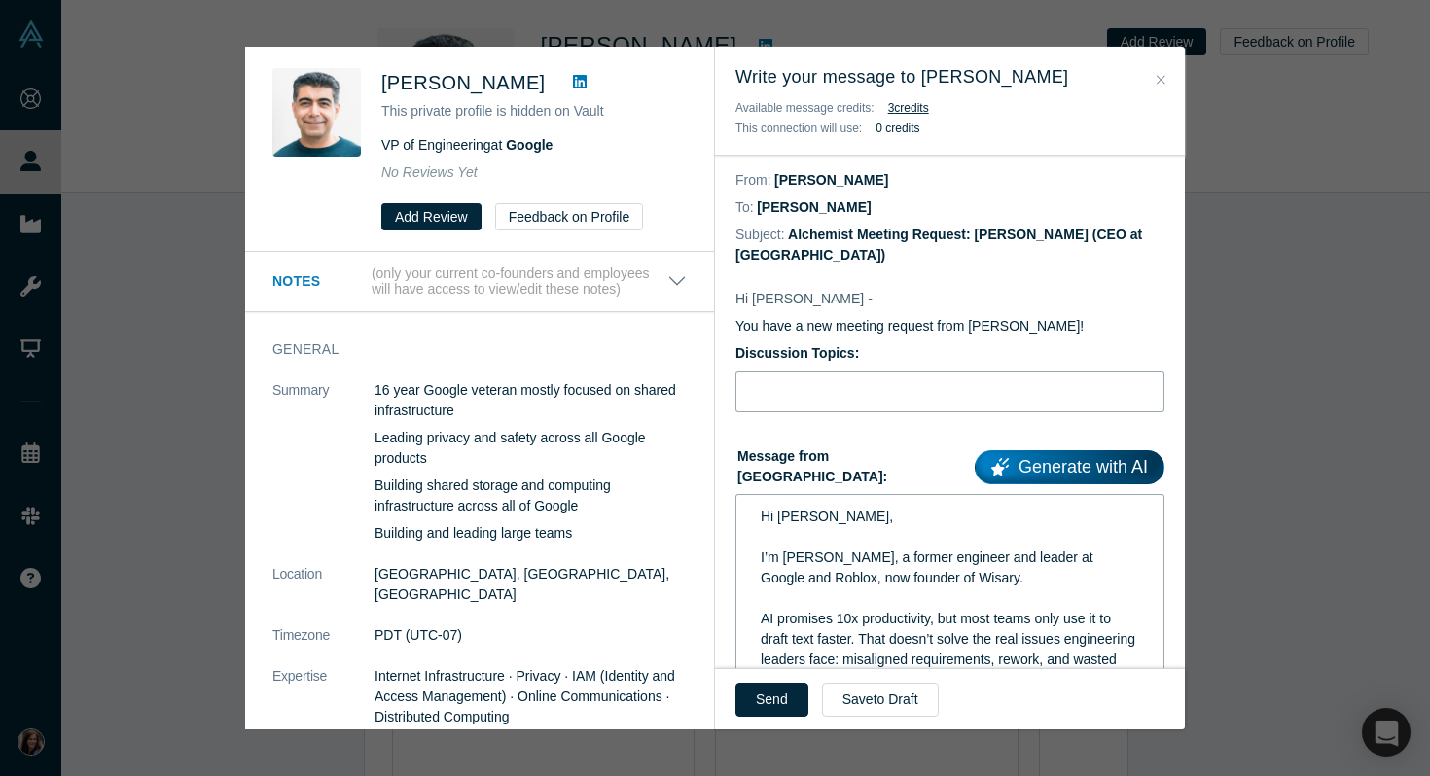
click at [811, 373] on input "Discussion Topics:" at bounding box center [949, 392] width 429 height 41
paste input "AI-coach for product teams to think better, not just write faster"
type input "AI-coach for product teams to think better, not just write faster"
click at [774, 700] on button "Send" at bounding box center [771, 700] width 73 height 34
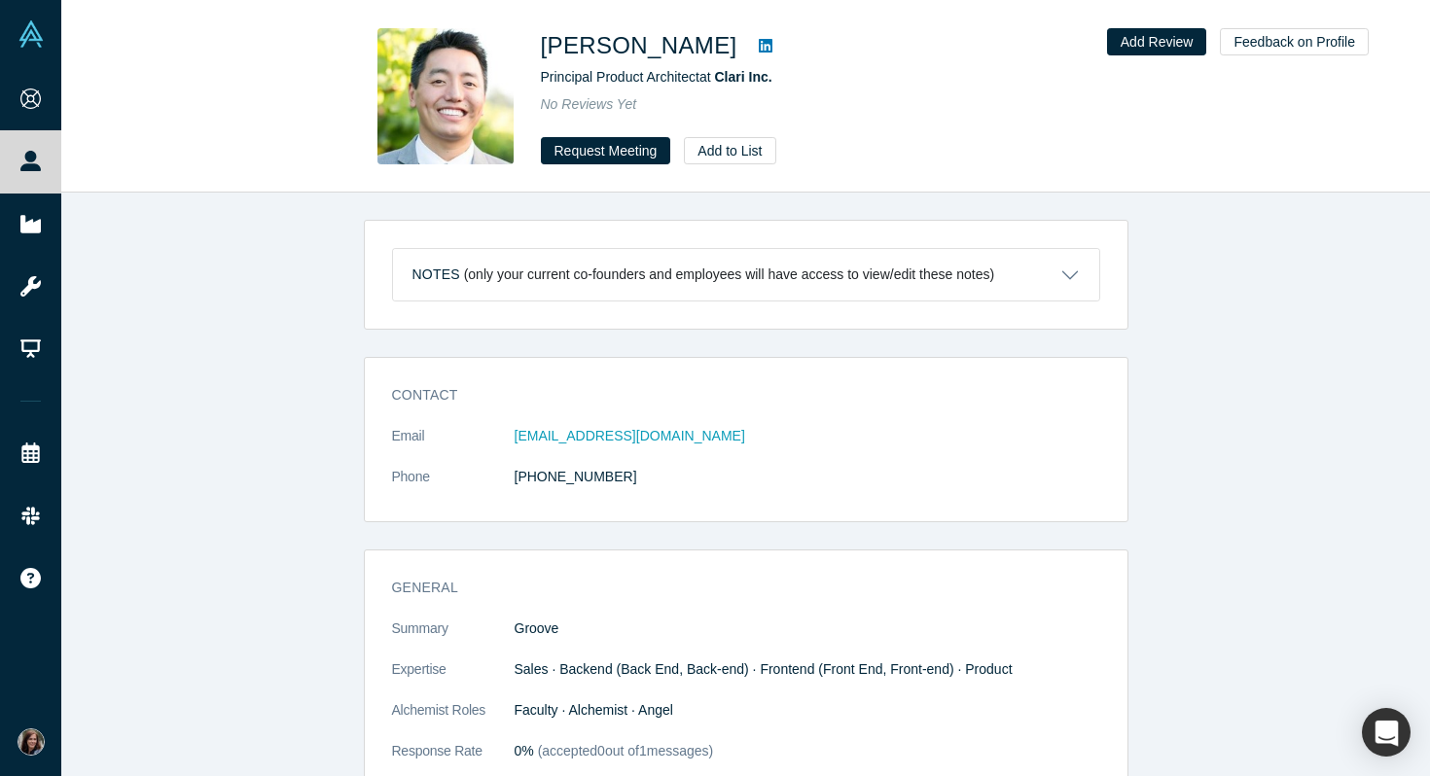
click at [759, 41] on icon at bounding box center [766, 46] width 14 height 14
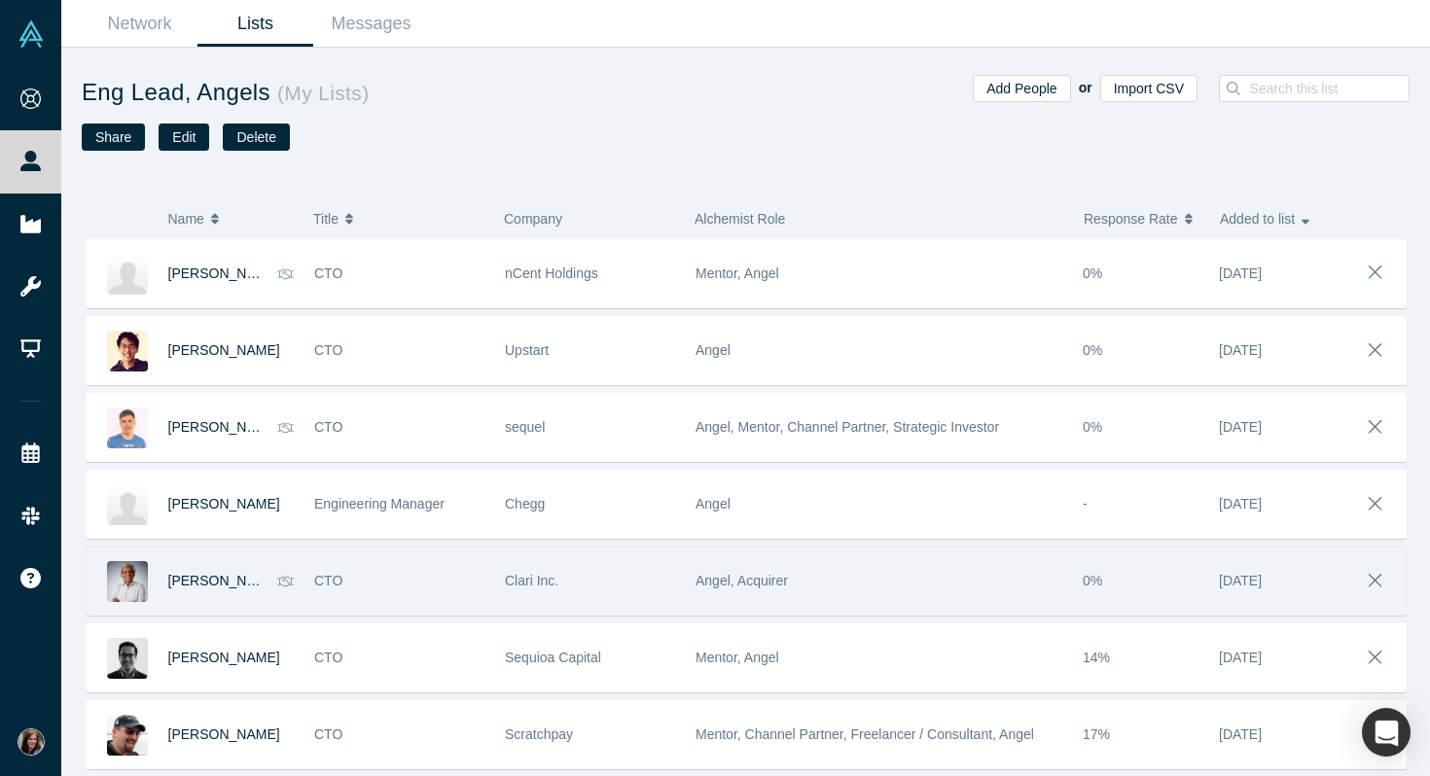
scroll to position [159, 0]
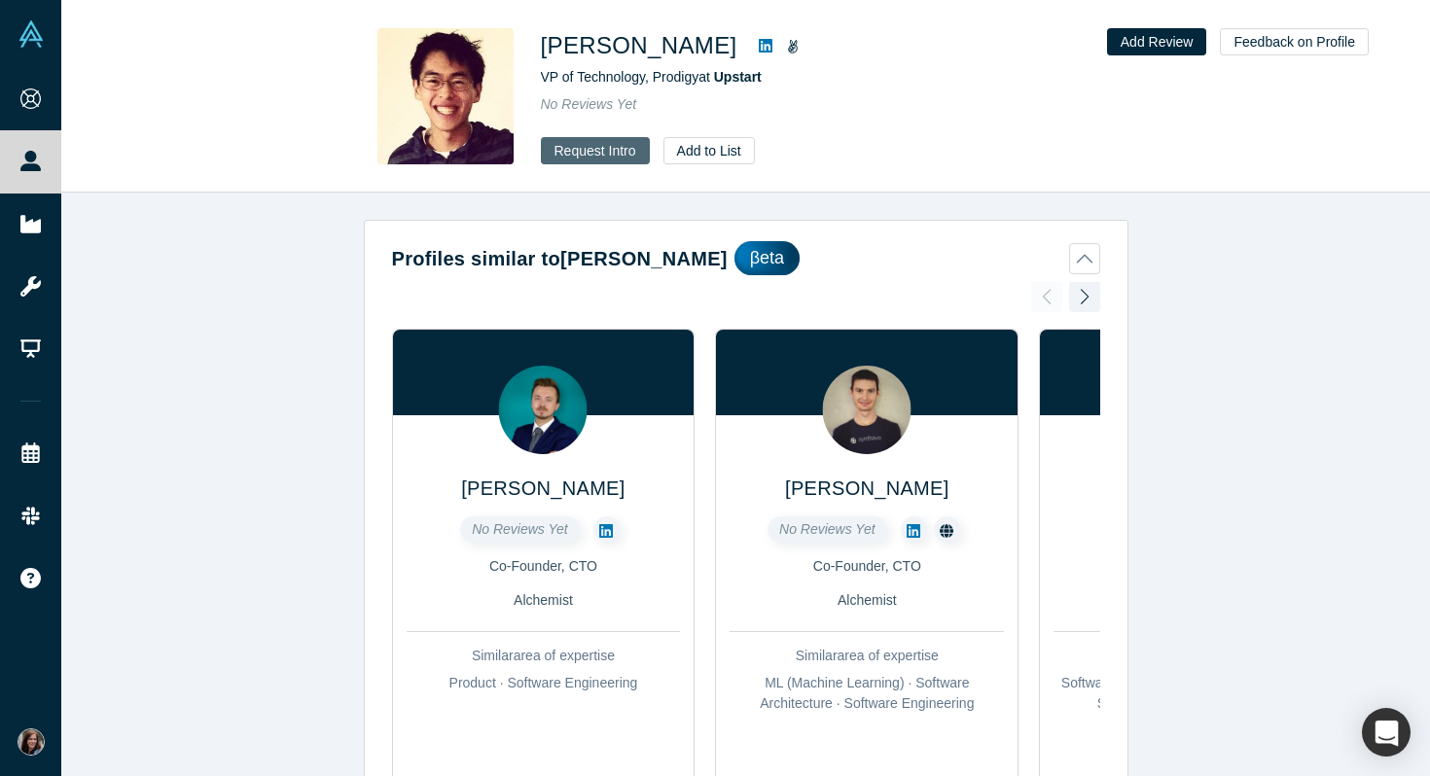
click at [612, 153] on button "Request Intro" at bounding box center [595, 150] width 109 height 27
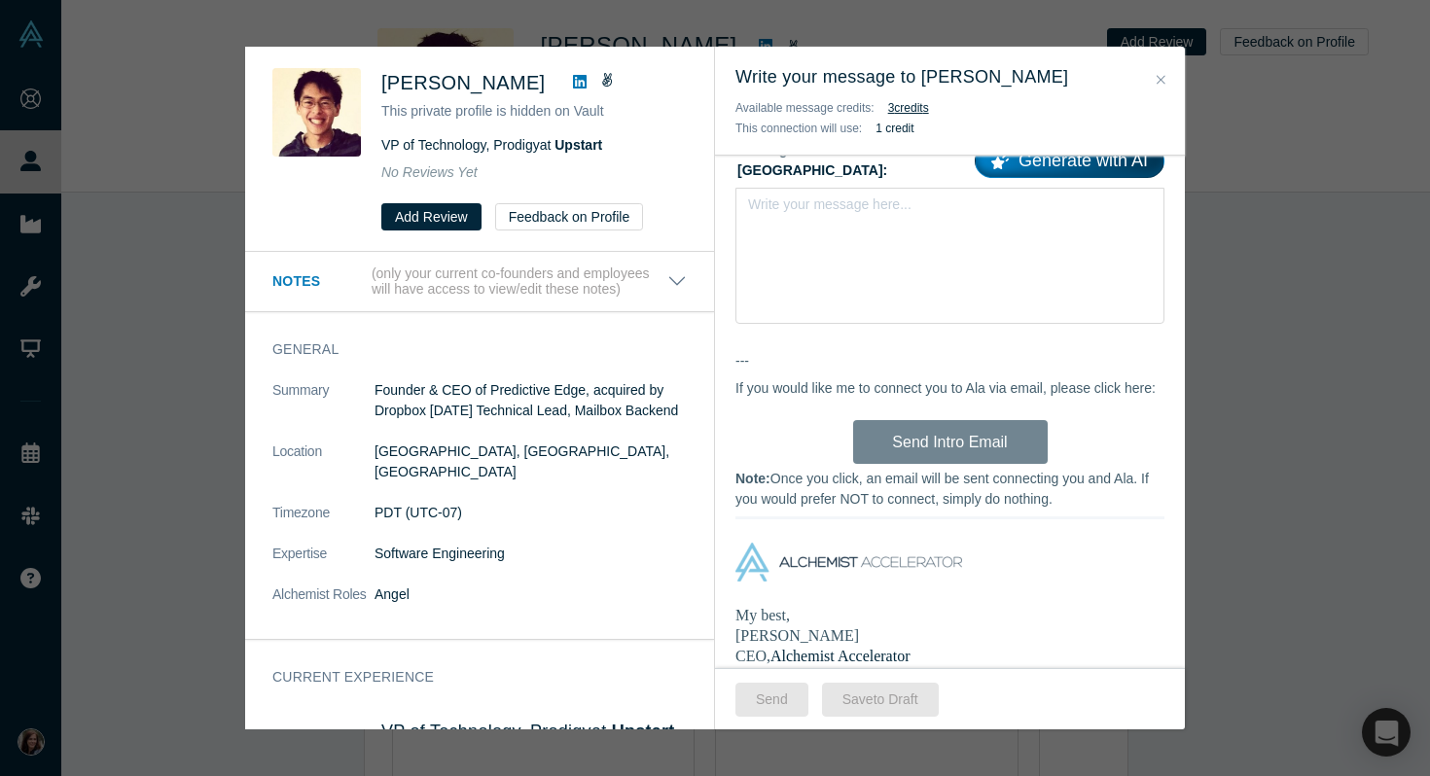
scroll to position [733, 0]
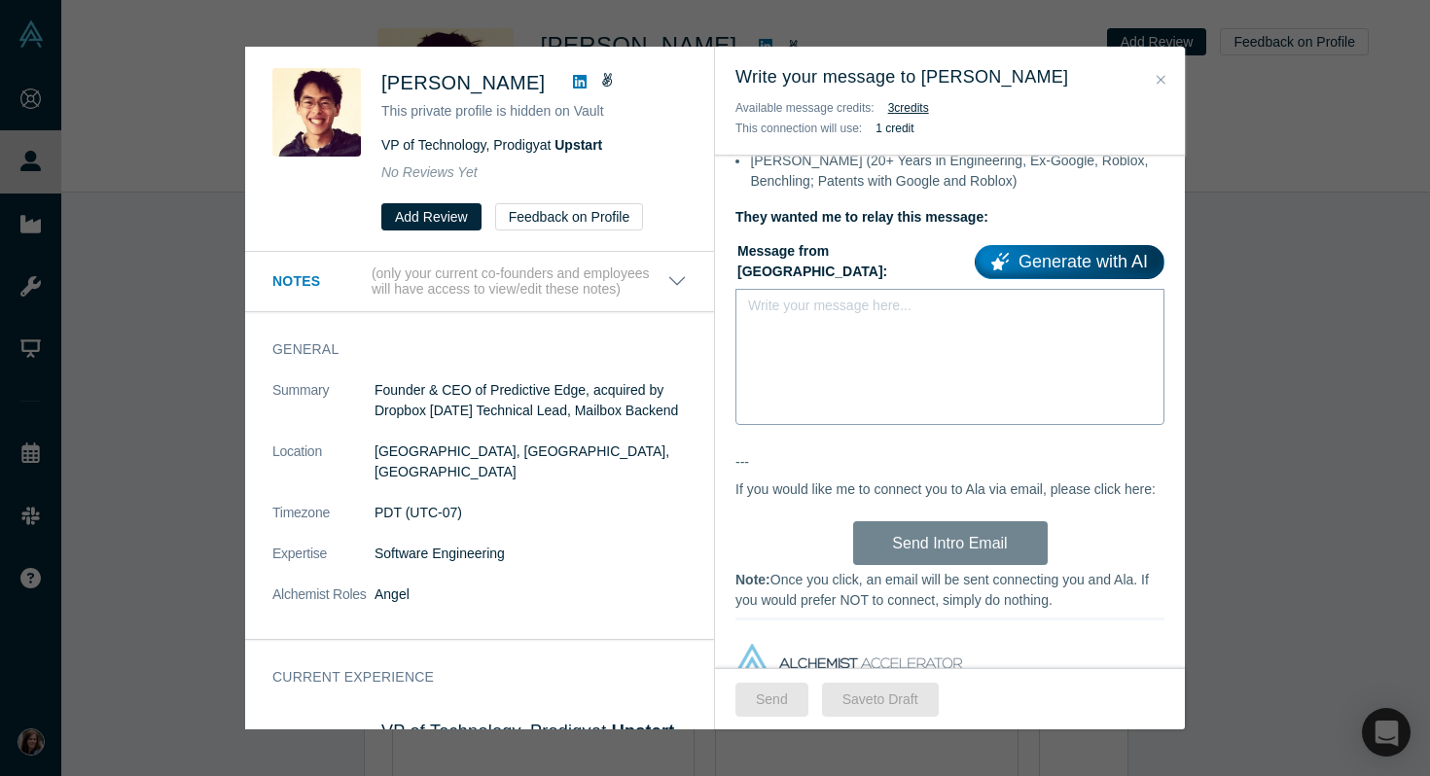
click at [768, 375] on div "Write your message here..." at bounding box center [949, 357] width 429 height 136
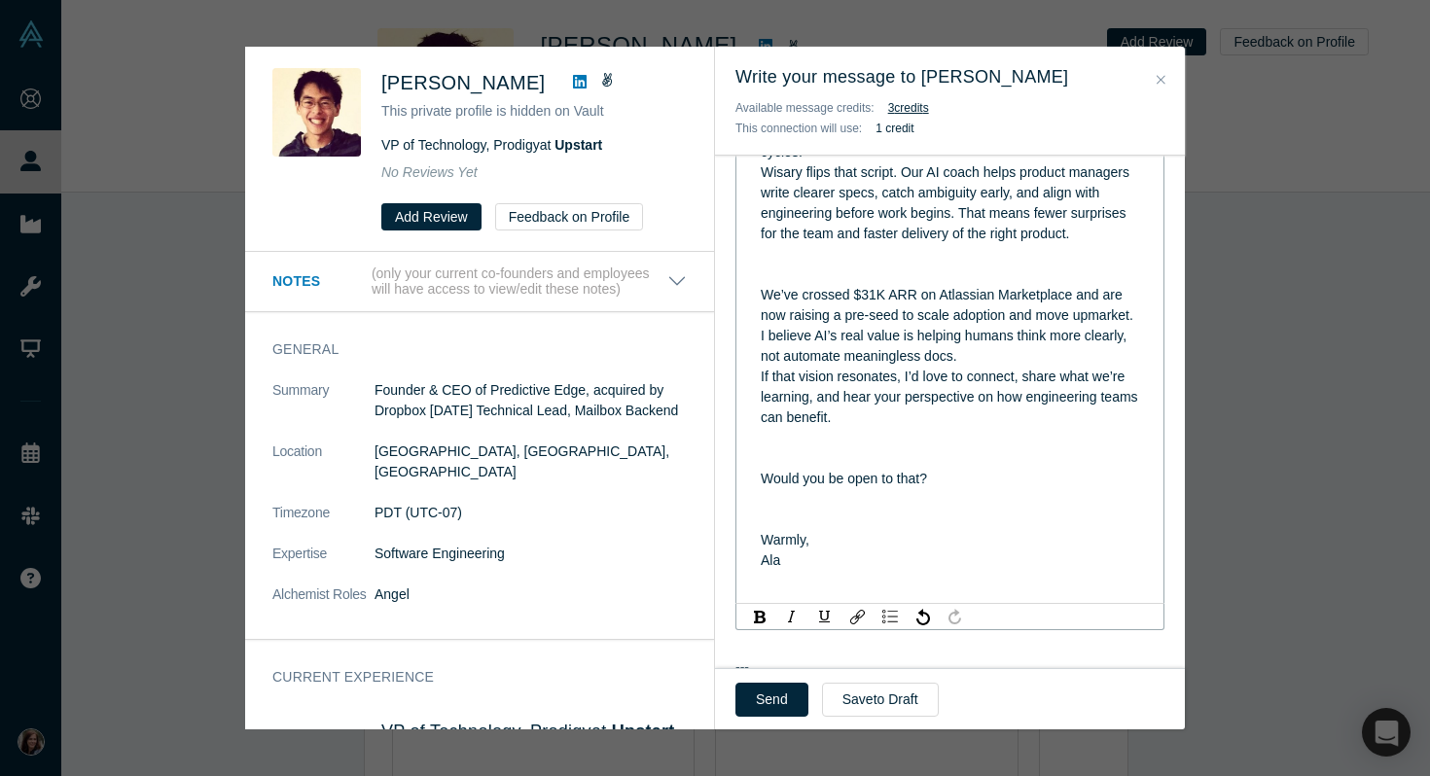
scroll to position [1040, 0]
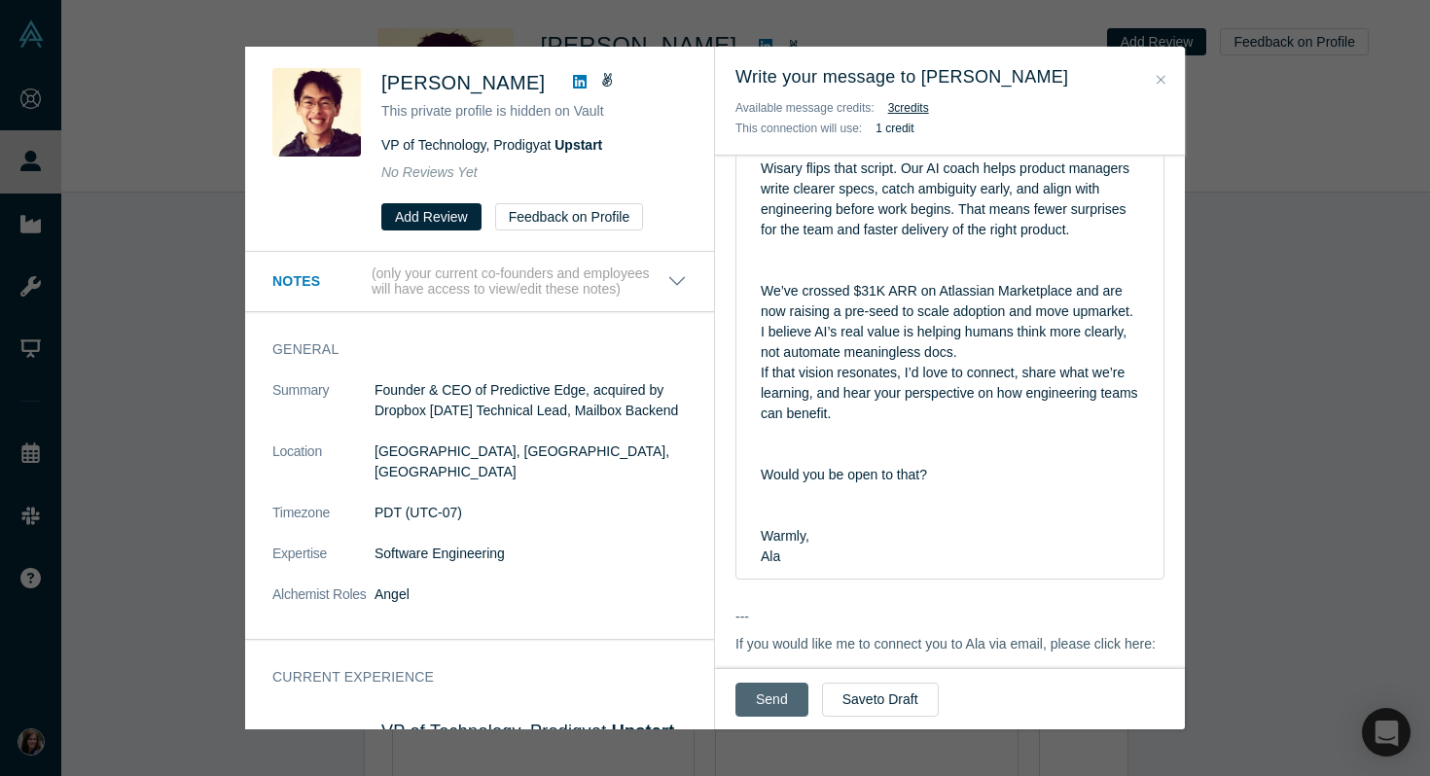
click at [775, 698] on button "Send" at bounding box center [771, 700] width 73 height 34
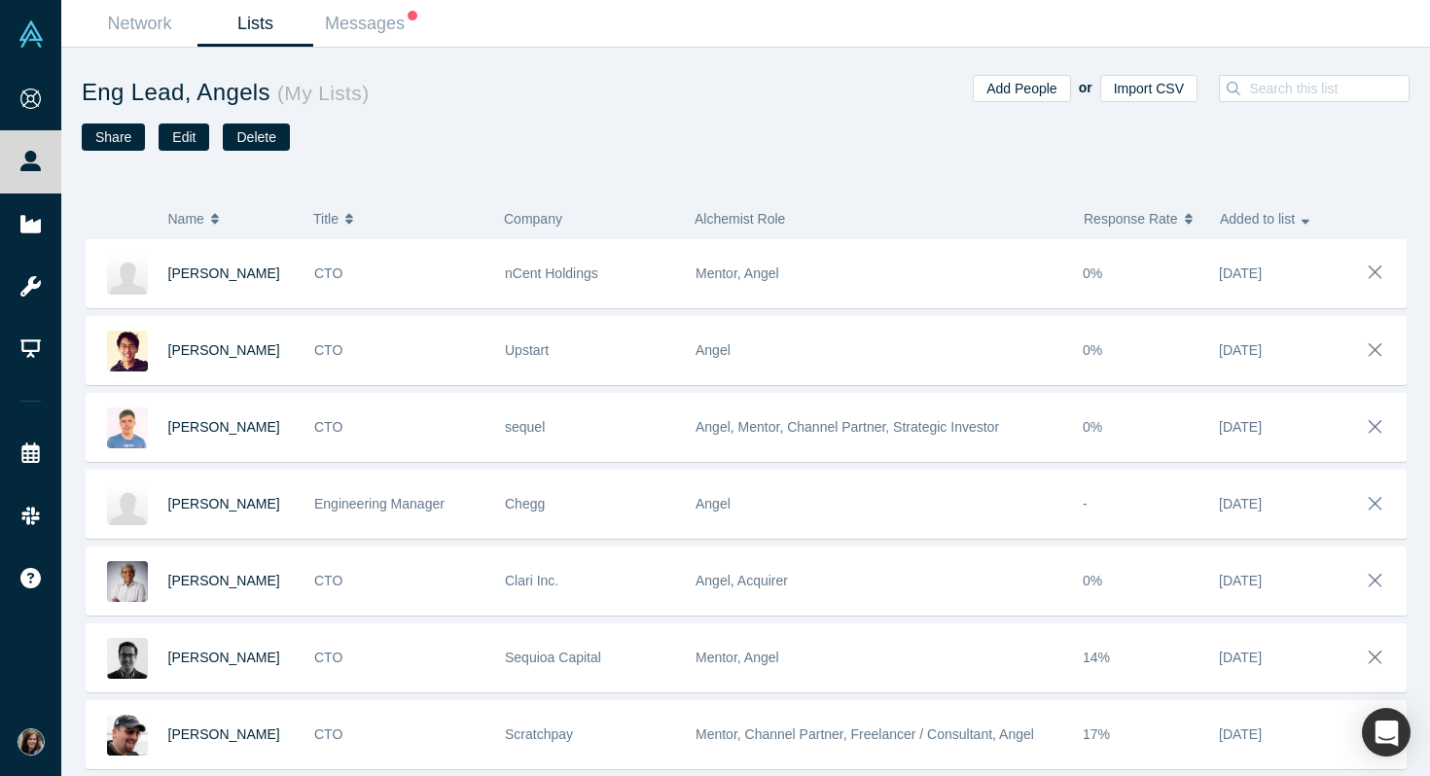
click at [250, 19] on link "Lists" at bounding box center [255, 24] width 116 height 46
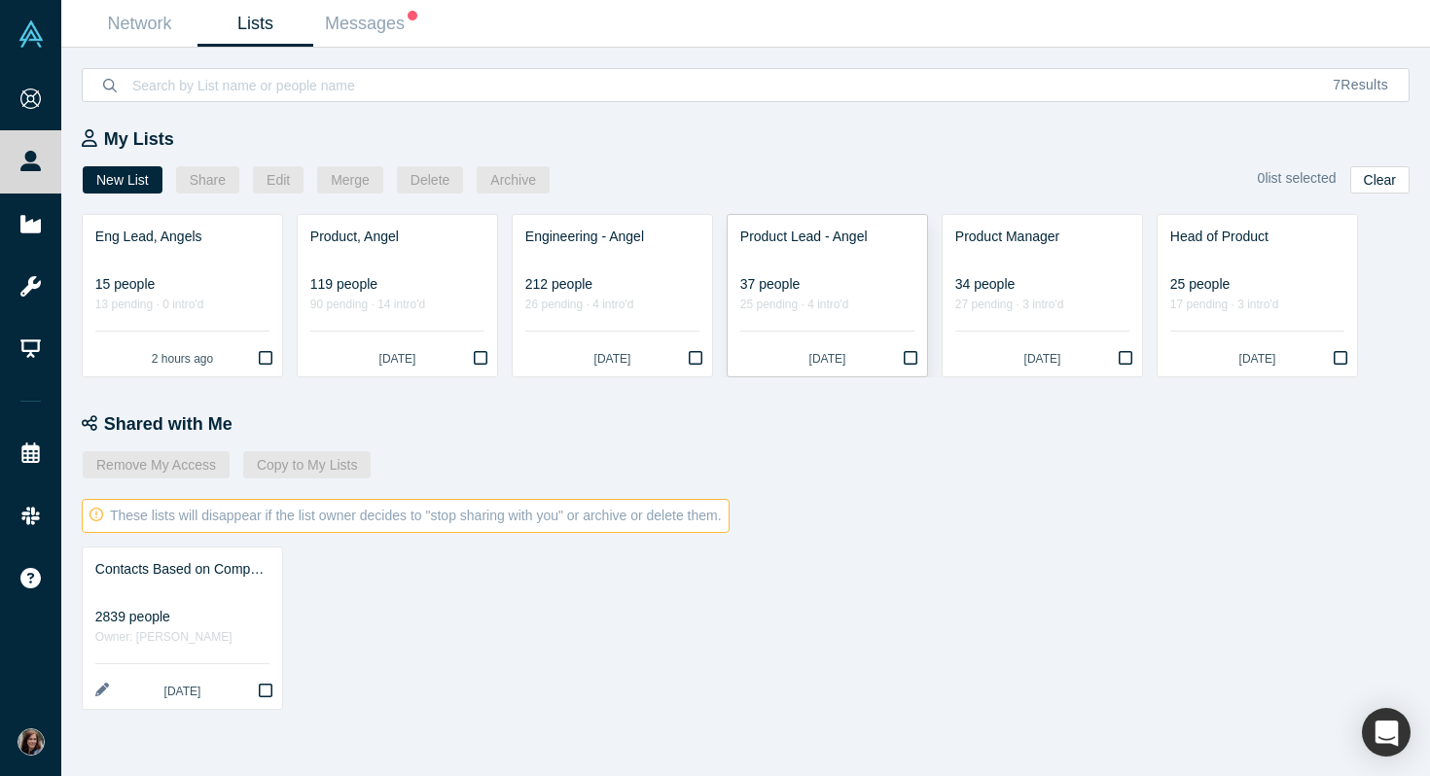
click at [837, 245] on div "Product Lead - Angel" at bounding box center [827, 237] width 174 height 20
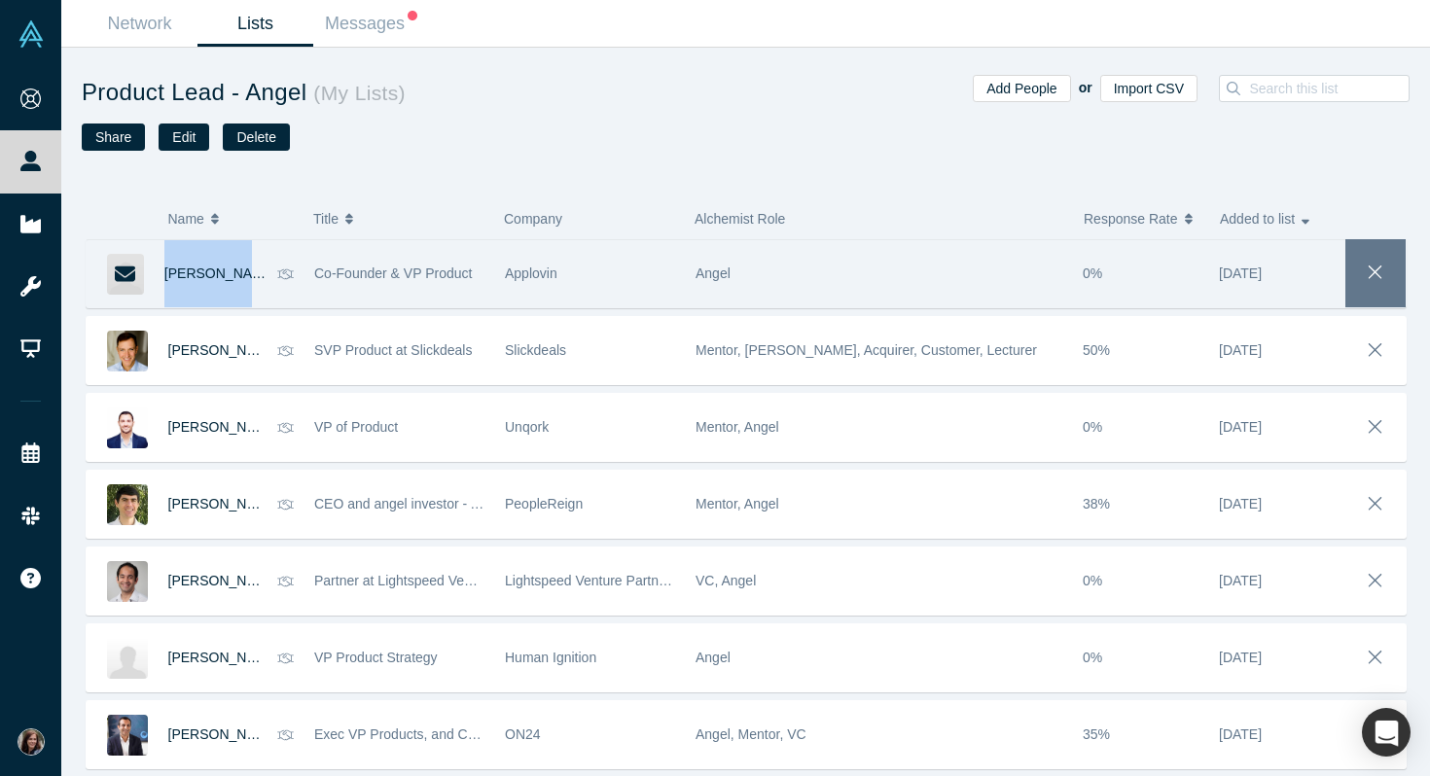
click at [1374, 268] on icon "button" at bounding box center [1375, 272] width 27 height 21
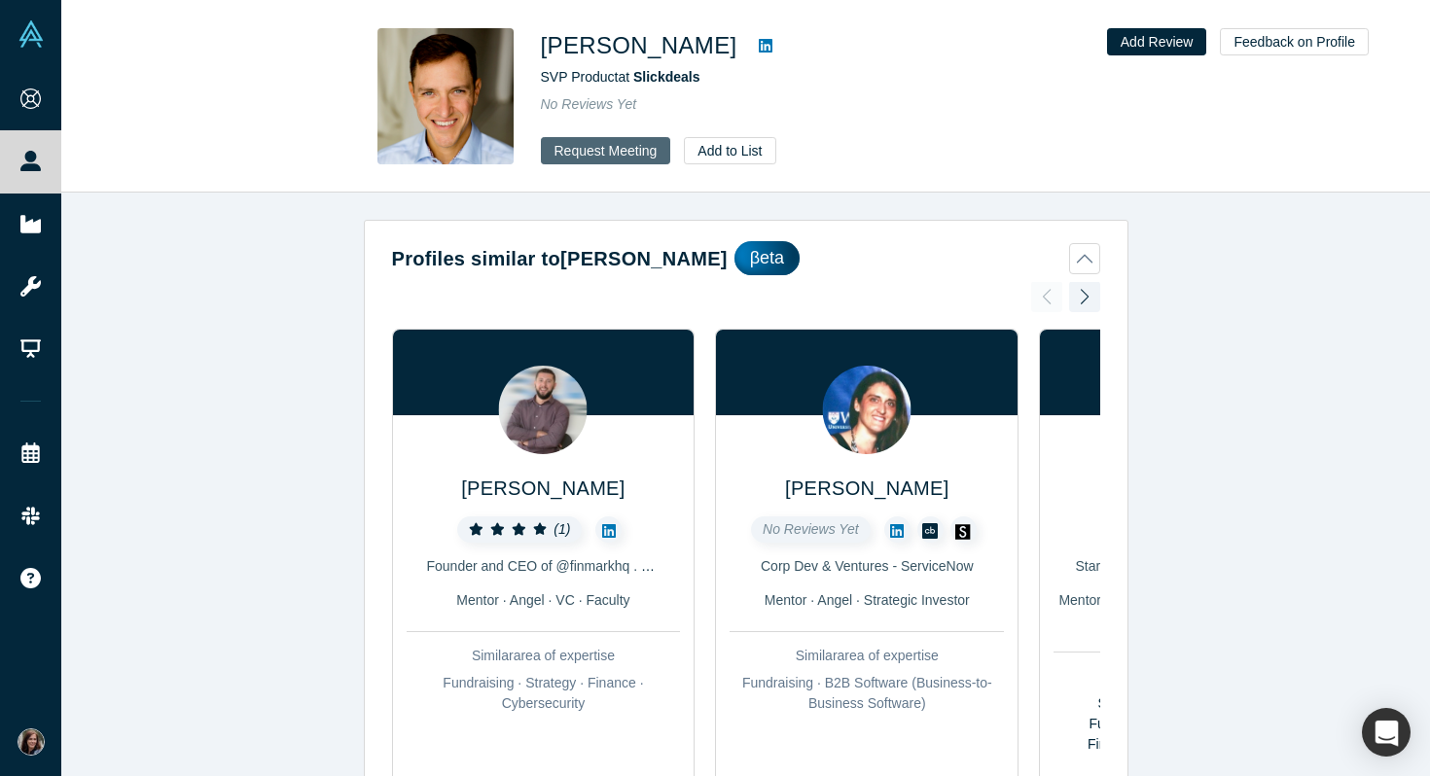
click at [623, 150] on button "Request Meeting" at bounding box center [606, 150] width 130 height 27
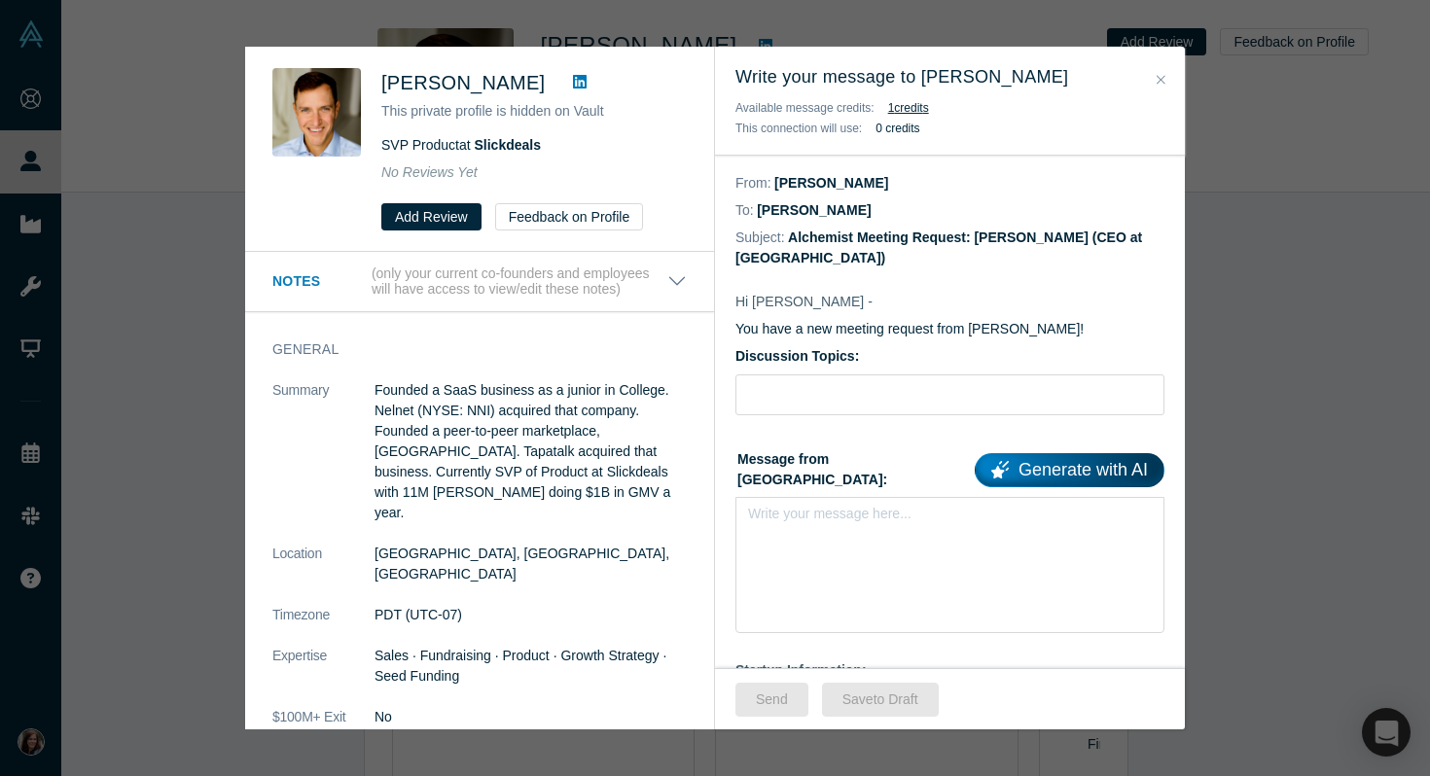
click at [1162, 79] on icon "Close" at bounding box center [1160, 80] width 9 height 14
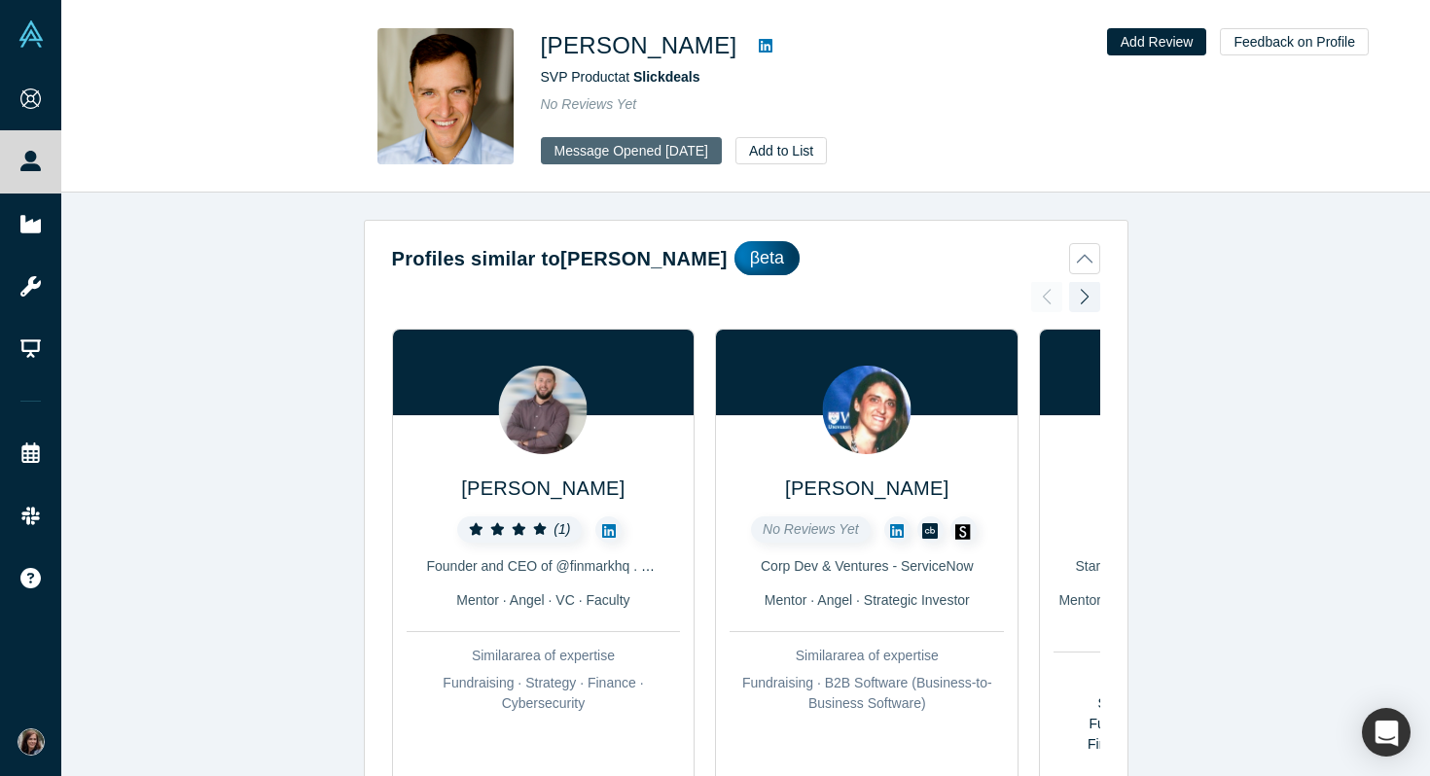
click at [682, 144] on button "Message Opened [DATE]" at bounding box center [631, 150] width 181 height 27
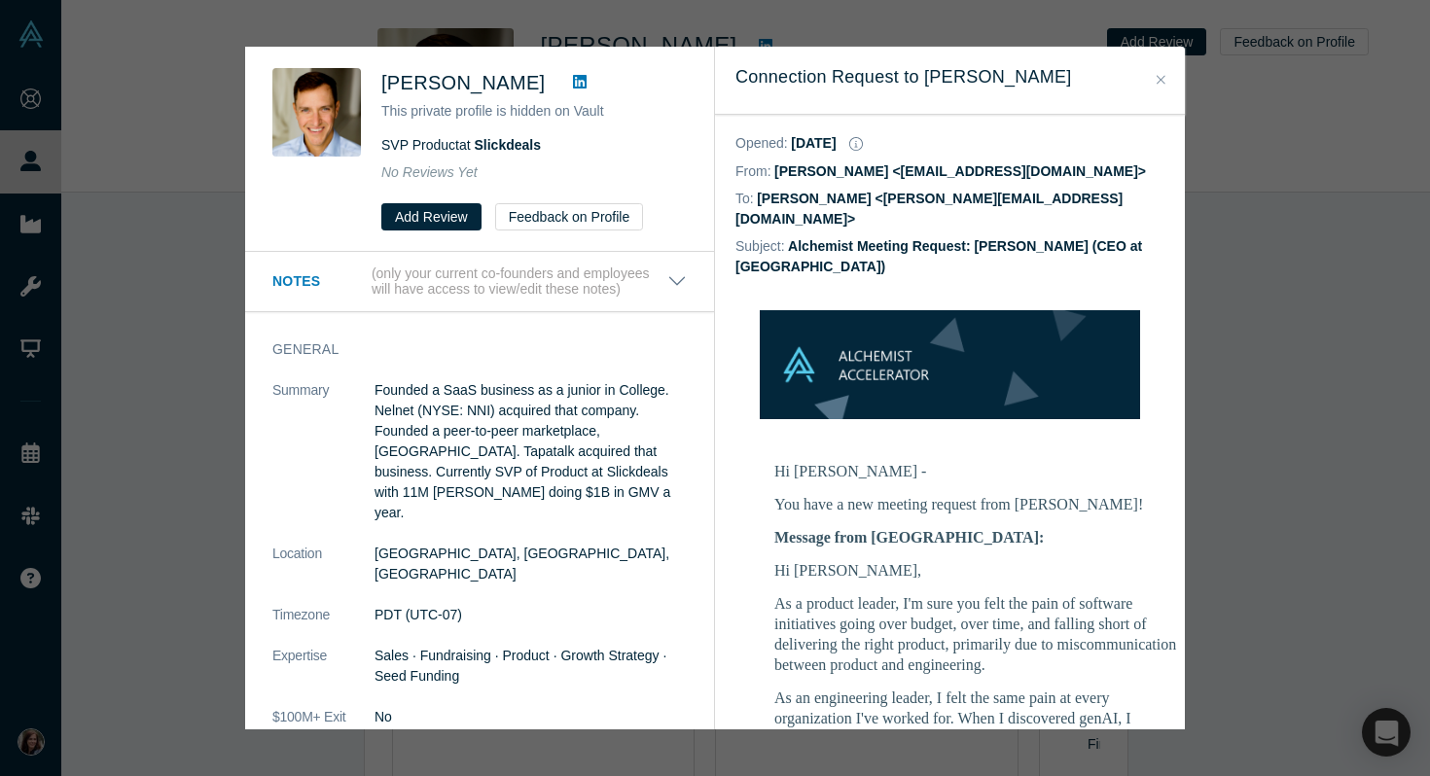
click at [1163, 79] on icon "Close" at bounding box center [1160, 80] width 9 height 14
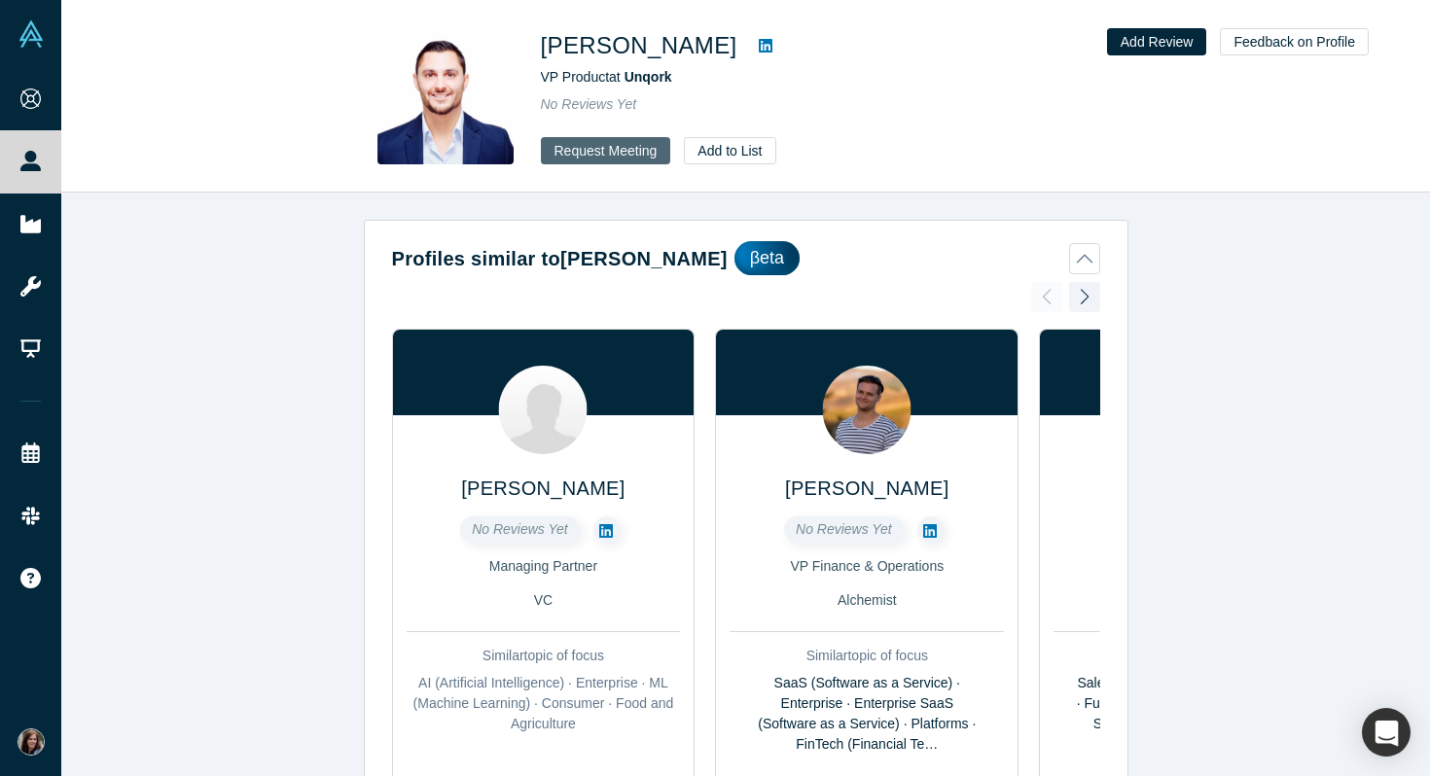
click at [610, 148] on button "Request Meeting" at bounding box center [606, 150] width 130 height 27
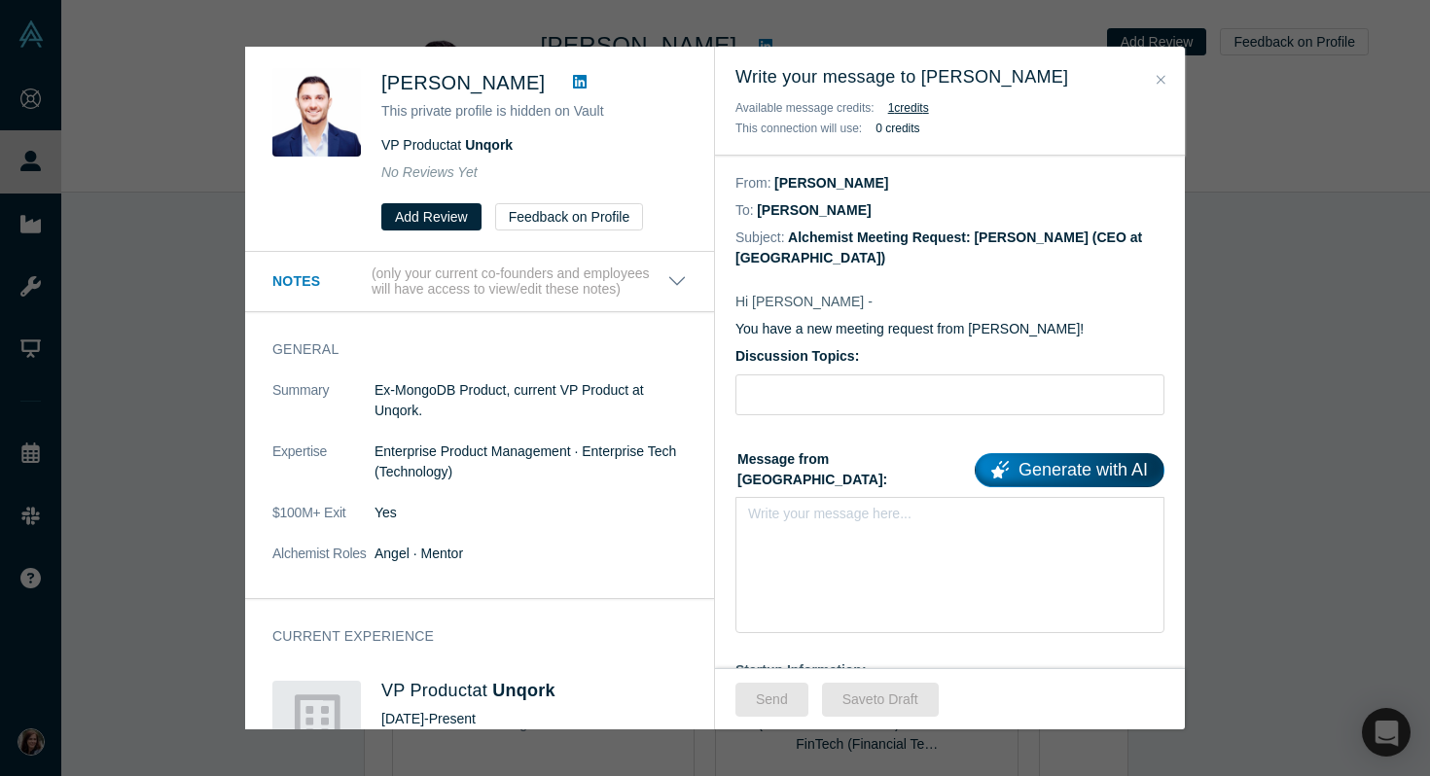
click at [1155, 82] on button "Close" at bounding box center [1161, 80] width 20 height 22
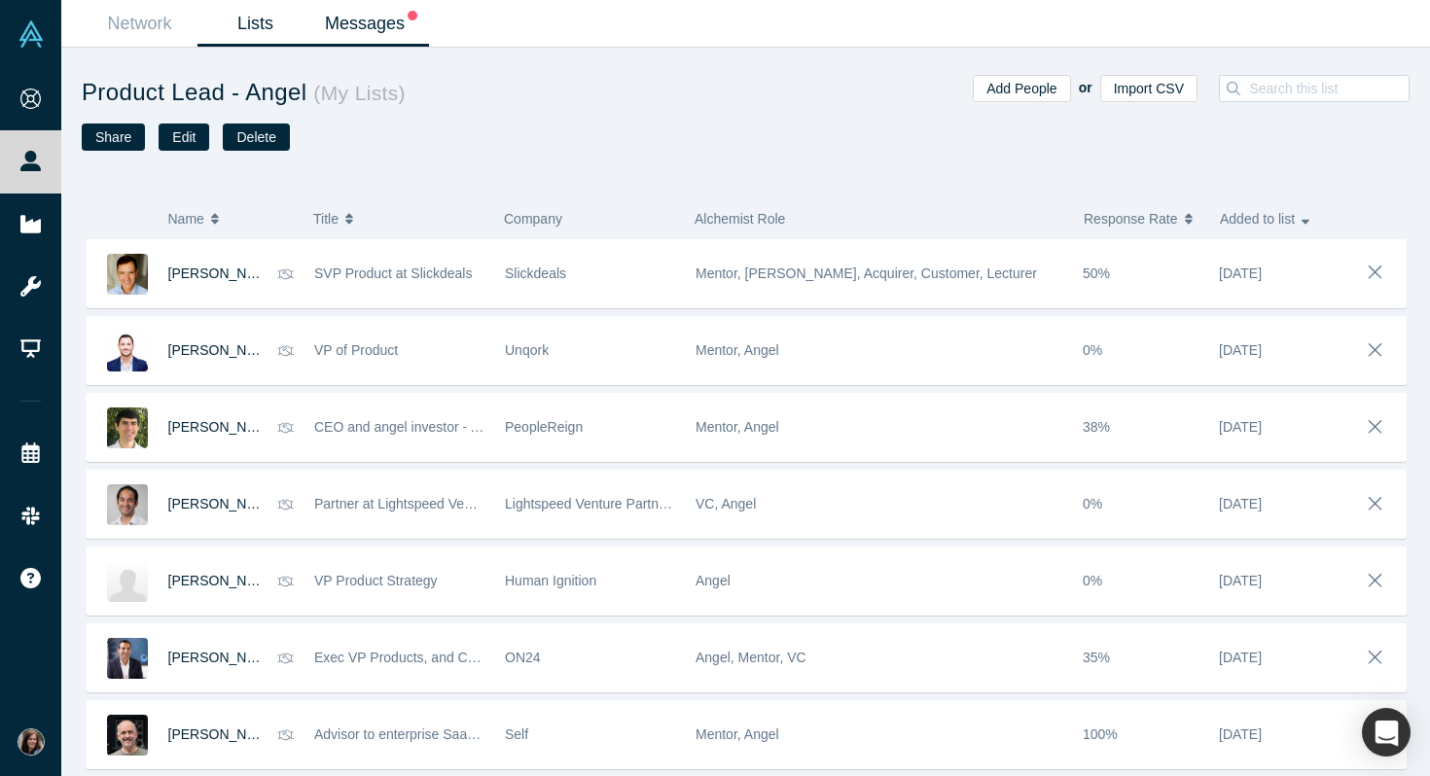
click at [373, 16] on link "Messages" at bounding box center [371, 24] width 116 height 46
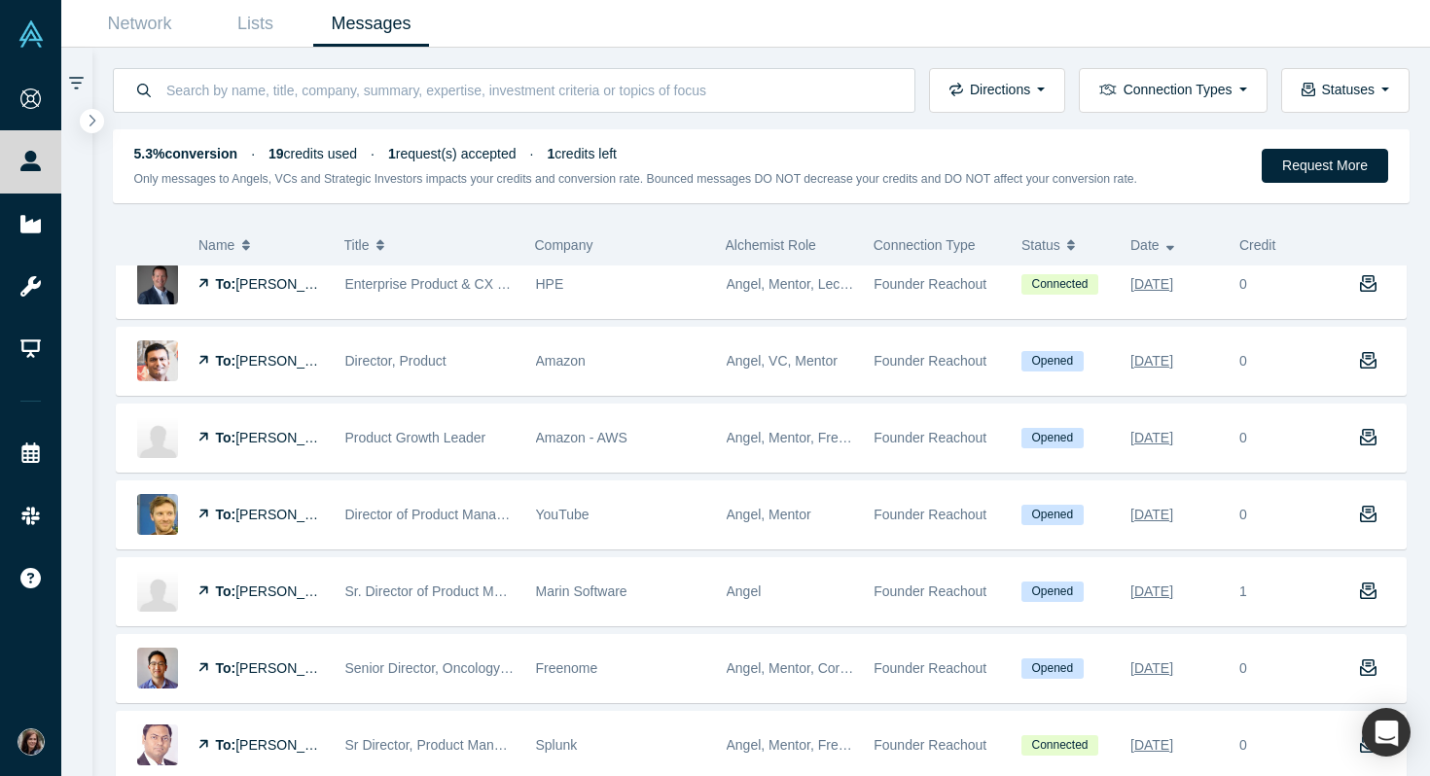
scroll to position [1264, 0]
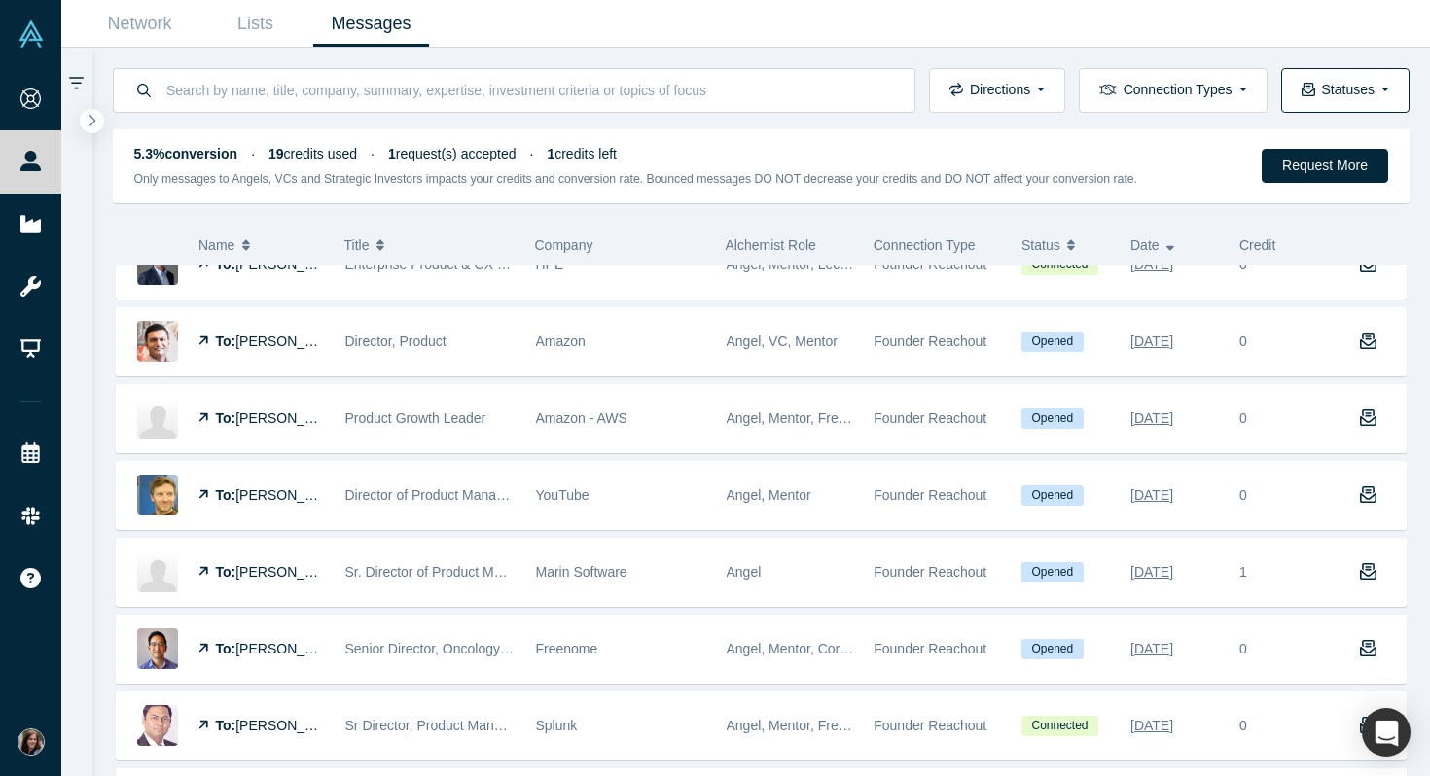
click at [1386, 92] on button "Statuses" at bounding box center [1345, 90] width 128 height 45
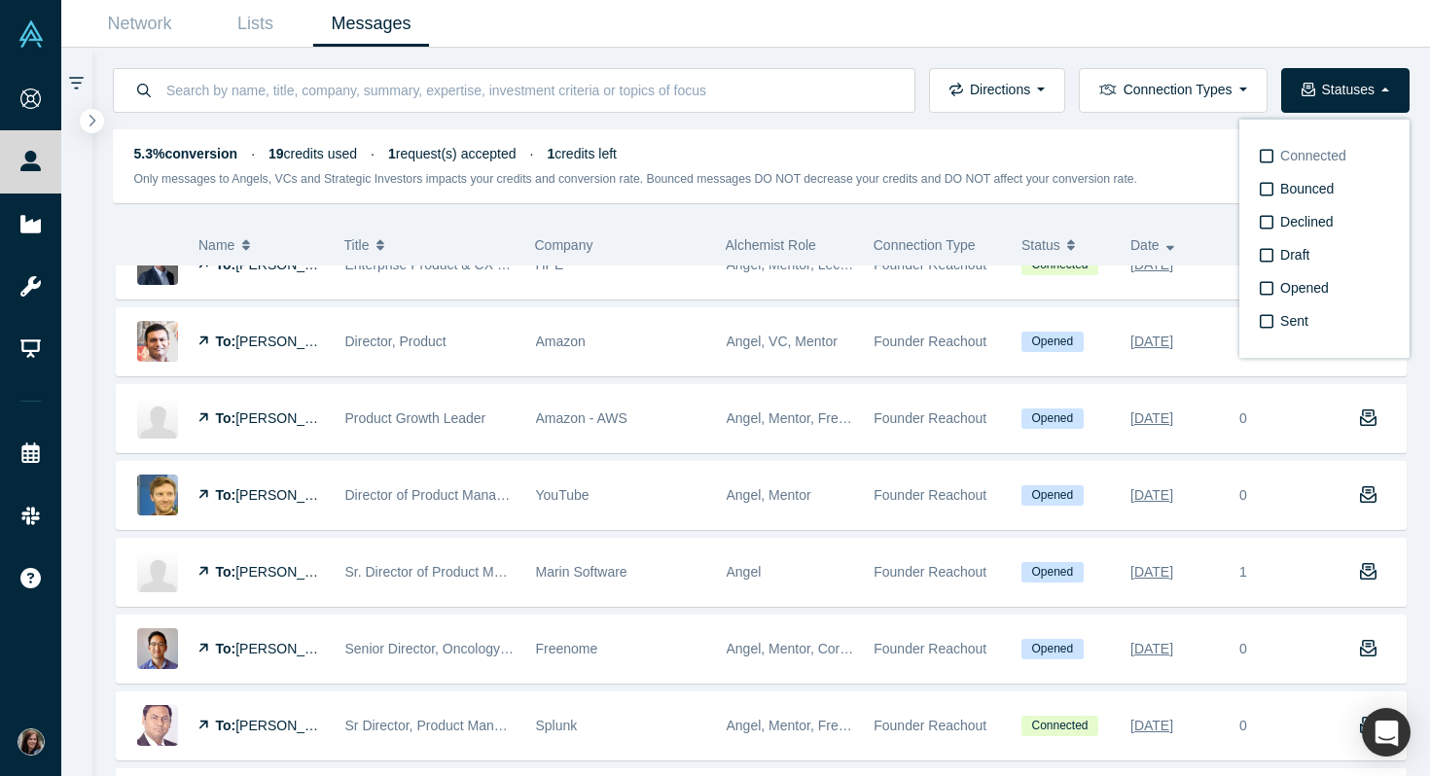
click at [1264, 160] on icon at bounding box center [1267, 156] width 14 height 16
click at [0, 0] on input "Connected" at bounding box center [0, 0] width 0 height 0
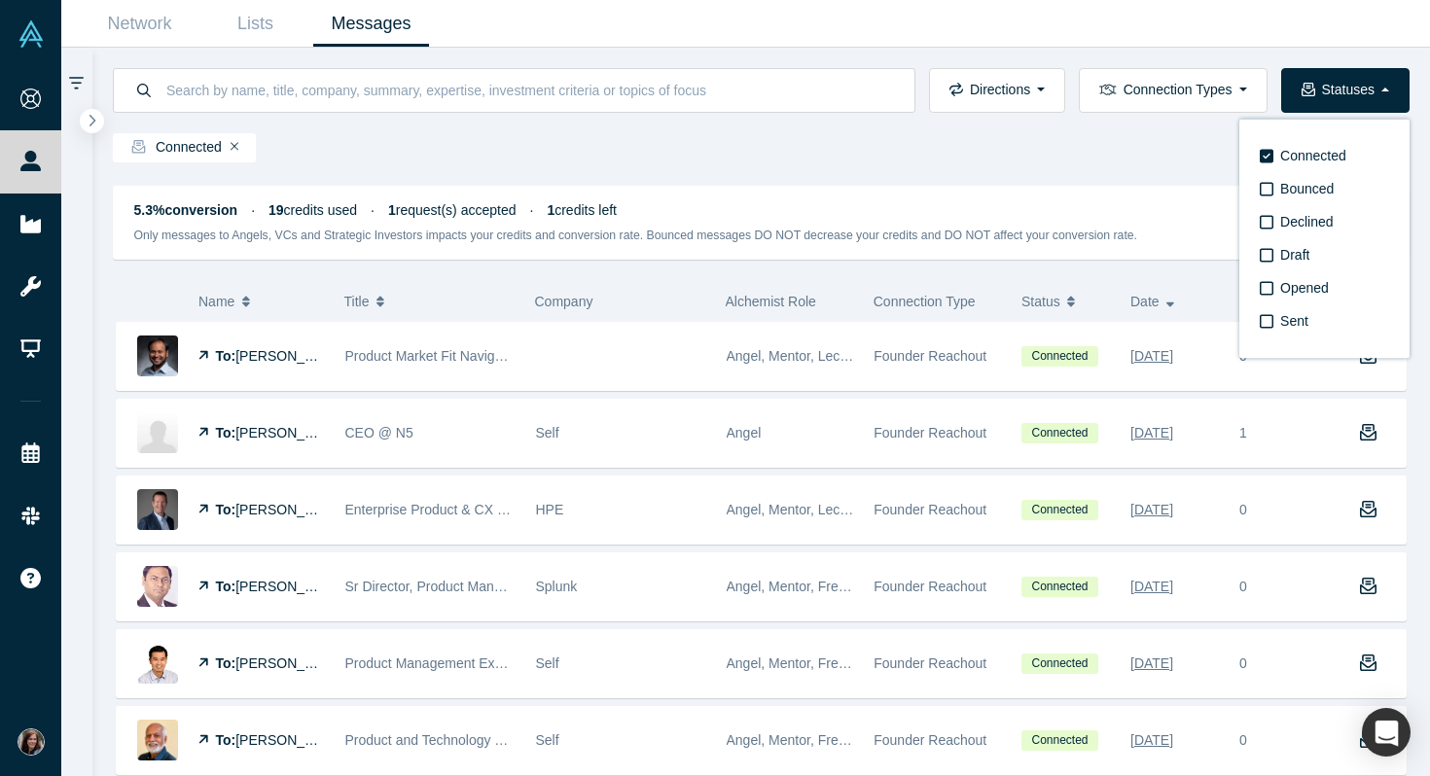
click at [1188, 146] on div "Connected" at bounding box center [761, 151] width 1297 height 36
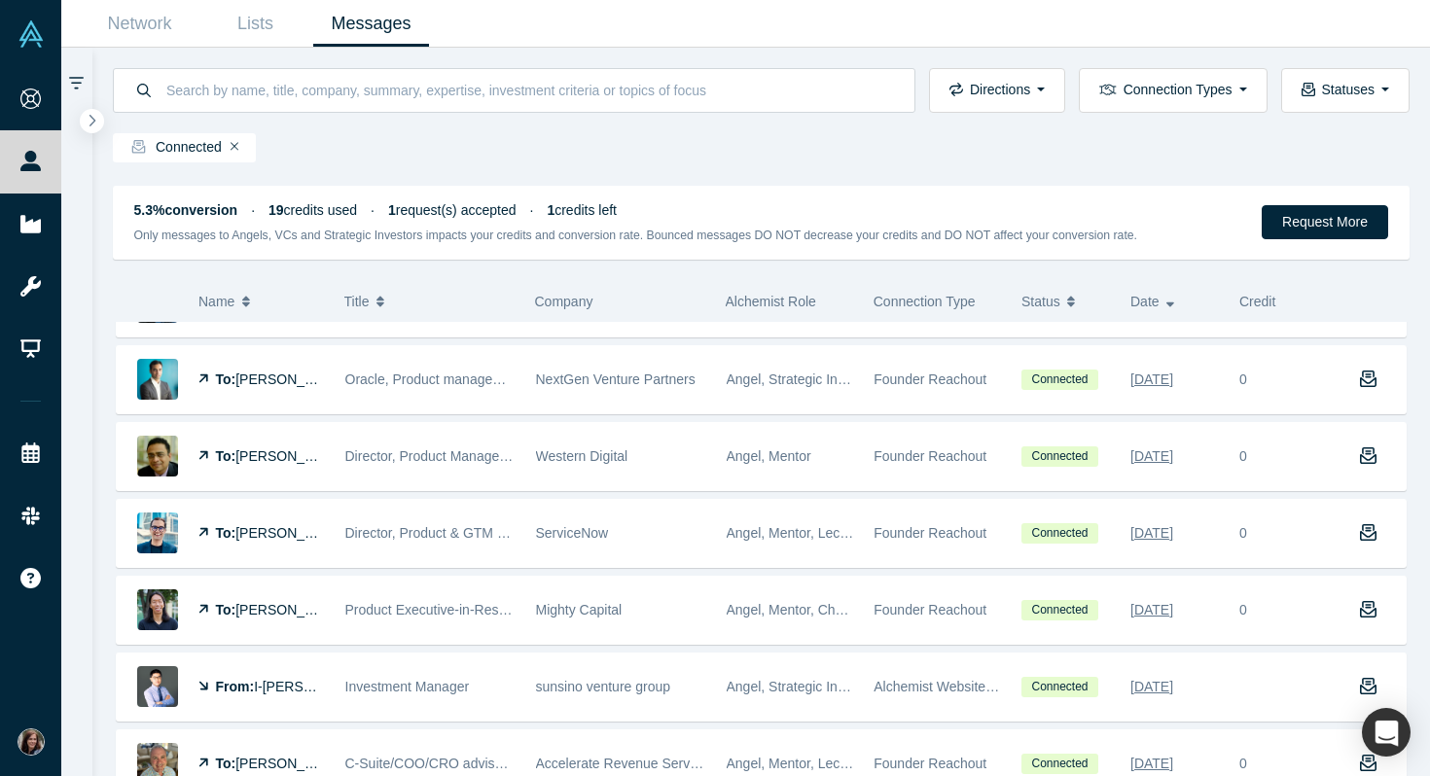
scroll to position [429, 0]
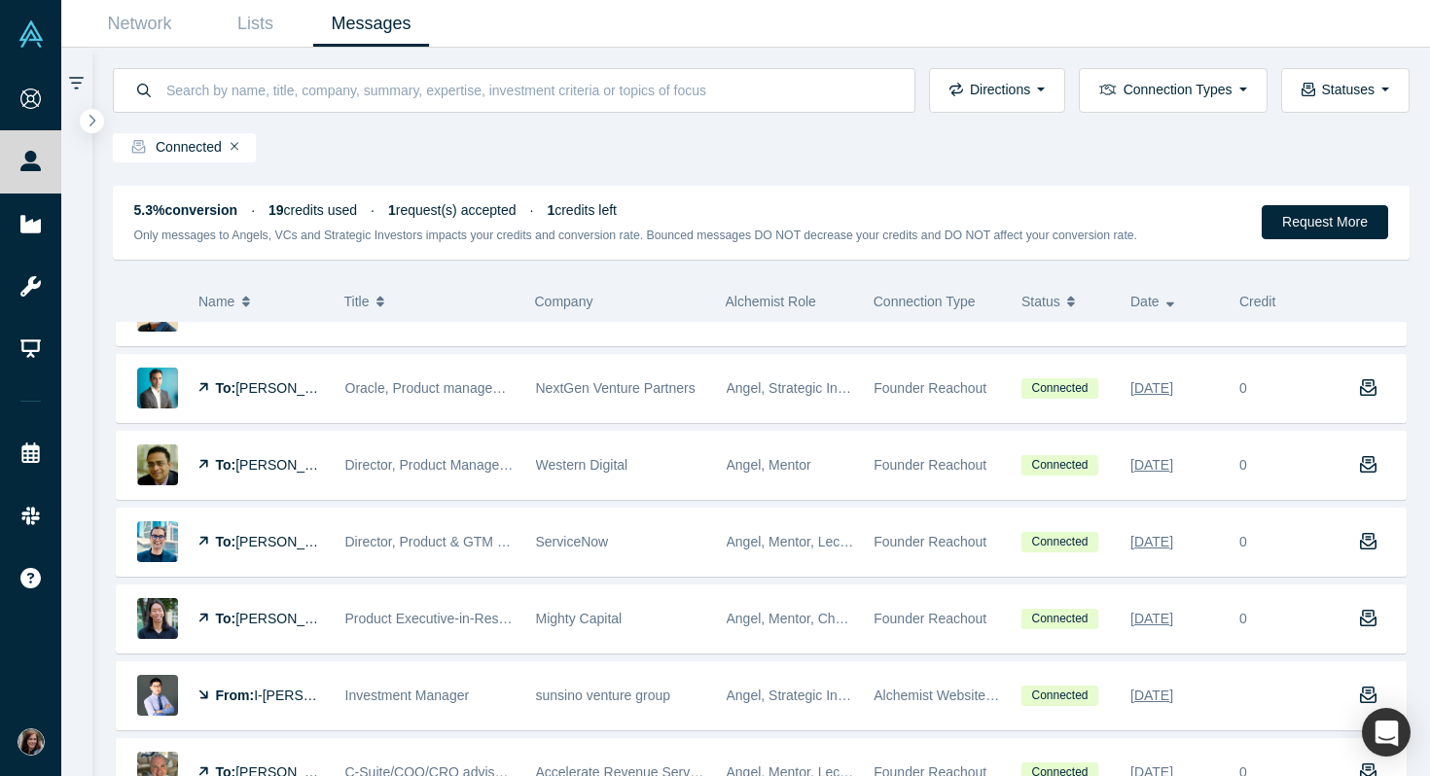
click at [79, 80] on icon at bounding box center [76, 84] width 15 height 18
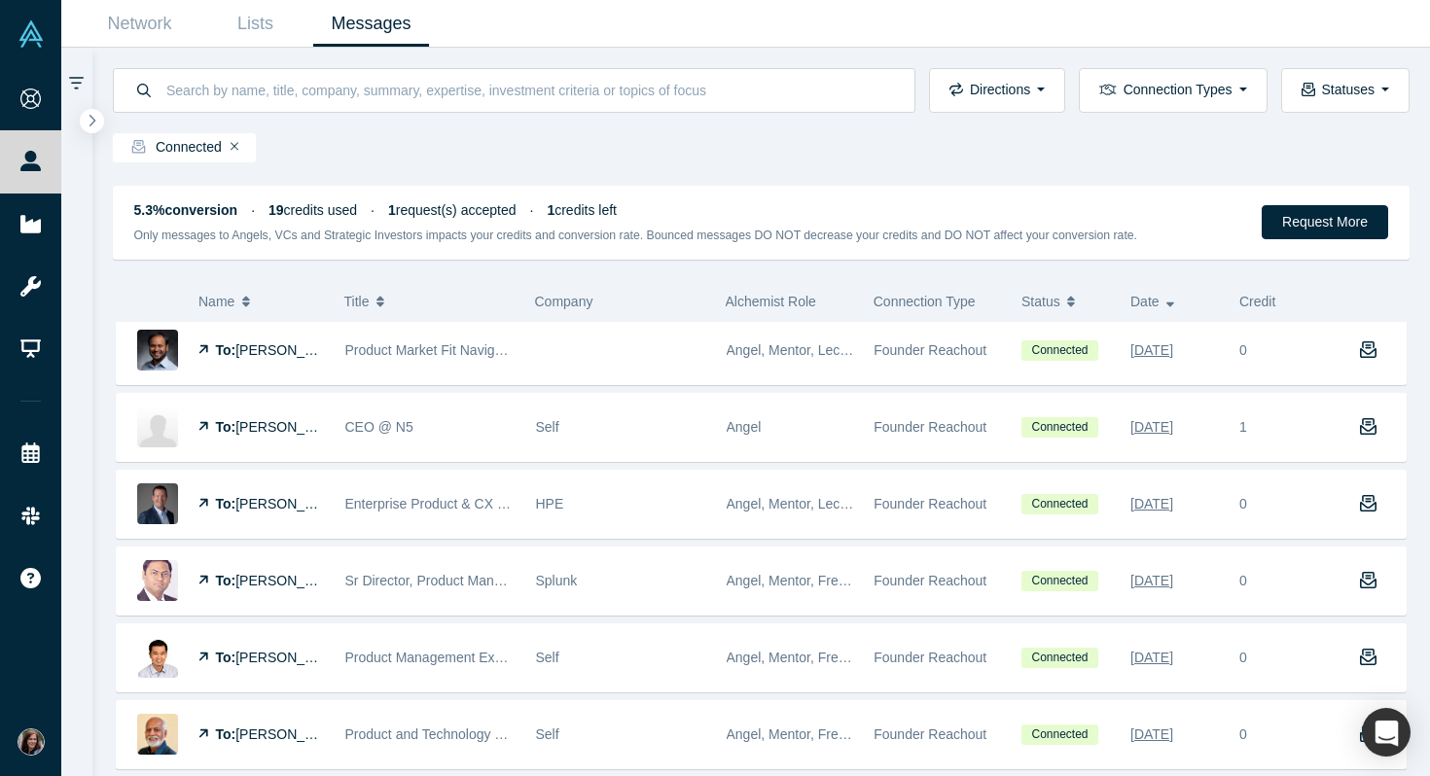
scroll to position [0, 0]
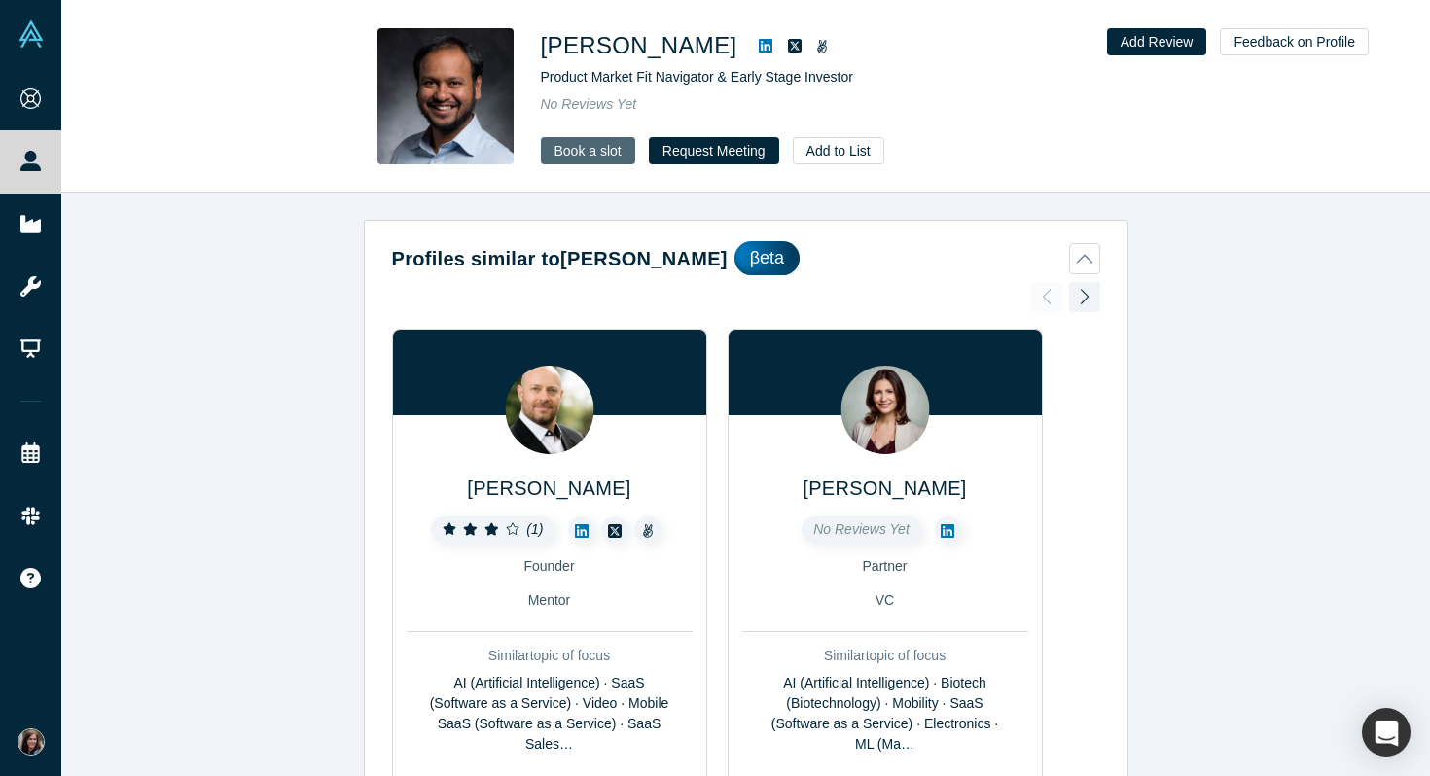
click at [586, 160] on link "Book a slot" at bounding box center [588, 150] width 94 height 27
click at [759, 45] on icon at bounding box center [766, 46] width 14 height 16
click at [706, 148] on button "Request Meeting" at bounding box center [714, 150] width 130 height 27
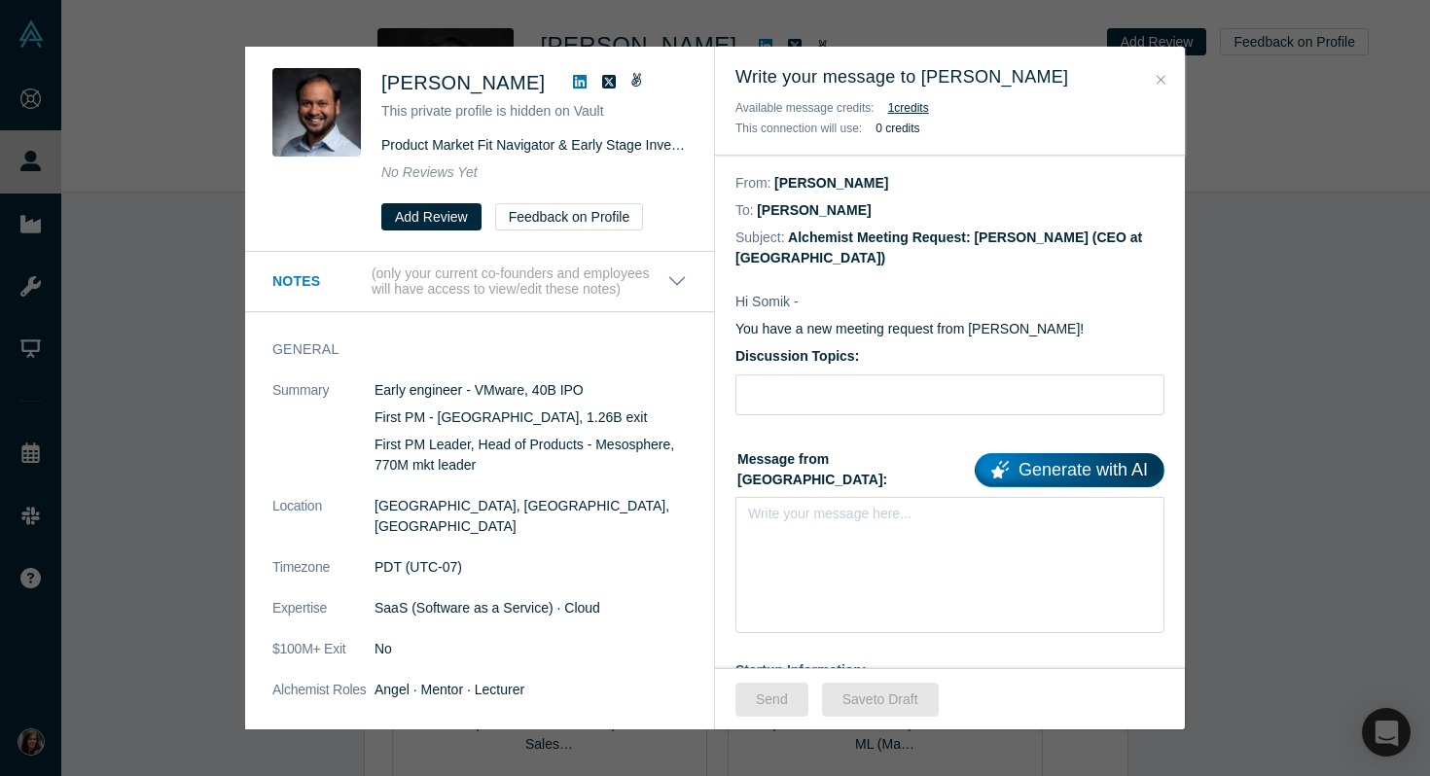
click at [1163, 76] on icon "Close" at bounding box center [1160, 80] width 9 height 14
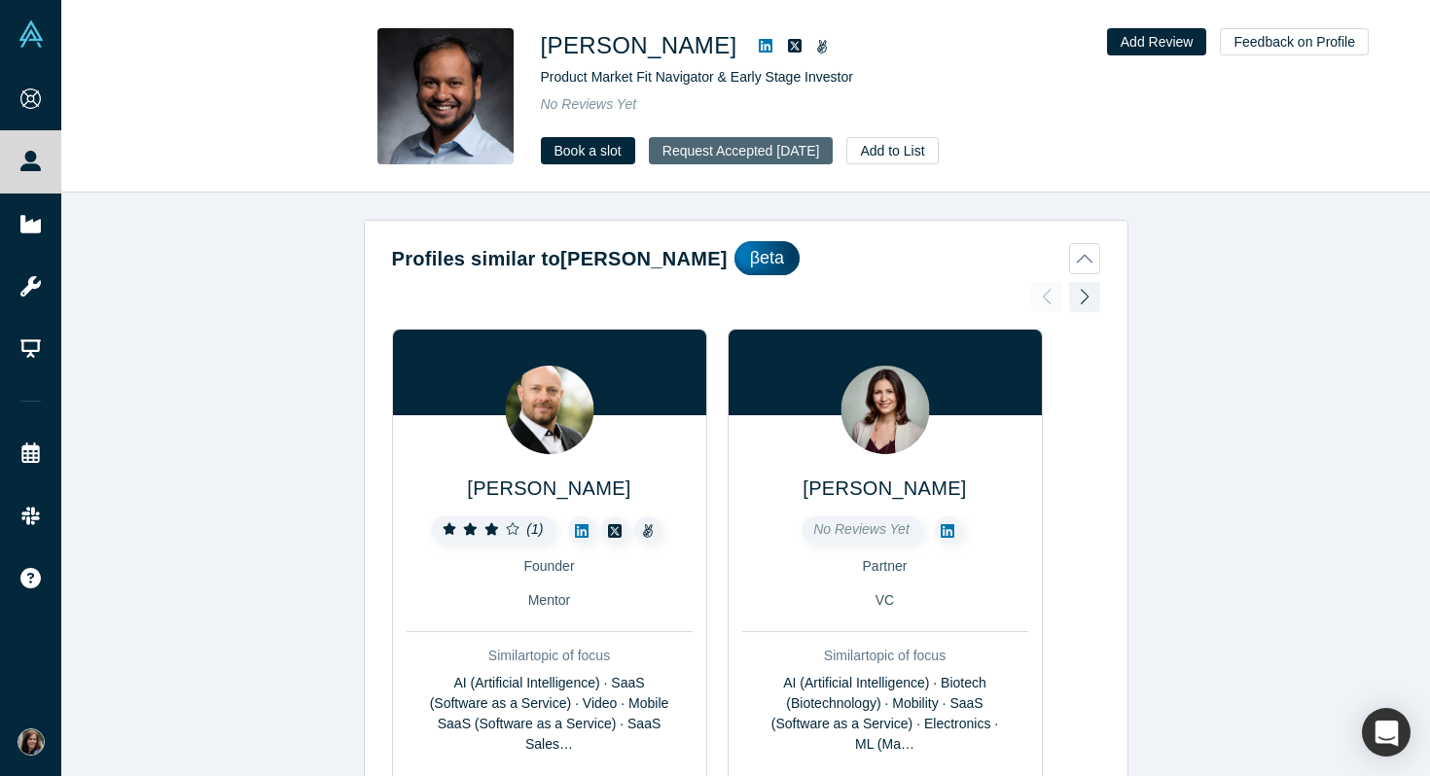
click at [748, 156] on button "Request Accepted [DATE]" at bounding box center [741, 150] width 185 height 27
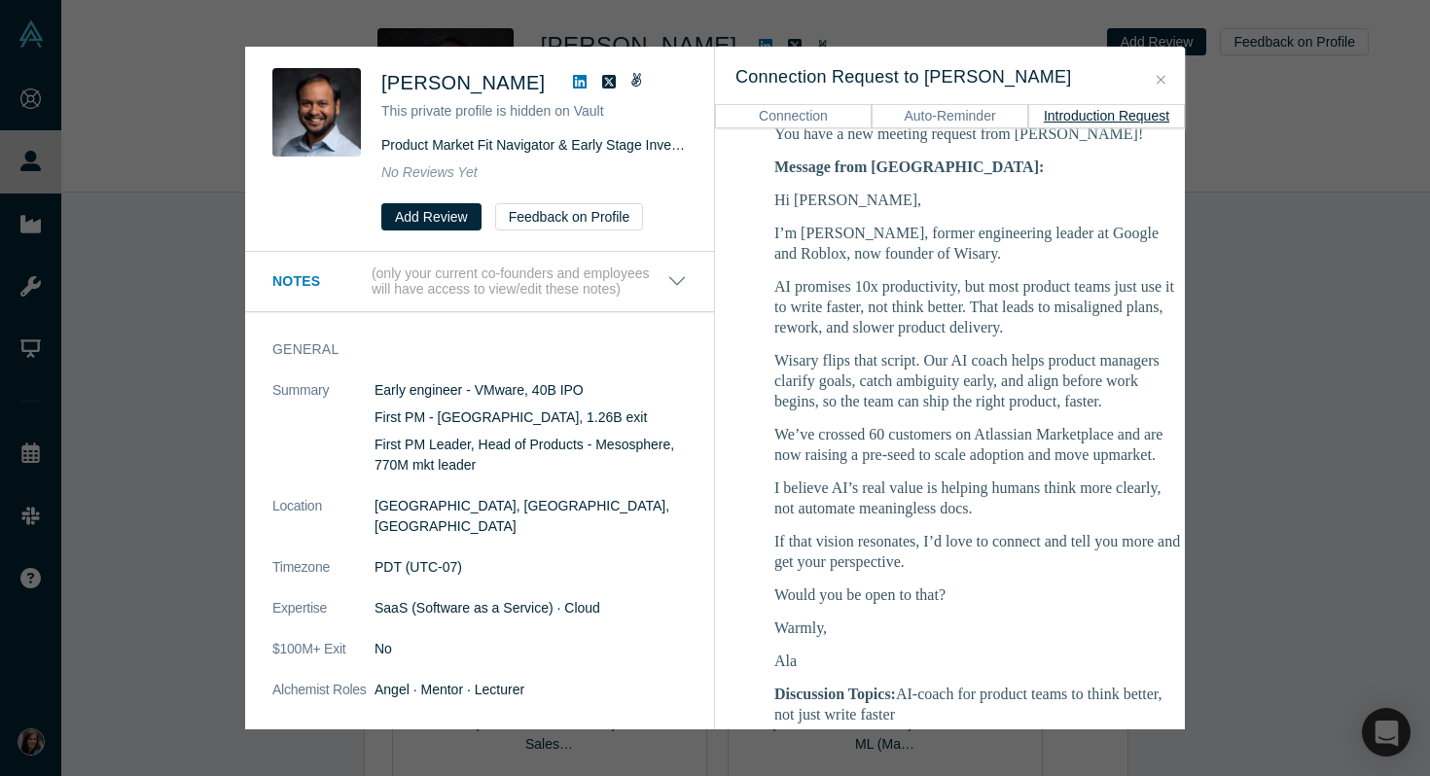
scroll to position [373, 0]
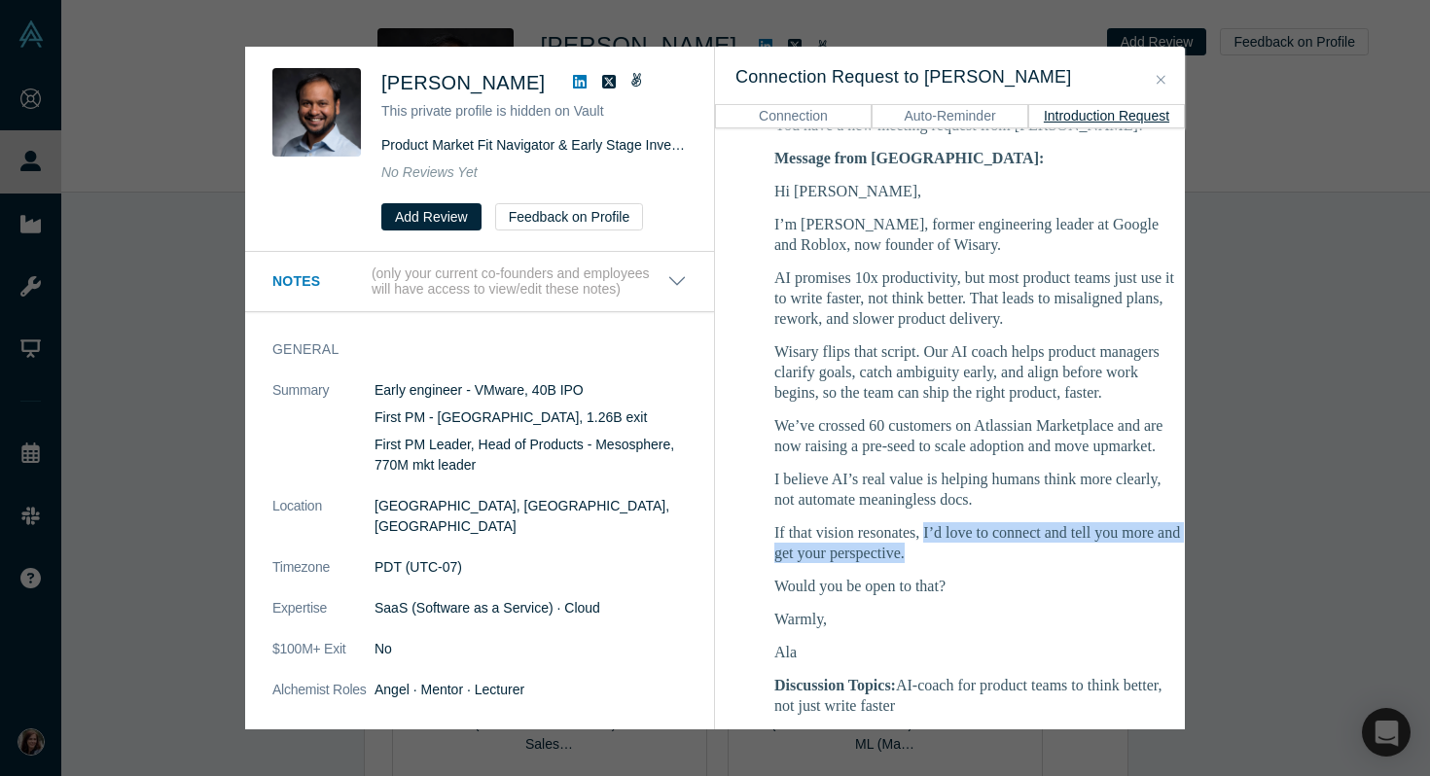
drag, startPoint x: 922, startPoint y: 509, endPoint x: 918, endPoint y: 529, distance: 20.8
click at [918, 529] on p "If that vision resonates, I’d love to connect and tell you more and get your pe…" at bounding box center [978, 542] width 408 height 41
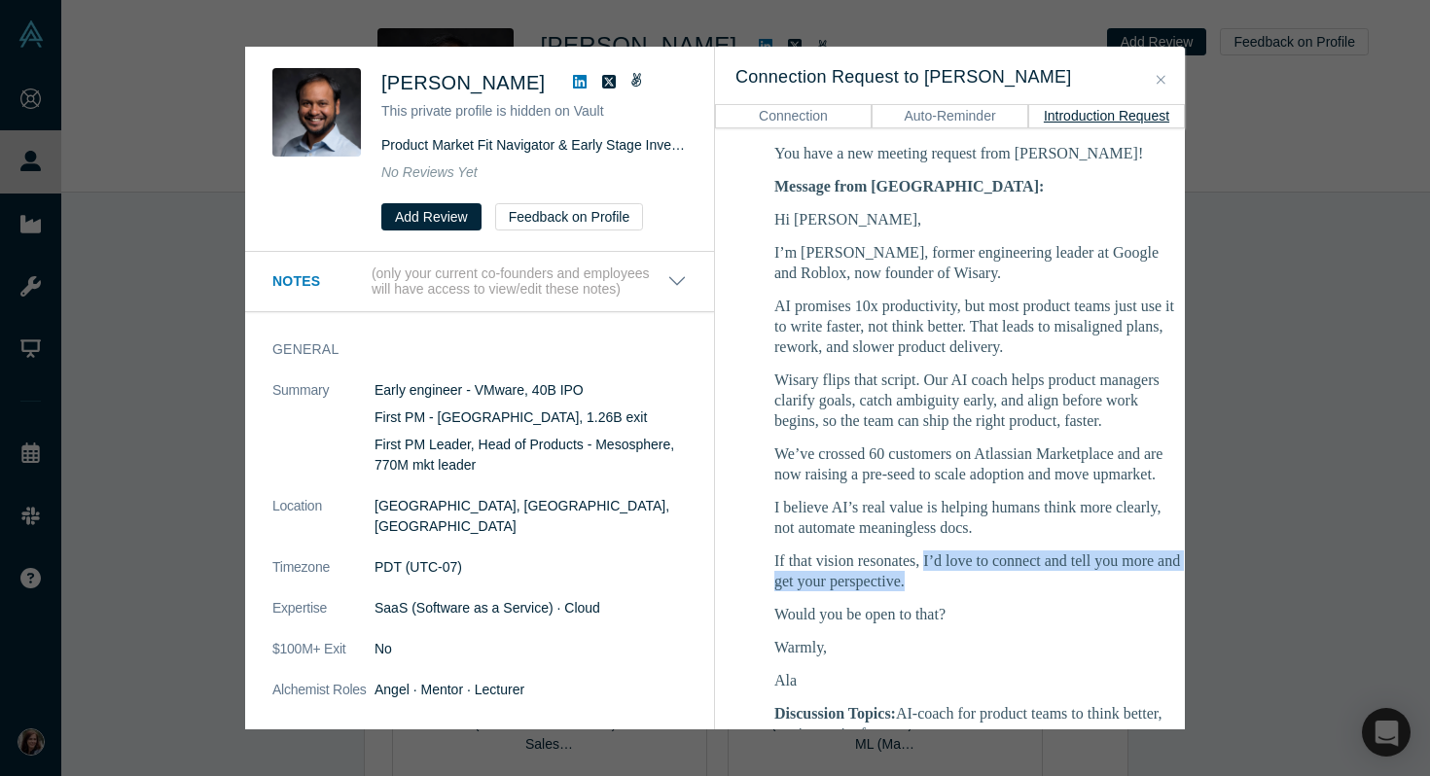
scroll to position [343, 0]
copy p "I’d love to connect and tell you more and get your perspective."
